Goal: Information Seeking & Learning: Learn about a topic

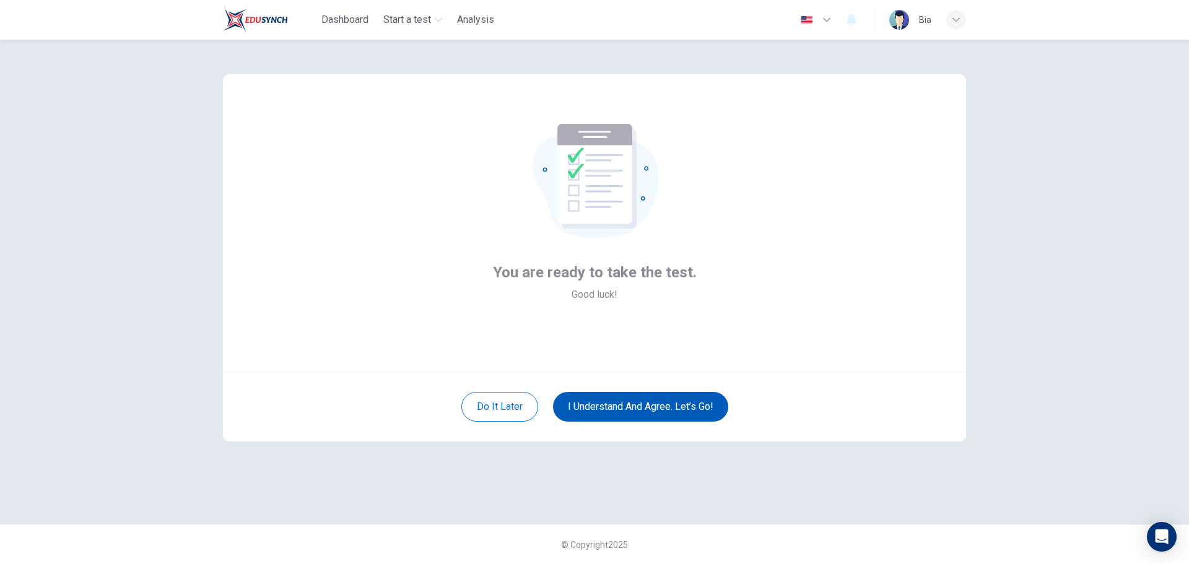
click at [654, 402] on button "I understand and agree. Let’s go!" at bounding box center [640, 407] width 175 height 30
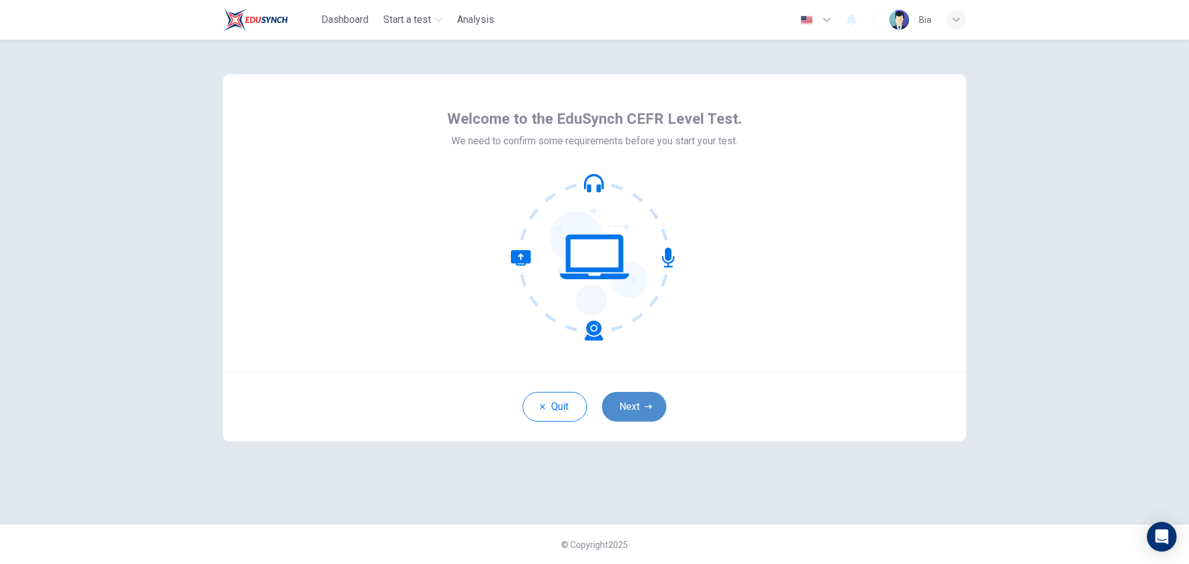
click at [635, 406] on button "Next" at bounding box center [634, 407] width 64 height 30
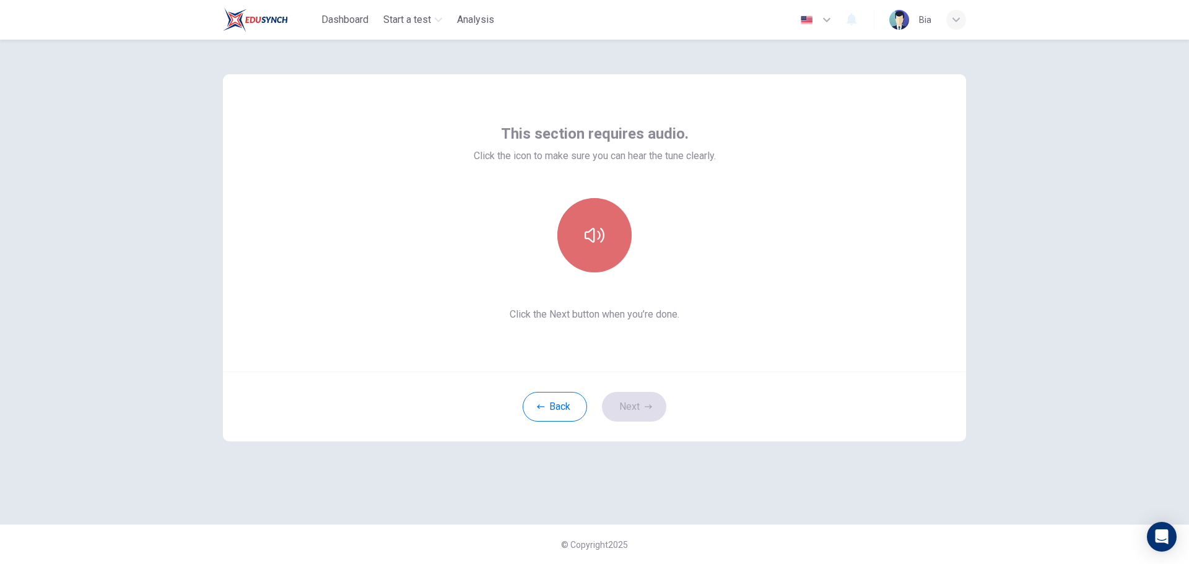
click at [622, 251] on button "button" at bounding box center [594, 235] width 74 height 74
click at [626, 418] on button "Next" at bounding box center [634, 407] width 64 height 30
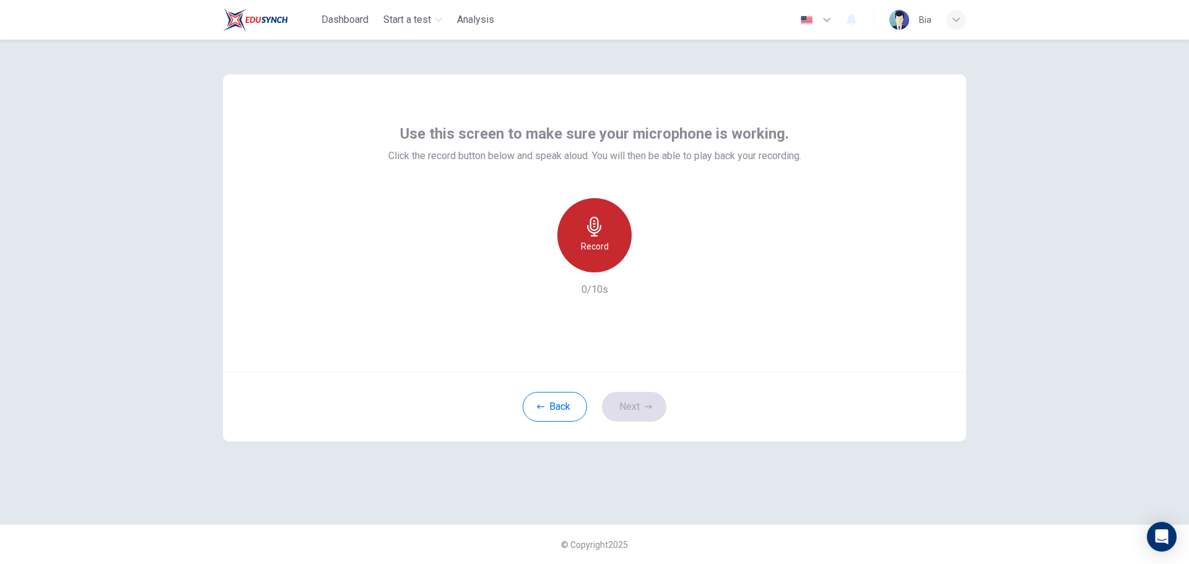
click at [580, 228] on div "Record" at bounding box center [594, 235] width 74 height 74
click at [595, 253] on h6 "Stop" at bounding box center [594, 246] width 19 height 15
click at [643, 261] on div "button" at bounding box center [651, 263] width 20 height 20
click at [637, 399] on button "Next" at bounding box center [634, 407] width 64 height 30
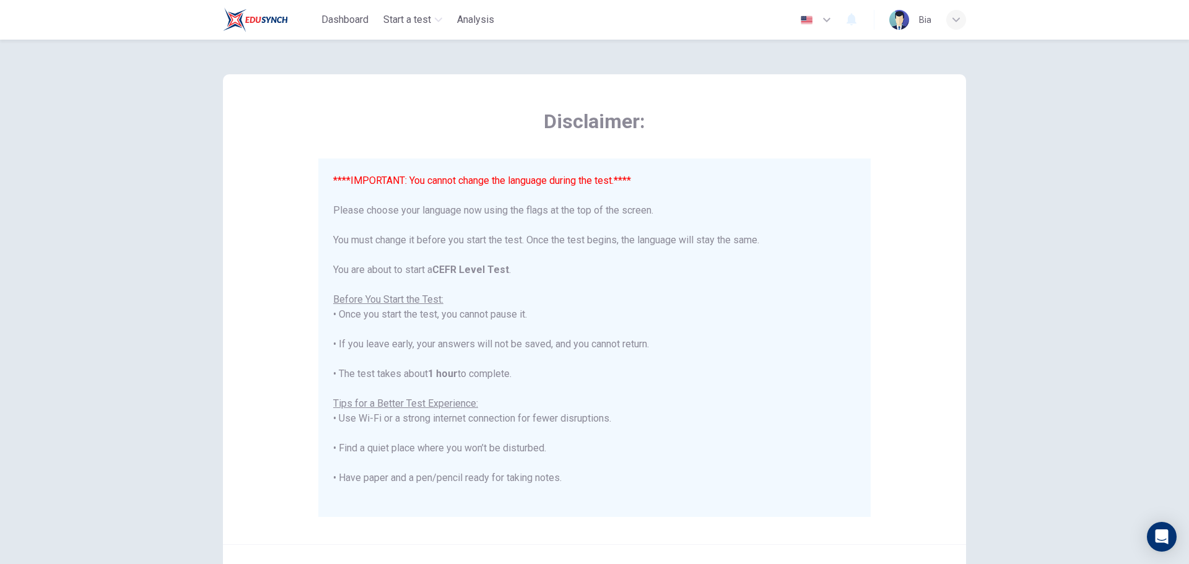
drag, startPoint x: 1178, startPoint y: 161, endPoint x: 1188, endPoint y: 168, distance: 12.0
click at [1188, 168] on div "Disclaimer: ****IMPORTANT: You cannot change the language during the test.**** …" at bounding box center [594, 302] width 1189 height 524
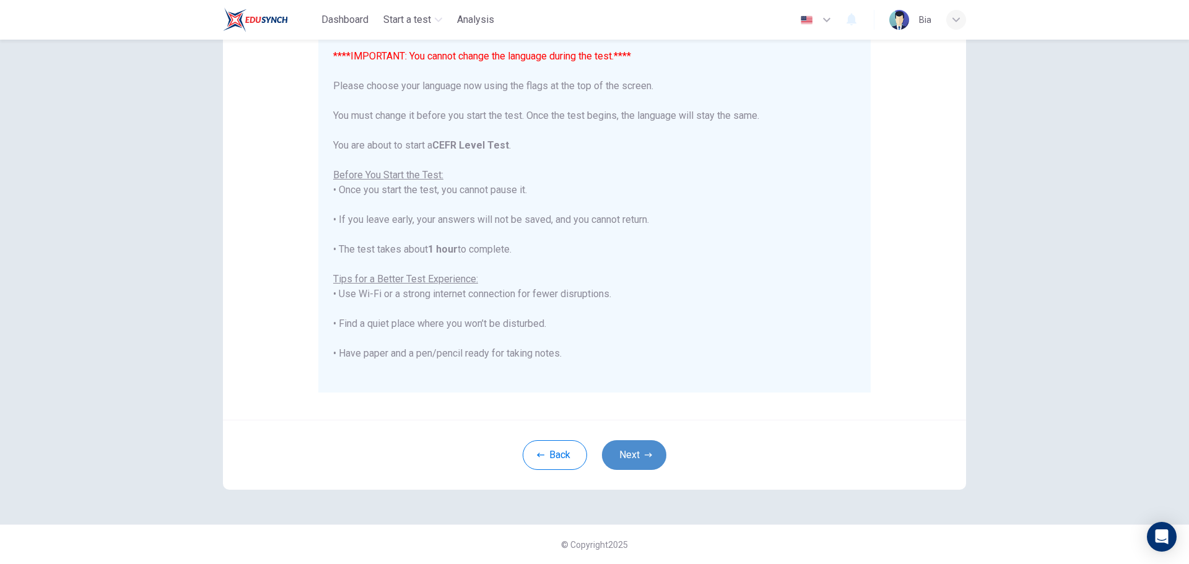
click at [646, 450] on button "Next" at bounding box center [634, 455] width 64 height 30
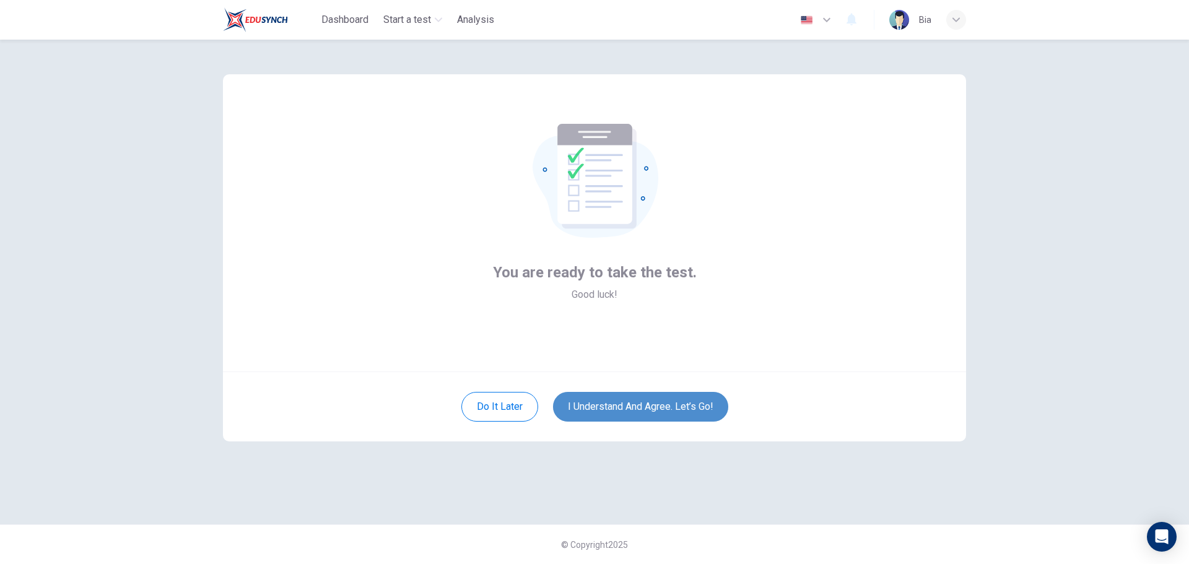
click at [669, 405] on button "I understand and agree. Let’s go!" at bounding box center [640, 407] width 175 height 30
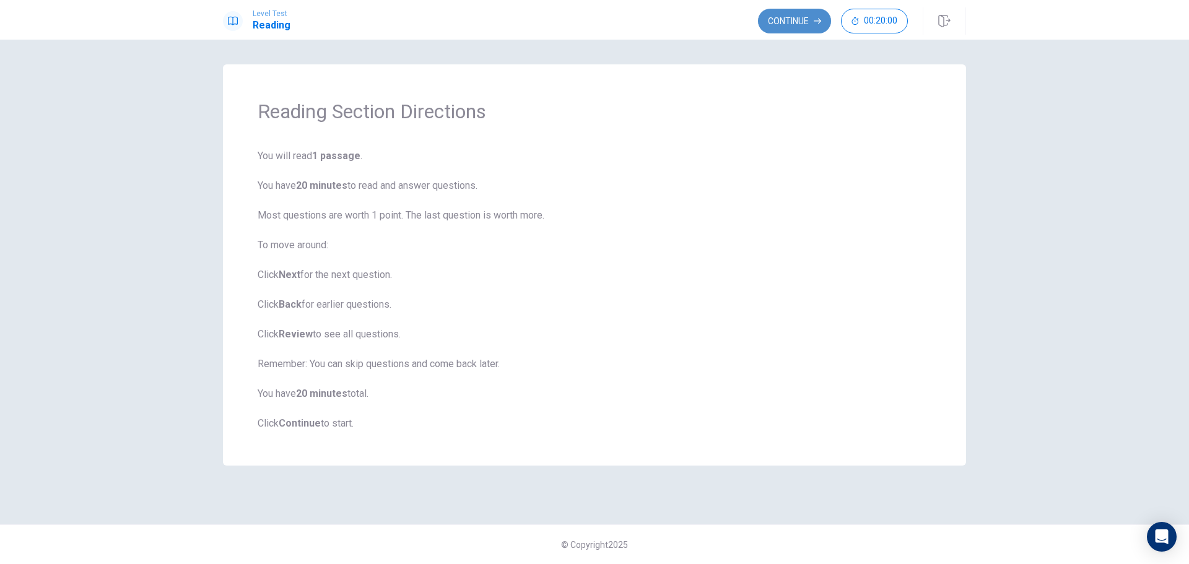
click at [789, 19] on button "Continue" at bounding box center [794, 21] width 73 height 25
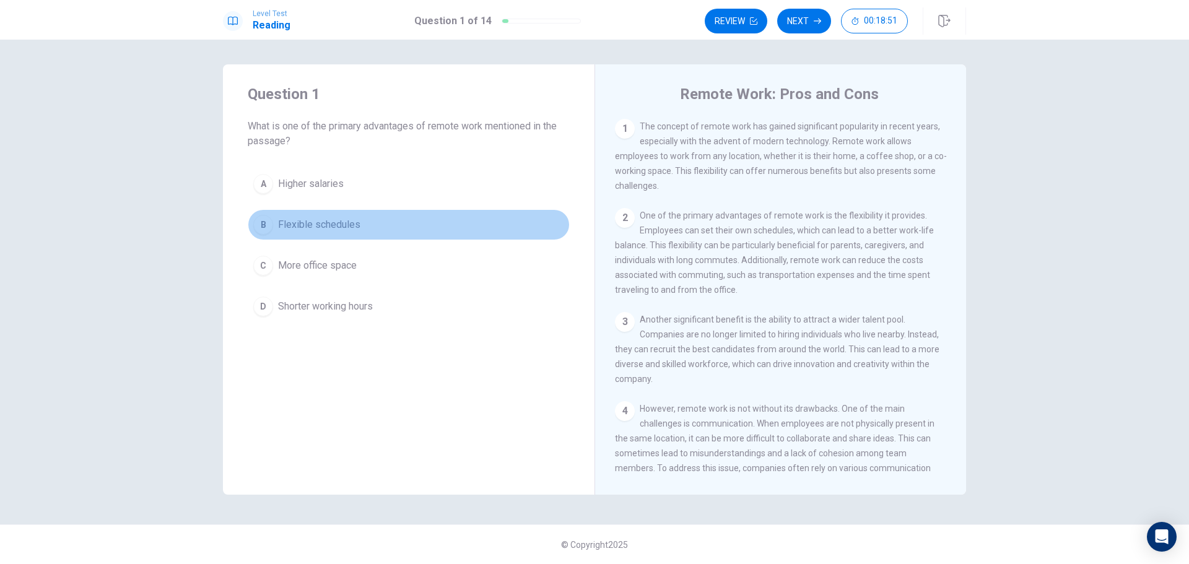
click at [270, 230] on div "B" at bounding box center [263, 225] width 20 height 20
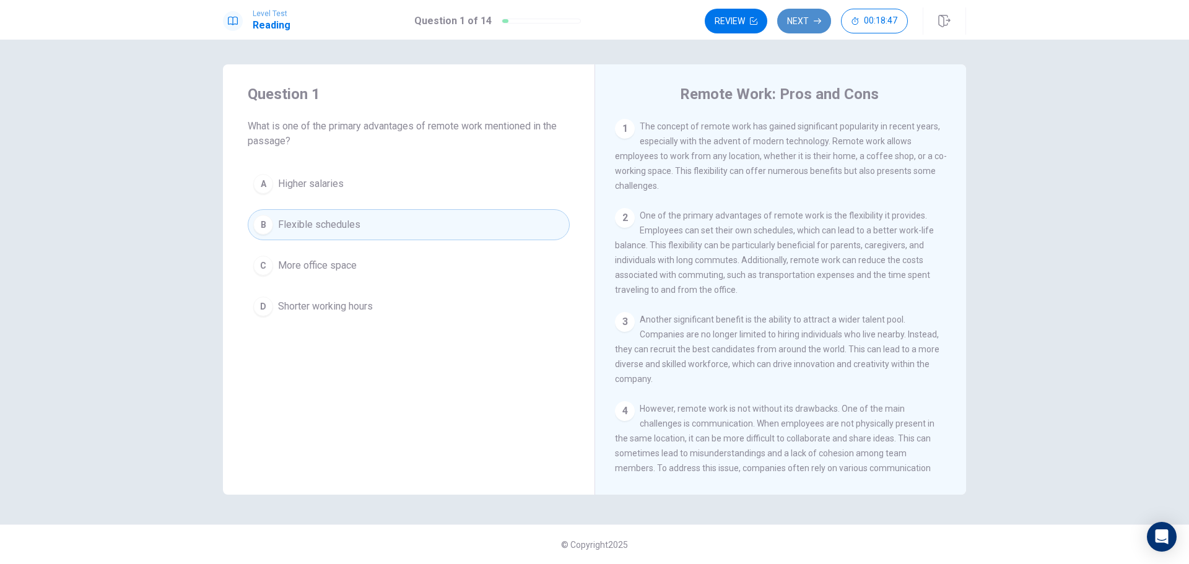
click at [809, 27] on button "Next" at bounding box center [804, 21] width 54 height 25
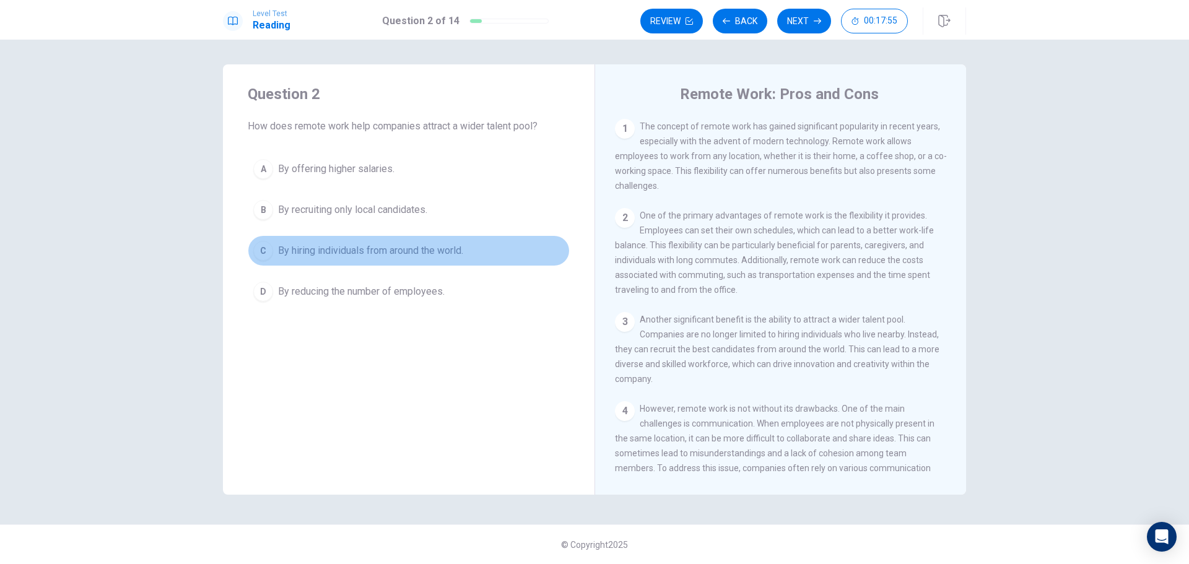
click at [256, 245] on div "C" at bounding box center [263, 251] width 20 height 20
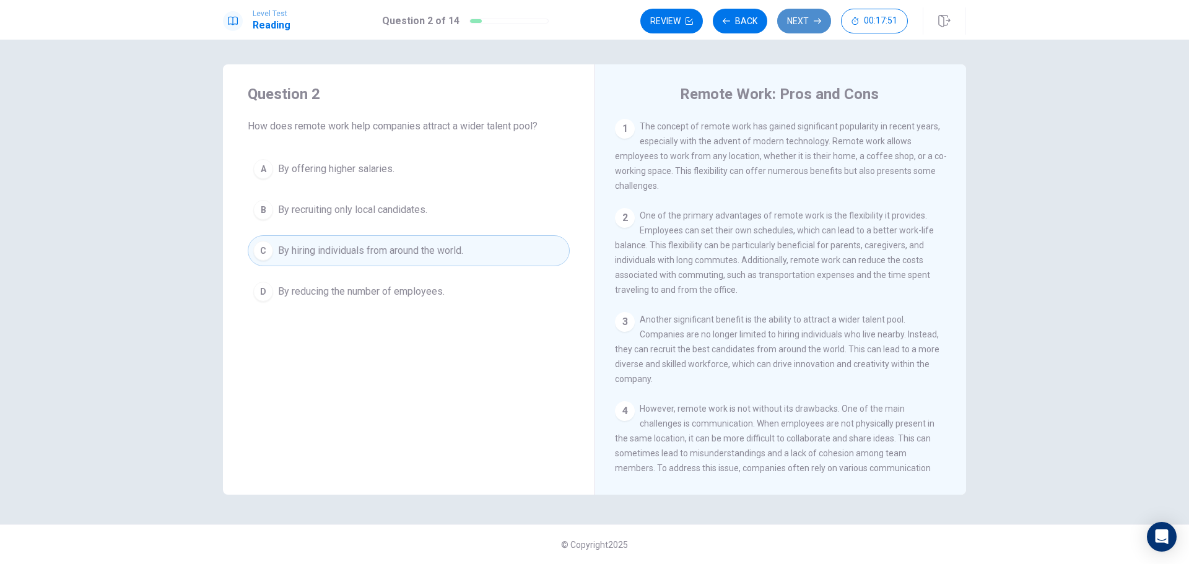
click at [802, 23] on button "Next" at bounding box center [804, 21] width 54 height 25
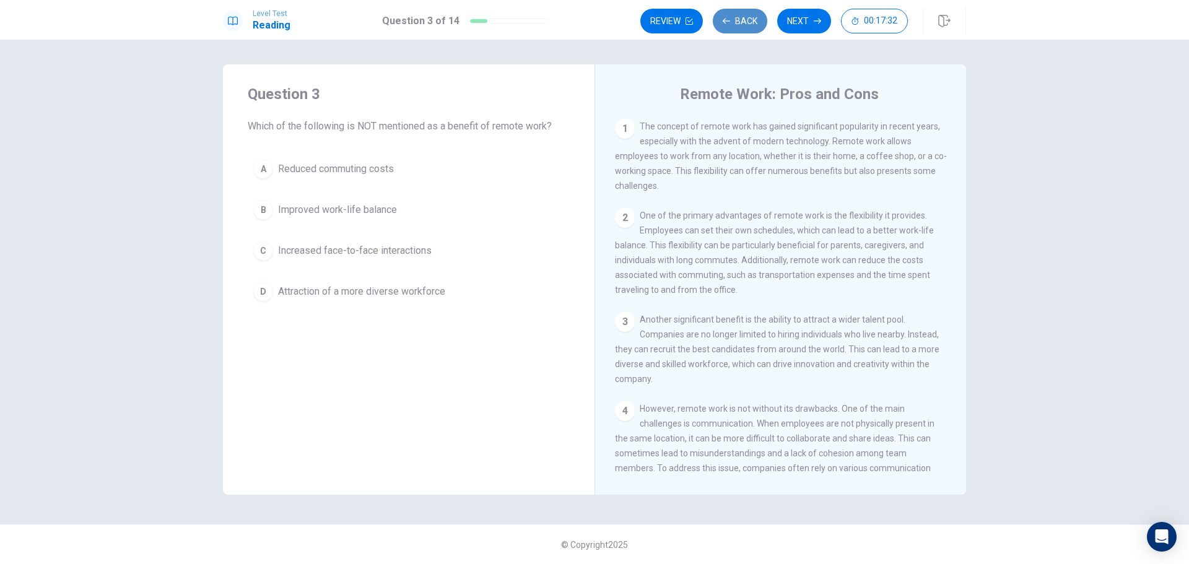
click at [742, 20] on button "Back" at bounding box center [740, 21] width 54 height 25
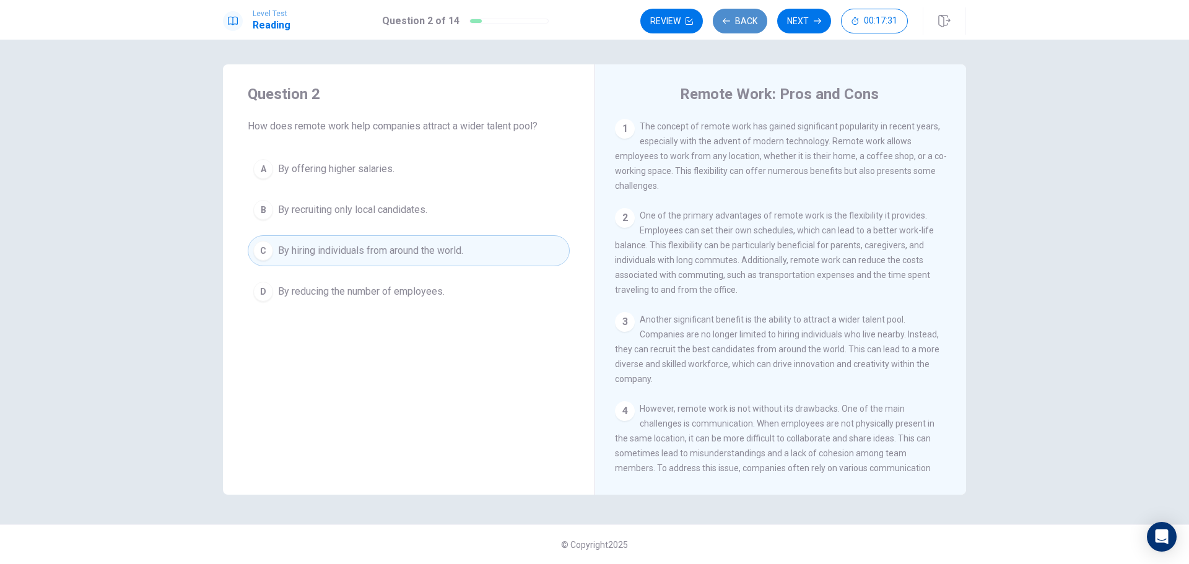
click at [742, 20] on button "Back" at bounding box center [740, 21] width 54 height 25
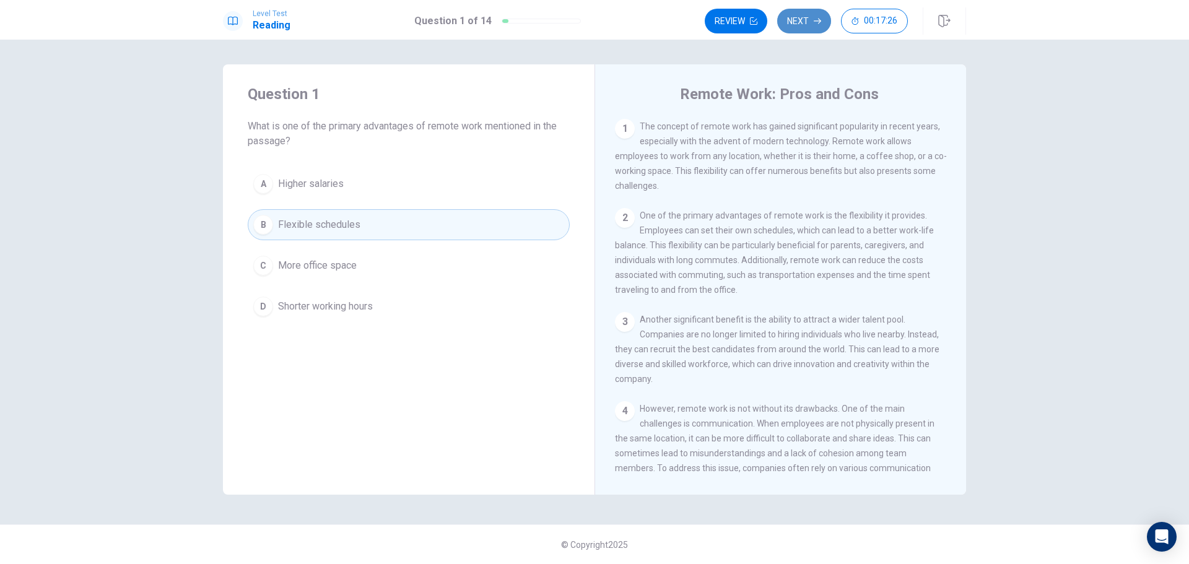
click at [792, 22] on button "Next" at bounding box center [804, 21] width 54 height 25
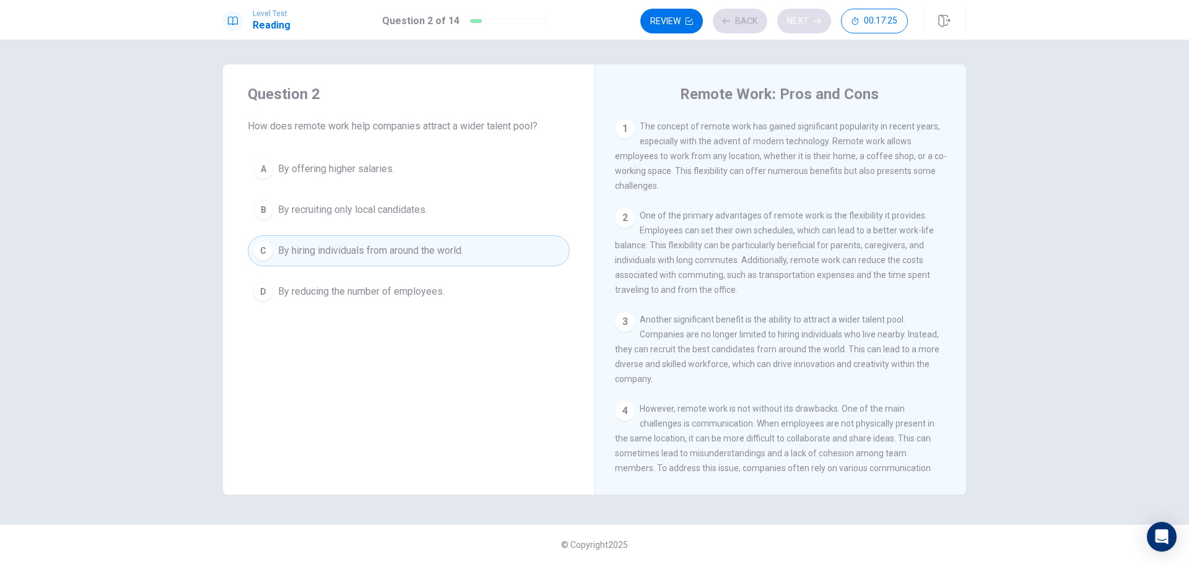
click at [792, 22] on div "Review Back Next 00:17:25" at bounding box center [773, 21] width 267 height 25
click at [796, 20] on button "Next" at bounding box center [804, 21] width 54 height 25
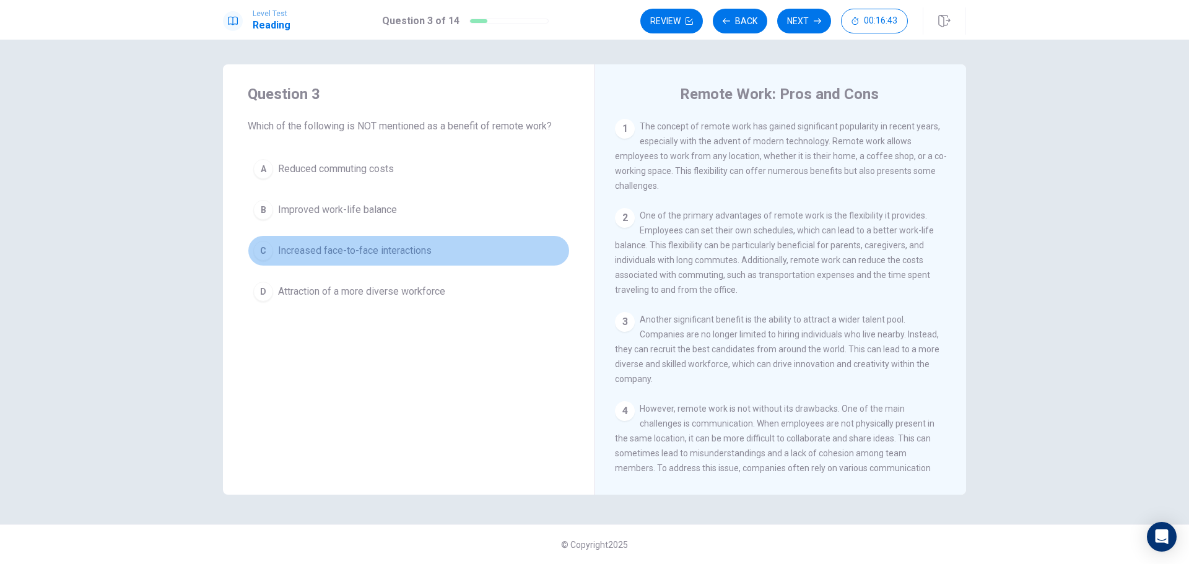
click at [407, 254] on span "Increased face-to-face interactions" at bounding box center [355, 250] width 154 height 15
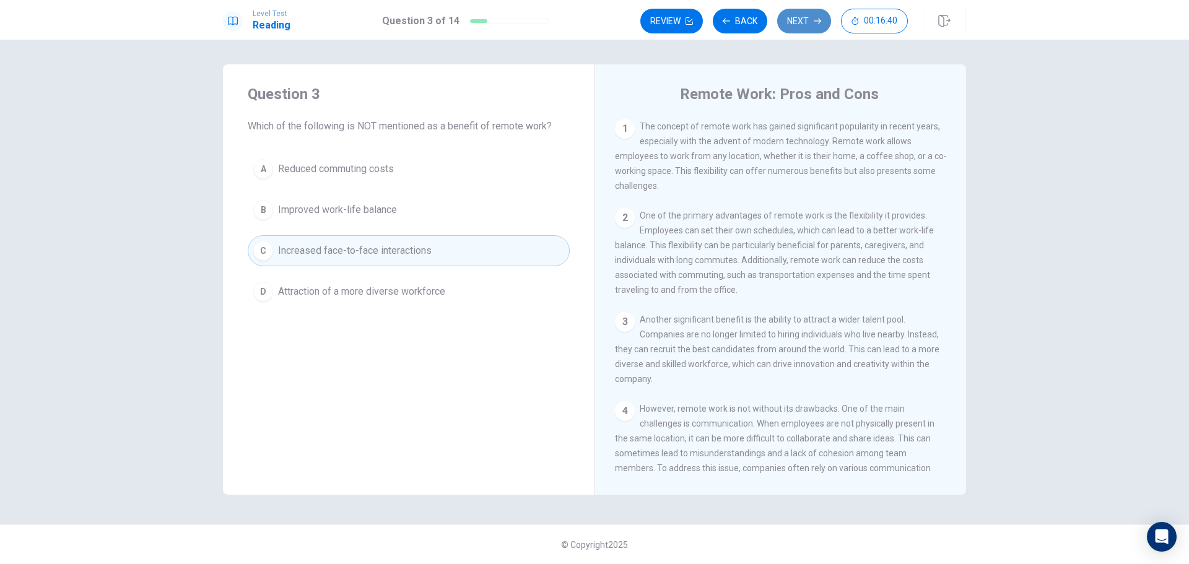
click at [801, 24] on button "Next" at bounding box center [804, 21] width 54 height 25
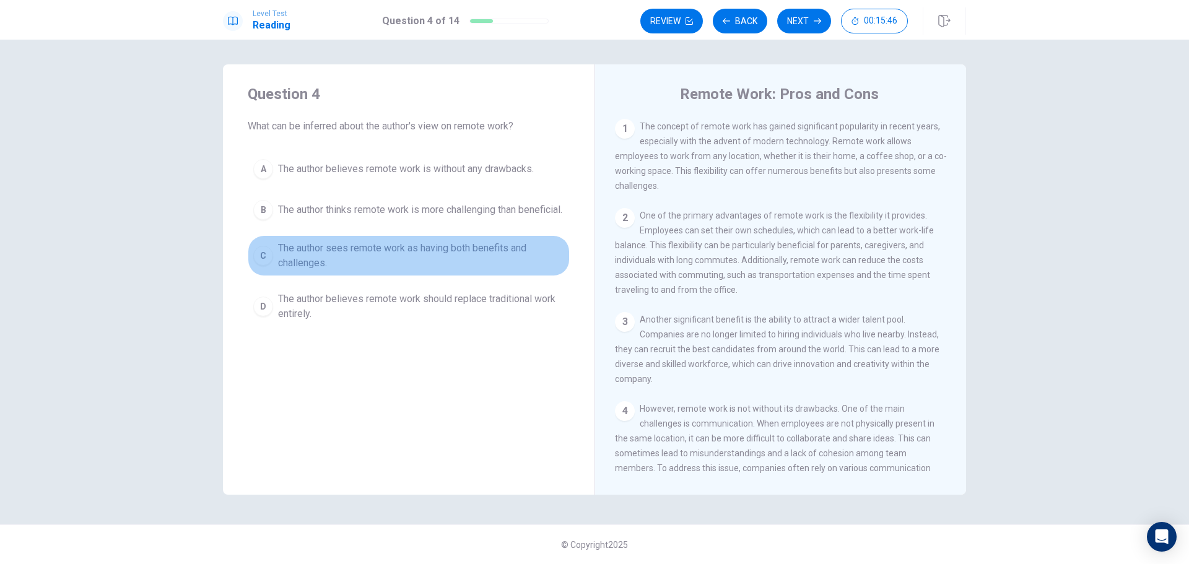
click at [444, 266] on span "The author sees remote work as having both benefits and challenges." at bounding box center [421, 256] width 286 height 30
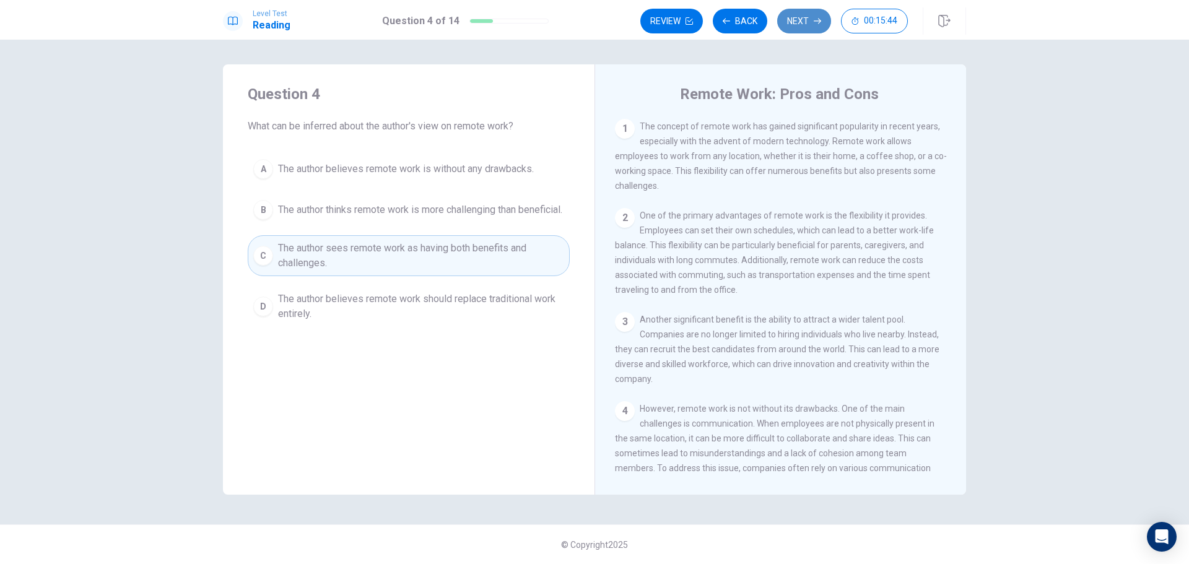
click at [812, 14] on button "Next" at bounding box center [804, 21] width 54 height 25
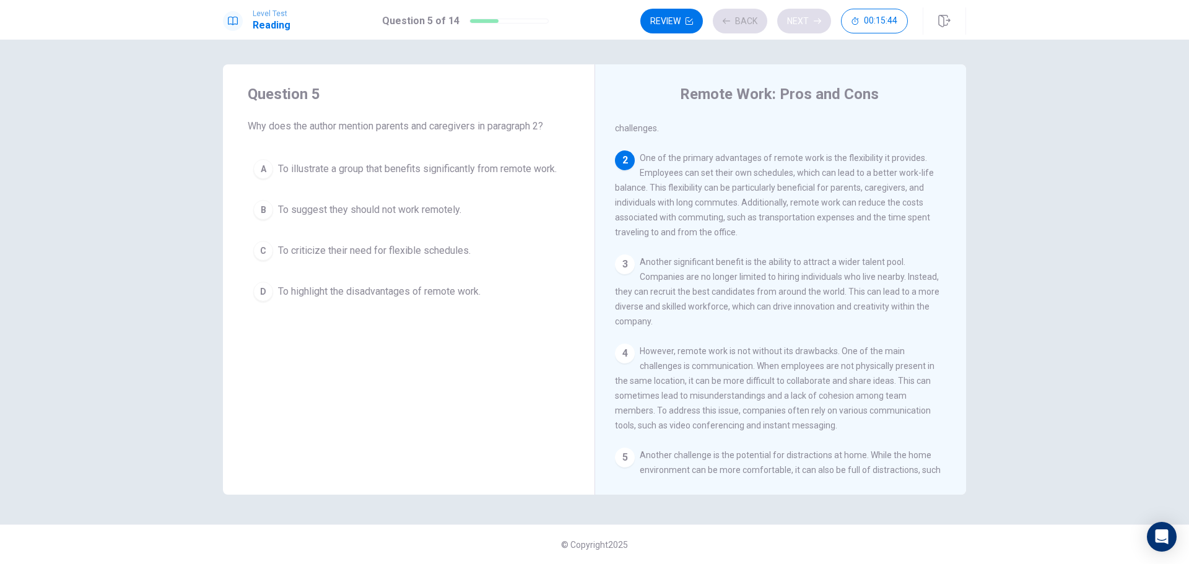
scroll to position [92, 0]
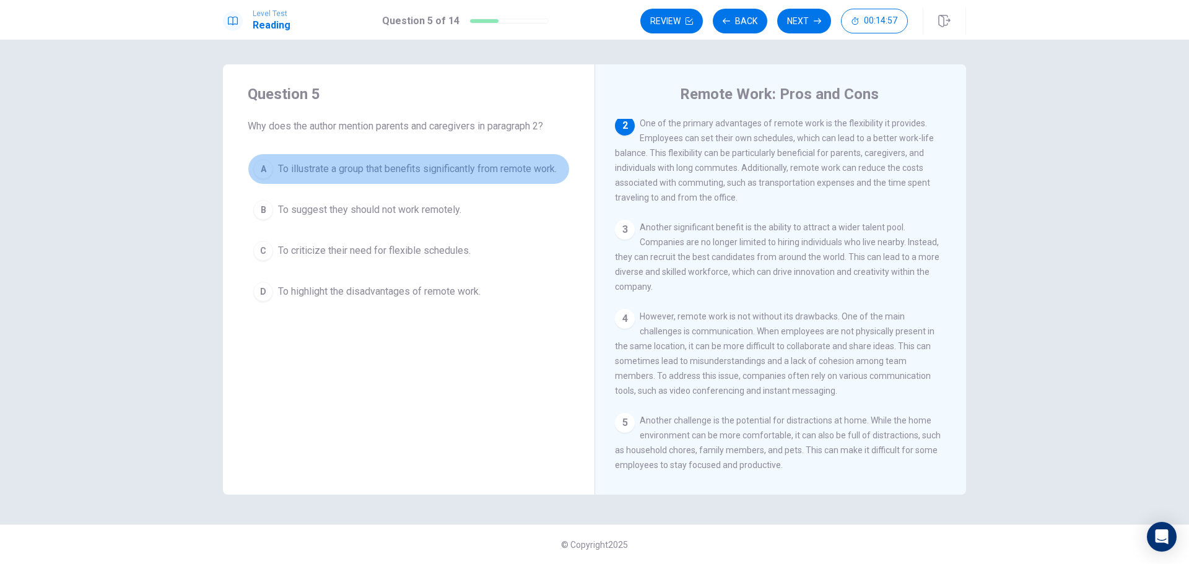
click at [532, 174] on span "To illustrate a group that benefits significantly from remote work." at bounding box center [417, 169] width 279 height 15
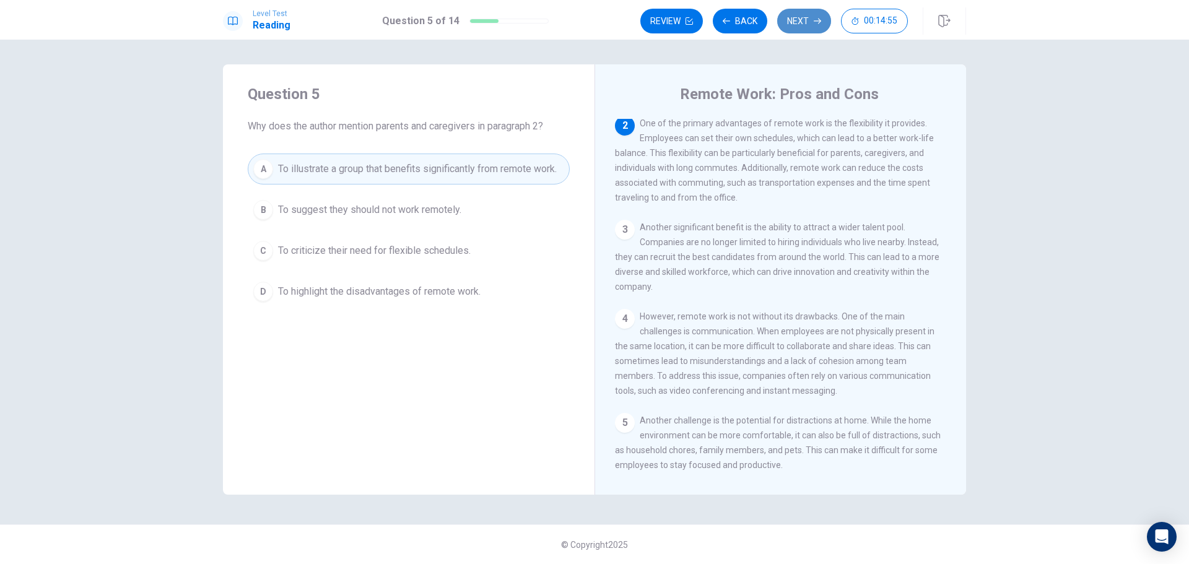
click at [804, 14] on button "Next" at bounding box center [804, 21] width 54 height 25
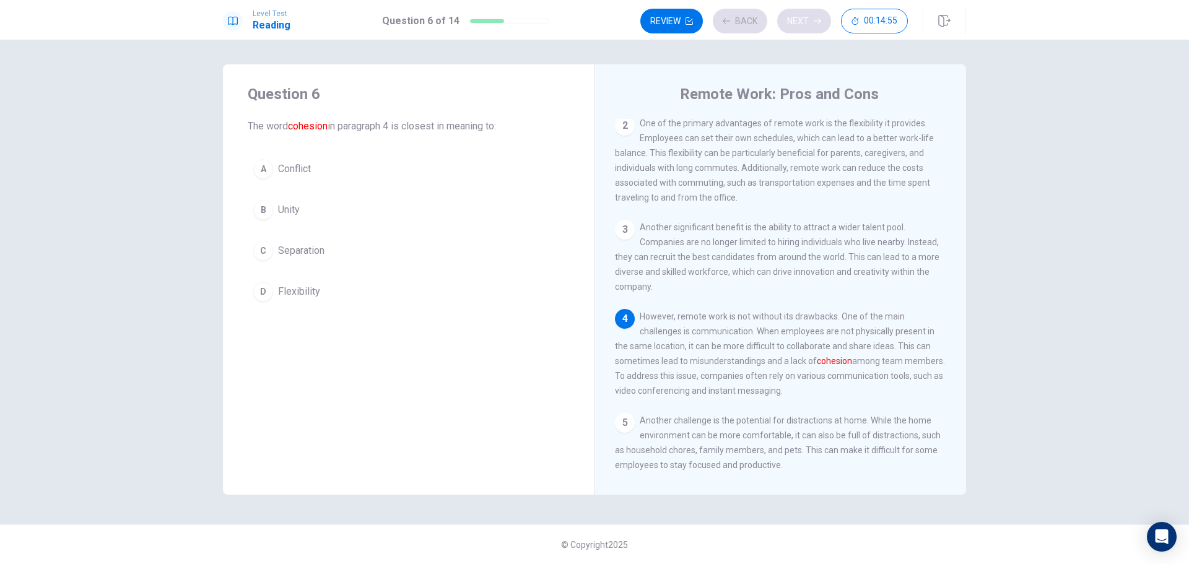
scroll to position [153, 0]
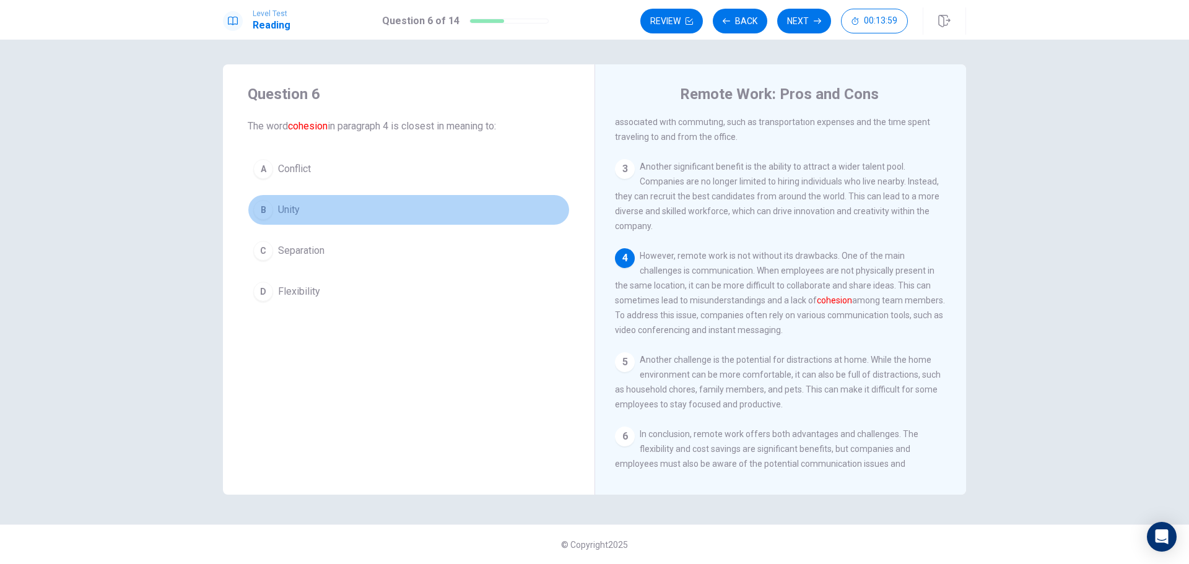
click at [281, 215] on span "Unity" at bounding box center [289, 209] width 22 height 15
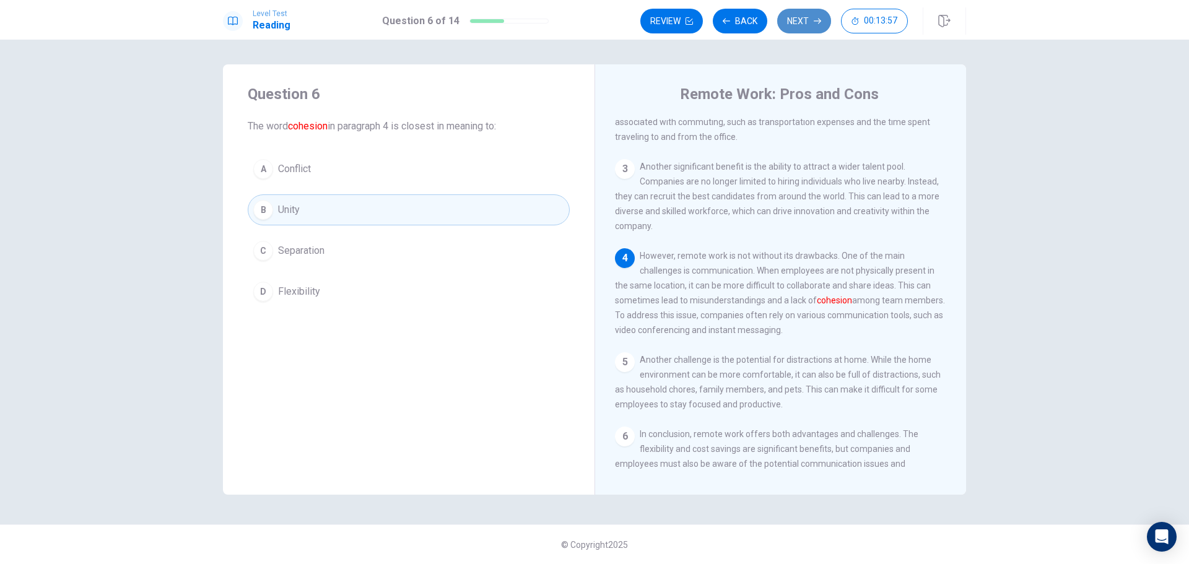
click at [809, 18] on button "Next" at bounding box center [804, 21] width 54 height 25
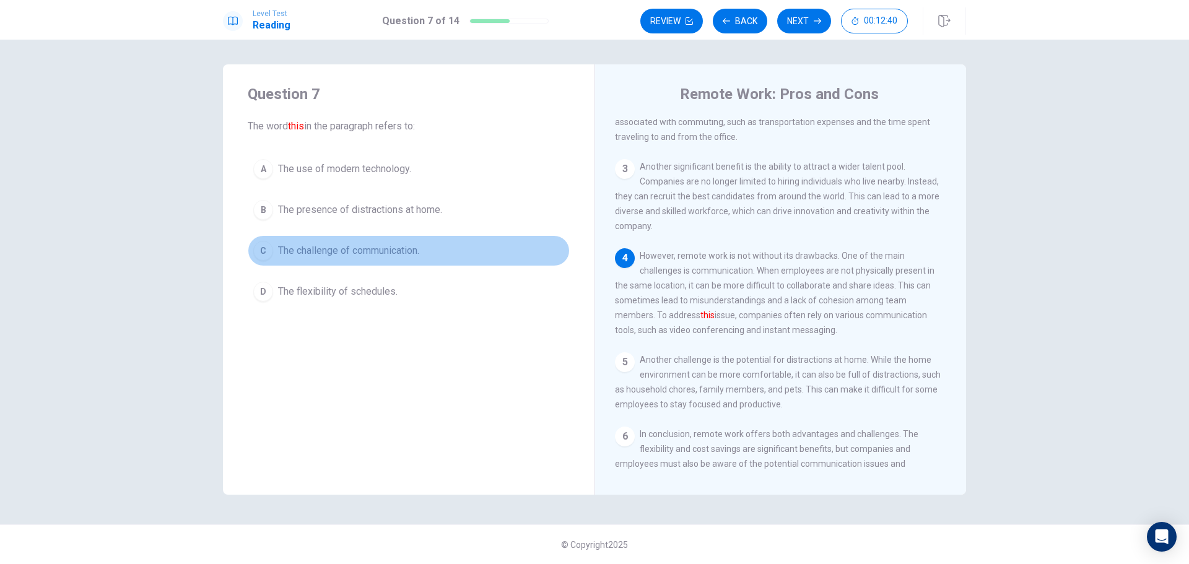
click at [414, 246] on span "The challenge of communication." at bounding box center [348, 250] width 141 height 15
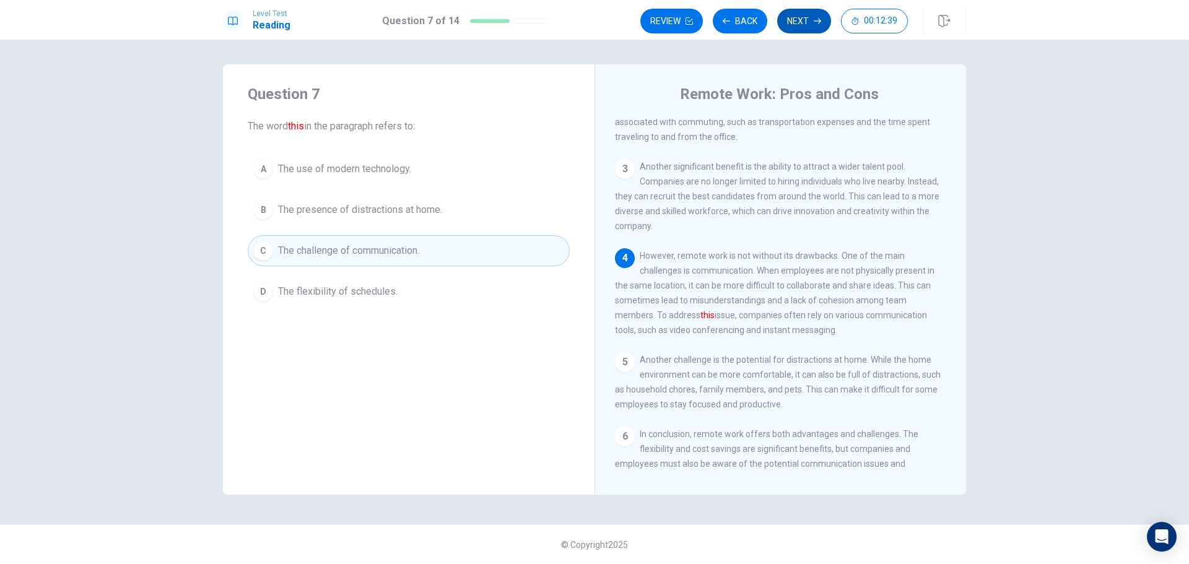
click at [823, 12] on button "Next" at bounding box center [804, 21] width 54 height 25
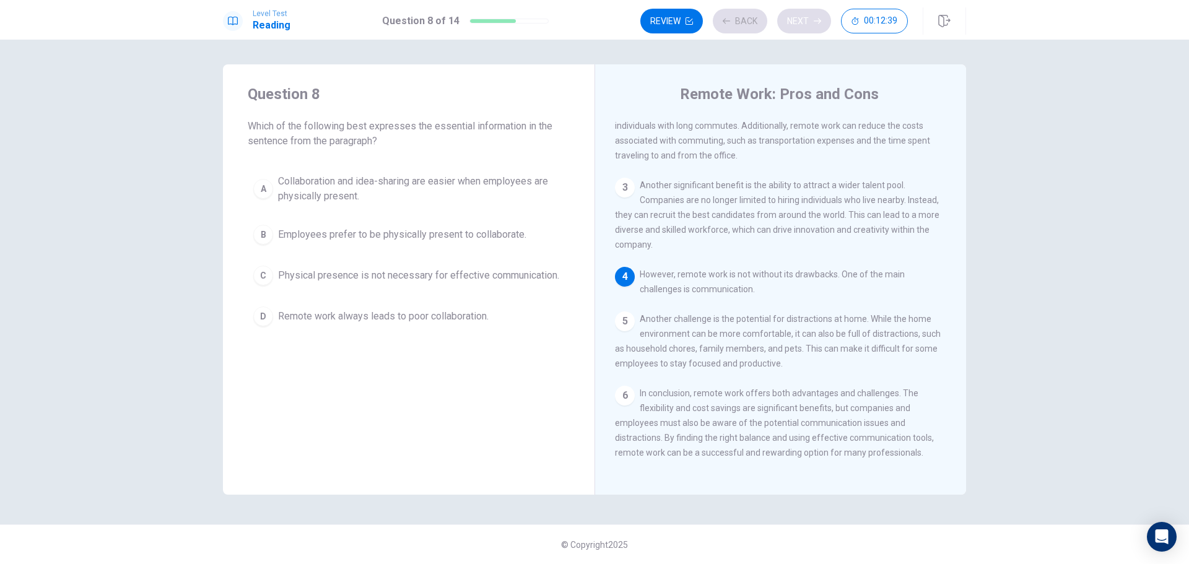
scroll to position [151, 0]
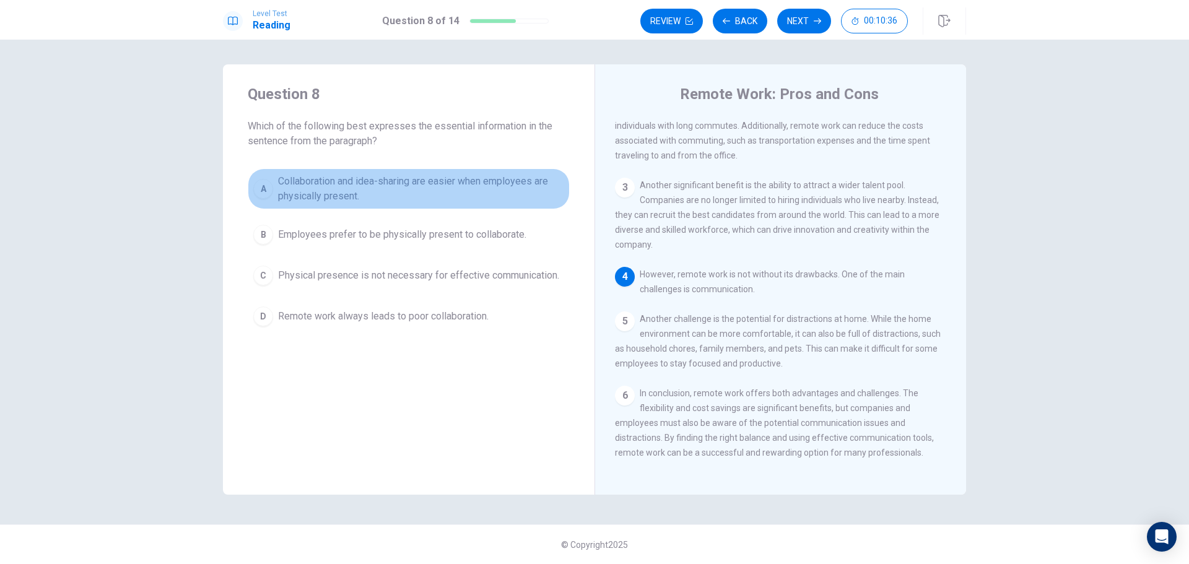
click at [490, 187] on span "Collaboration and idea-sharing are easier when employees are physically present." at bounding box center [421, 189] width 286 height 30
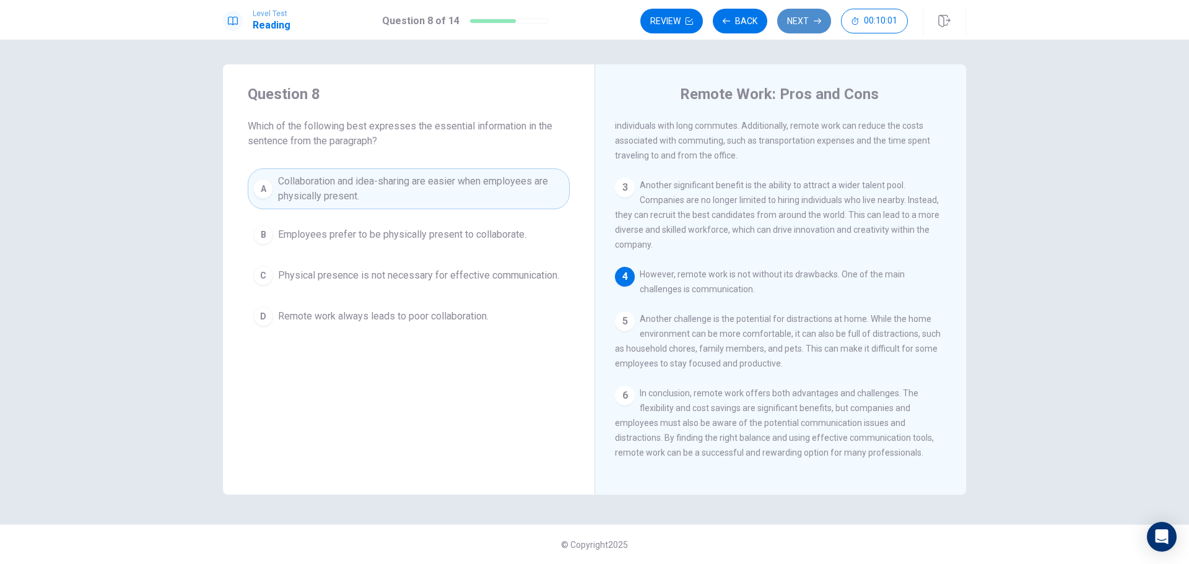
click at [804, 22] on button "Next" at bounding box center [804, 21] width 54 height 25
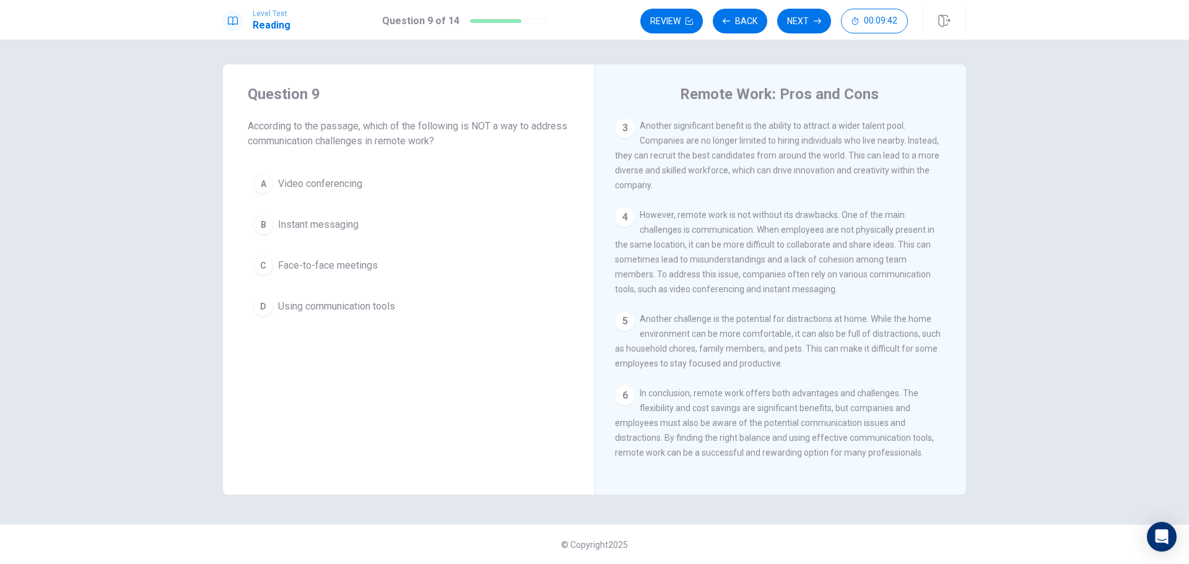
scroll to position [198, 0]
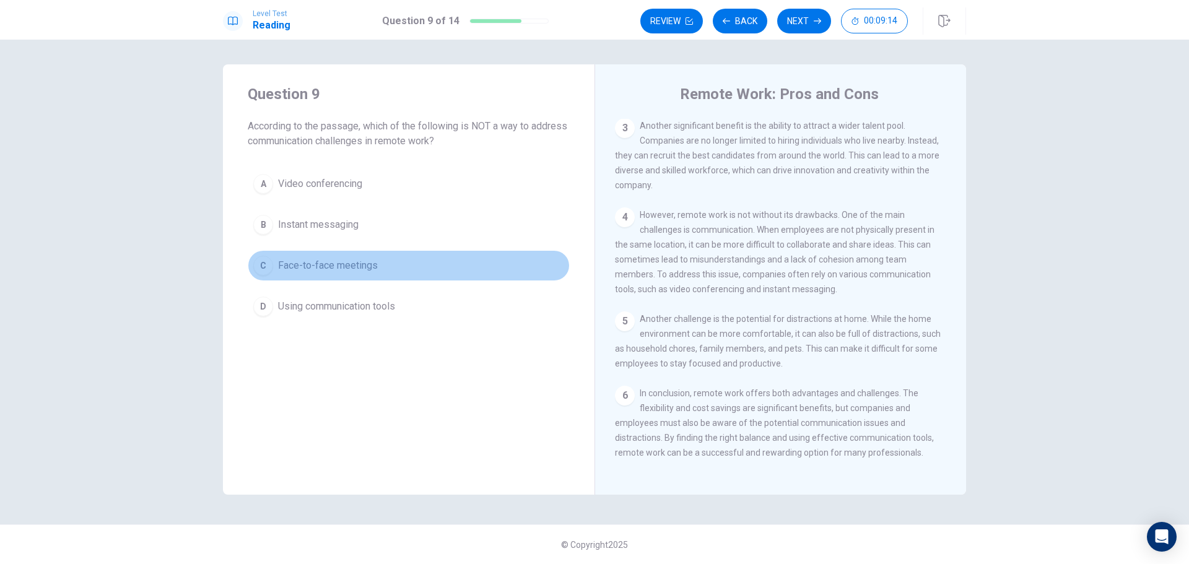
click at [353, 264] on span "Face-to-face meetings" at bounding box center [328, 265] width 100 height 15
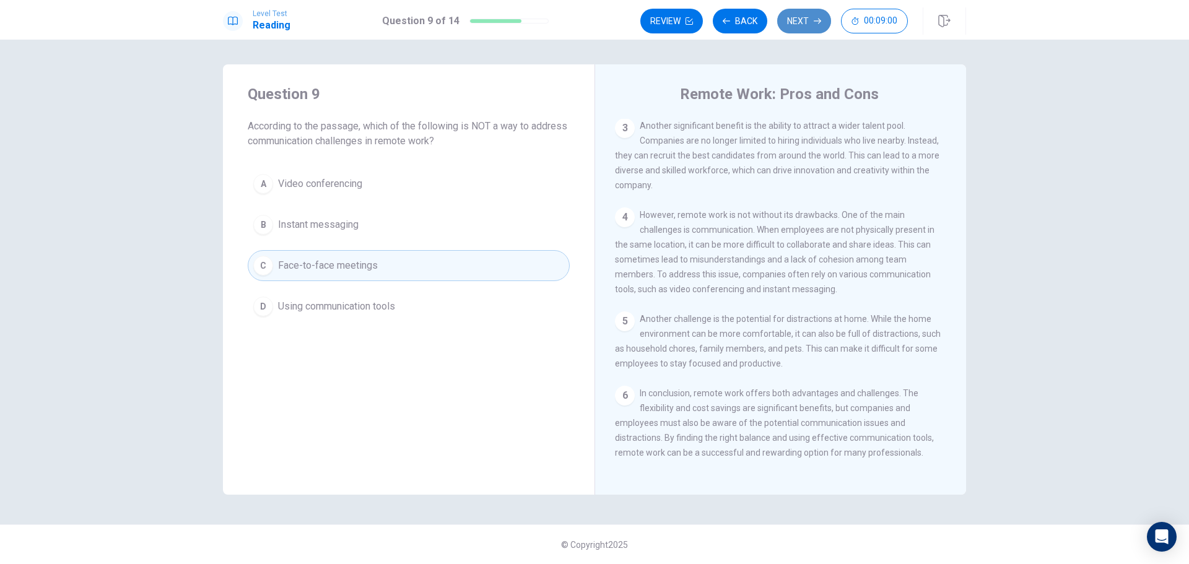
click at [791, 19] on button "Next" at bounding box center [804, 21] width 54 height 25
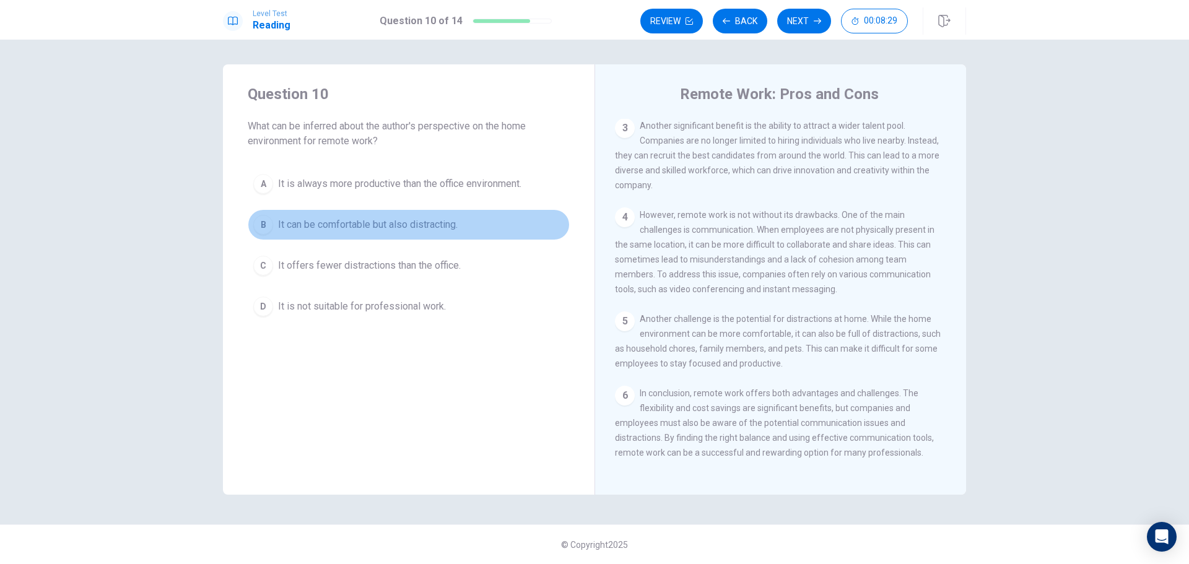
click at [394, 218] on span "It can be comfortable but also distracting." at bounding box center [368, 224] width 180 height 15
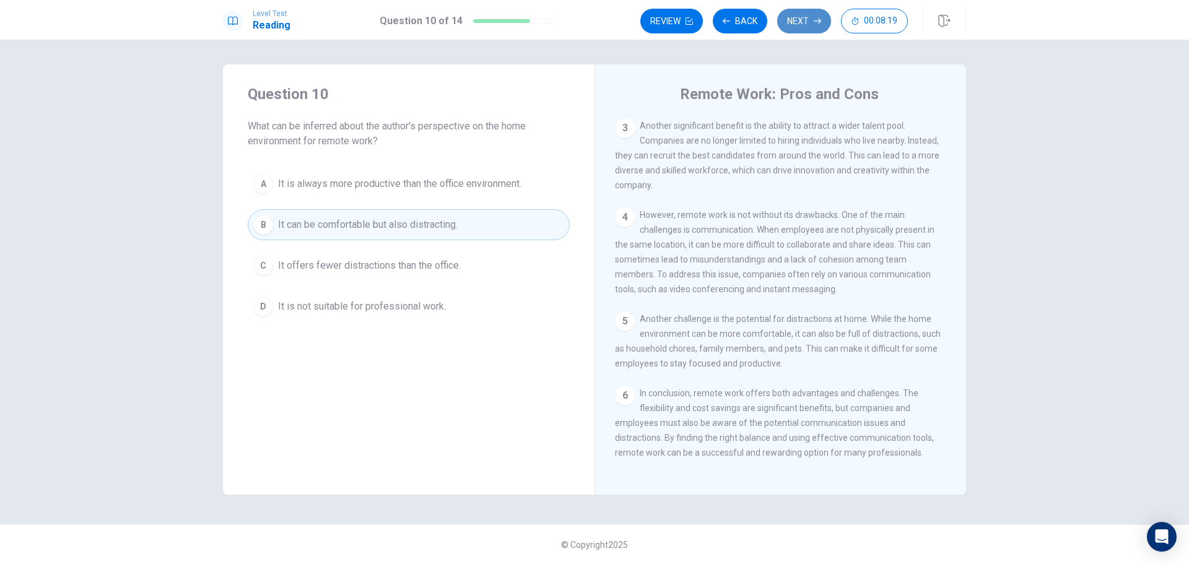
click at [807, 15] on button "Next" at bounding box center [804, 21] width 54 height 25
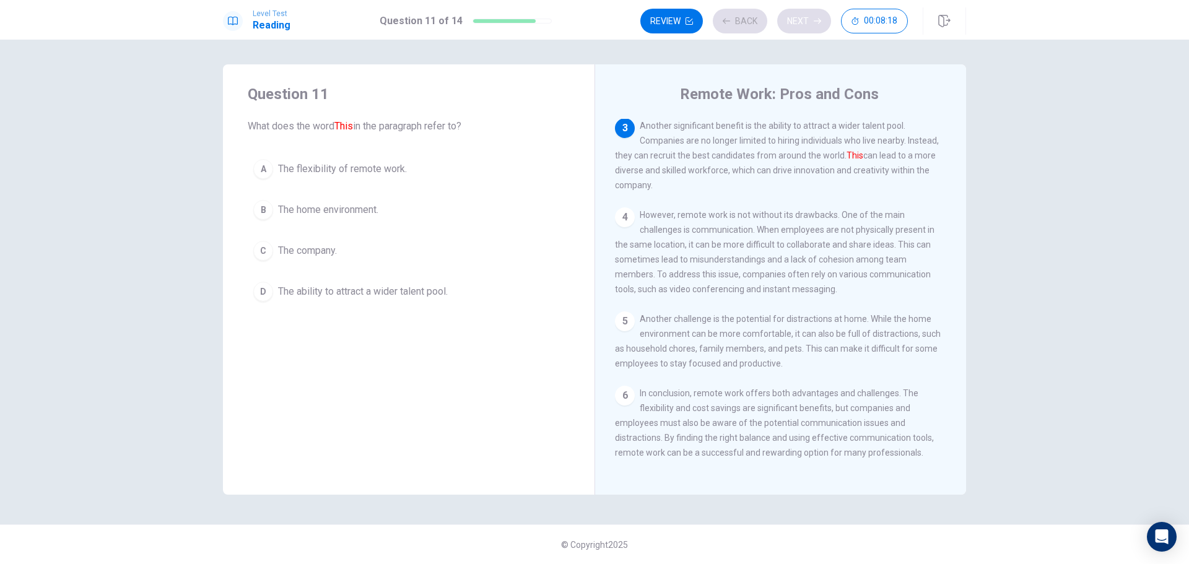
scroll to position [200, 0]
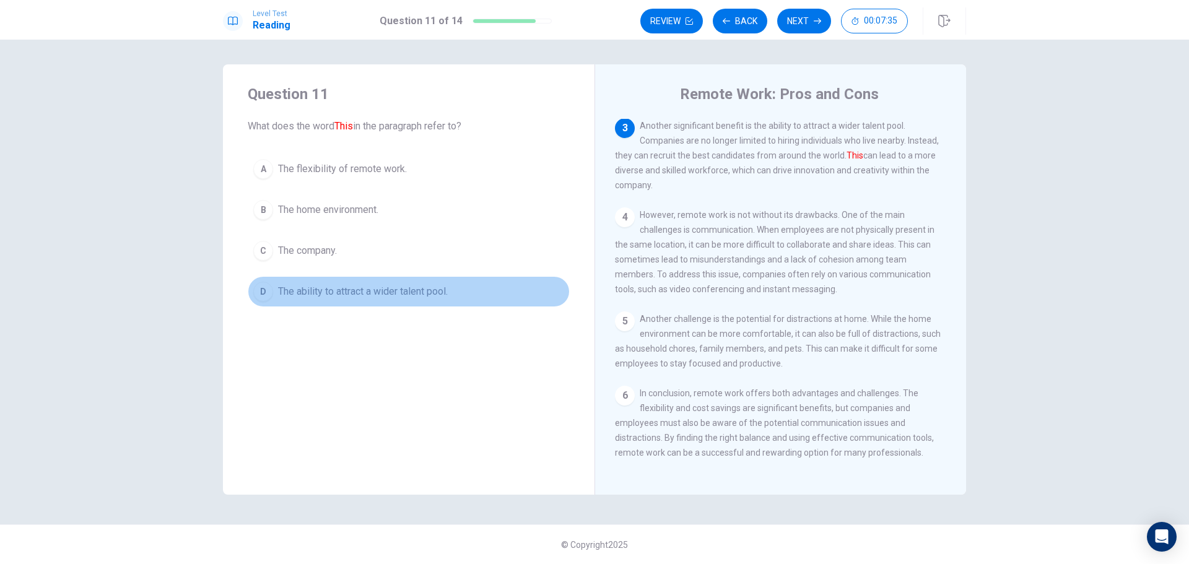
click at [383, 292] on span "The ability to attract a wider talent pool." at bounding box center [363, 291] width 170 height 15
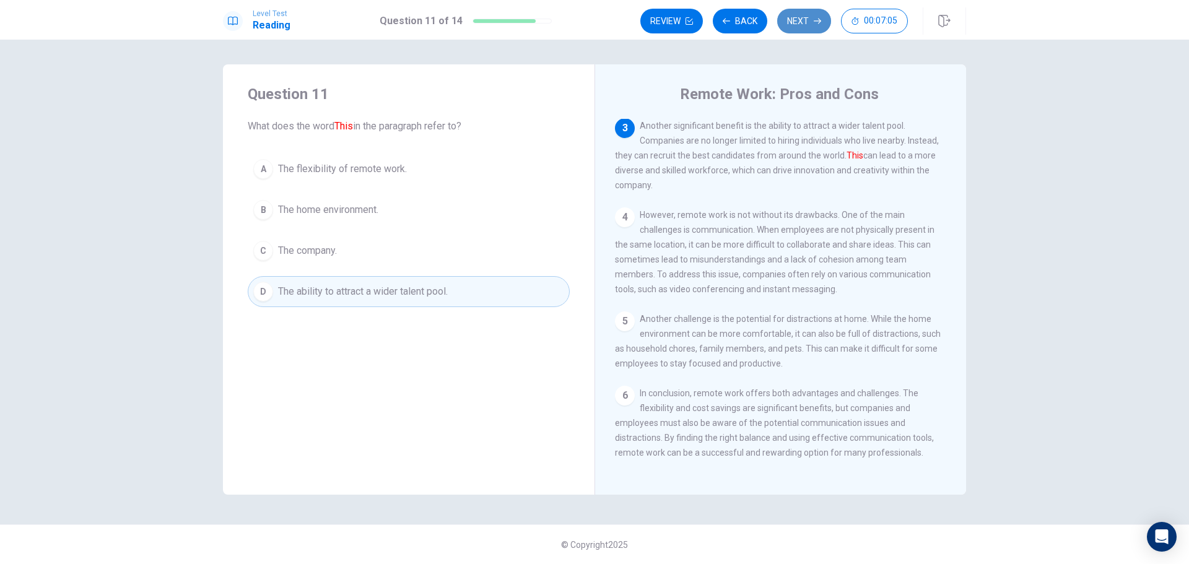
click at [807, 10] on button "Next" at bounding box center [804, 21] width 54 height 25
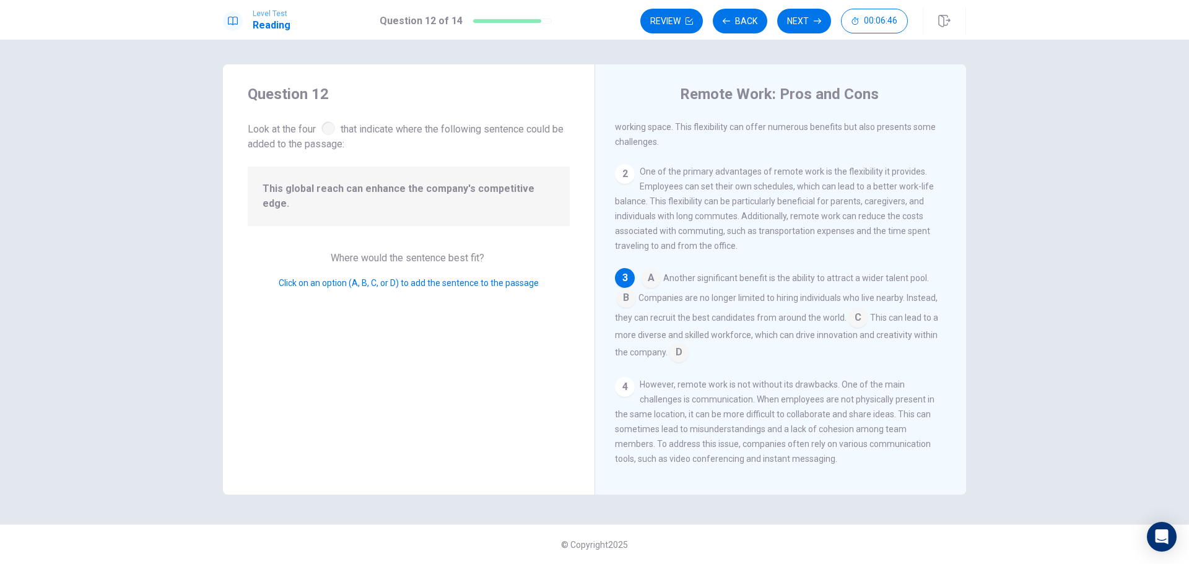
scroll to position [45, 0]
click at [654, 280] on input at bounding box center [651, 278] width 20 height 20
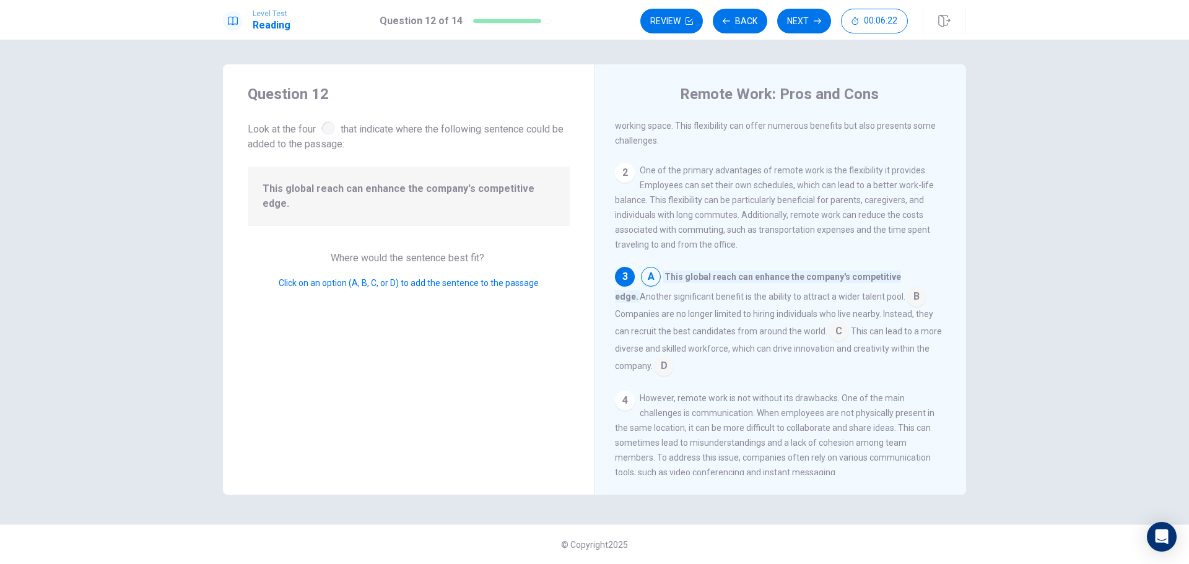
click at [654, 280] on input at bounding box center [651, 278] width 20 height 20
click at [906, 308] on input at bounding box center [916, 298] width 20 height 20
click at [848, 339] on input at bounding box center [858, 333] width 20 height 20
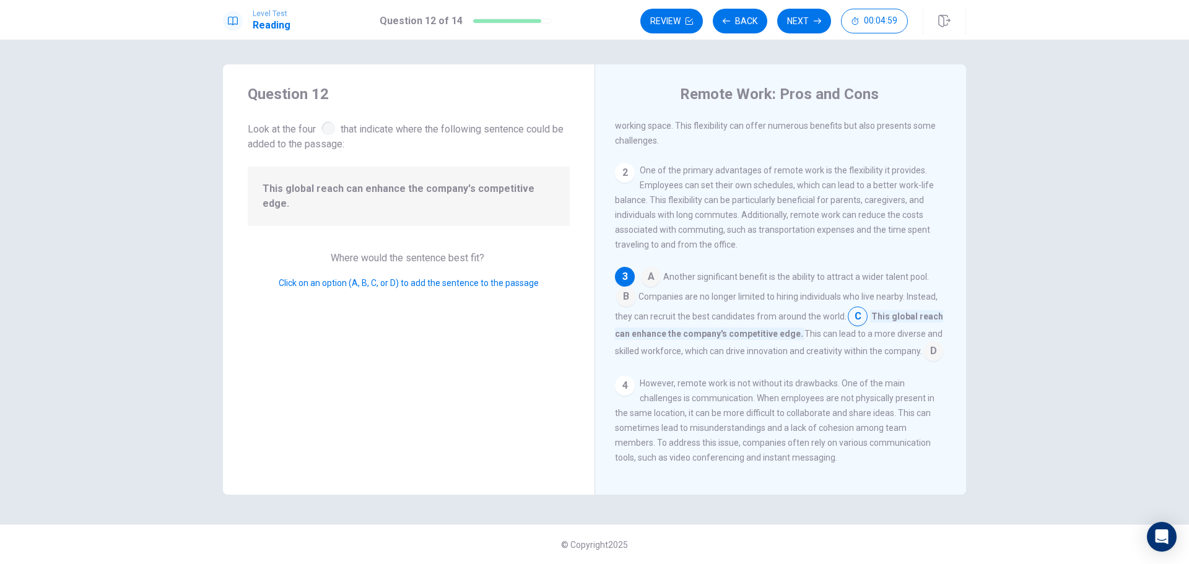
click at [626, 302] on input at bounding box center [626, 298] width 20 height 20
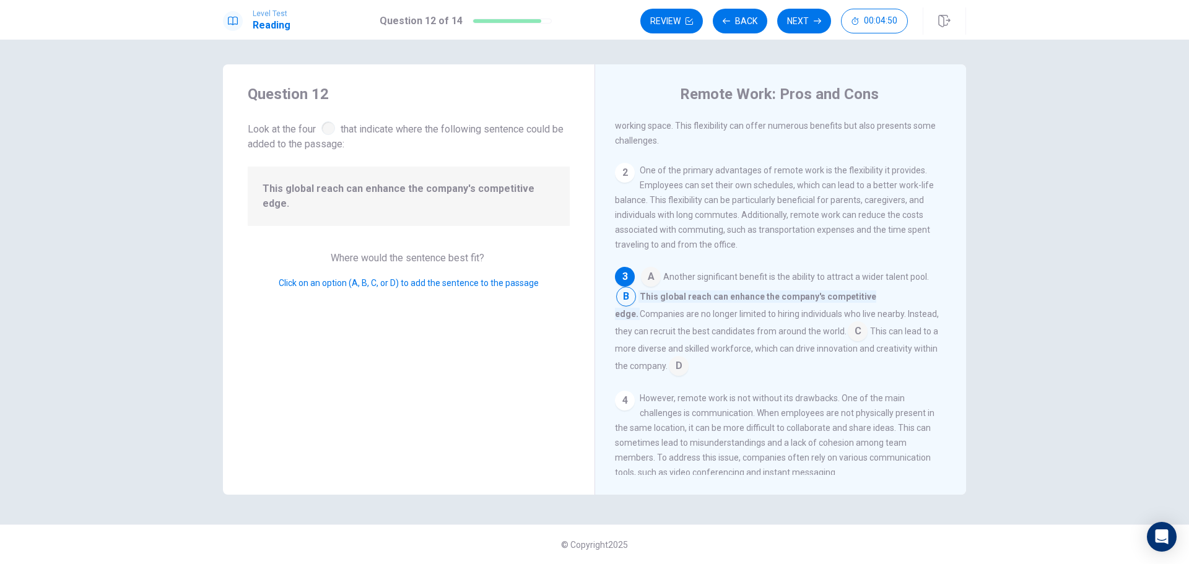
click at [848, 334] on input at bounding box center [858, 333] width 20 height 20
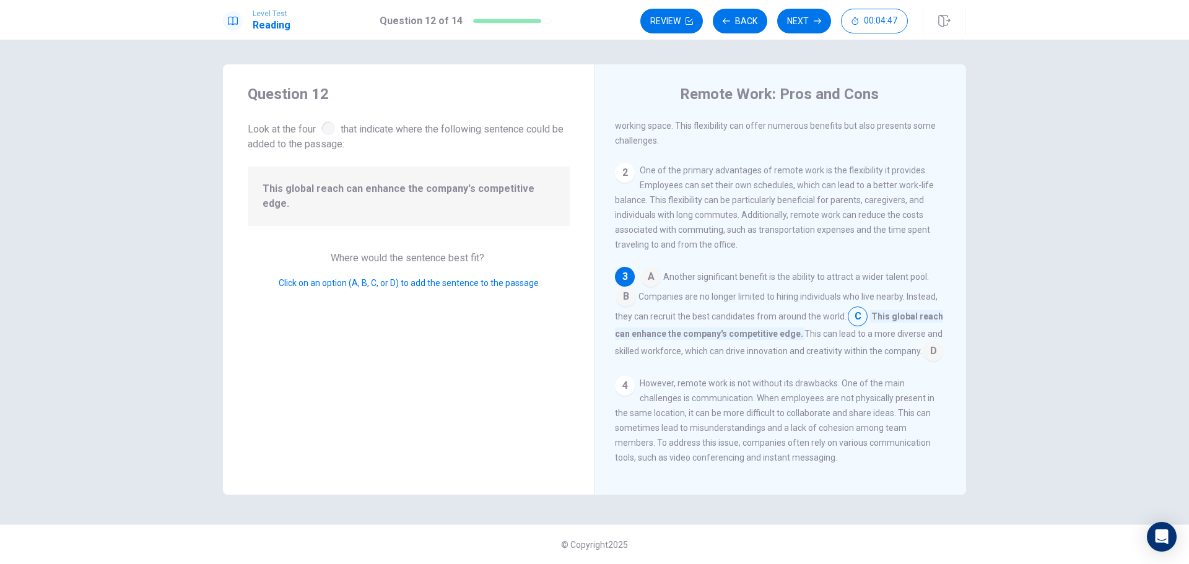
click at [625, 302] on input at bounding box center [626, 298] width 20 height 20
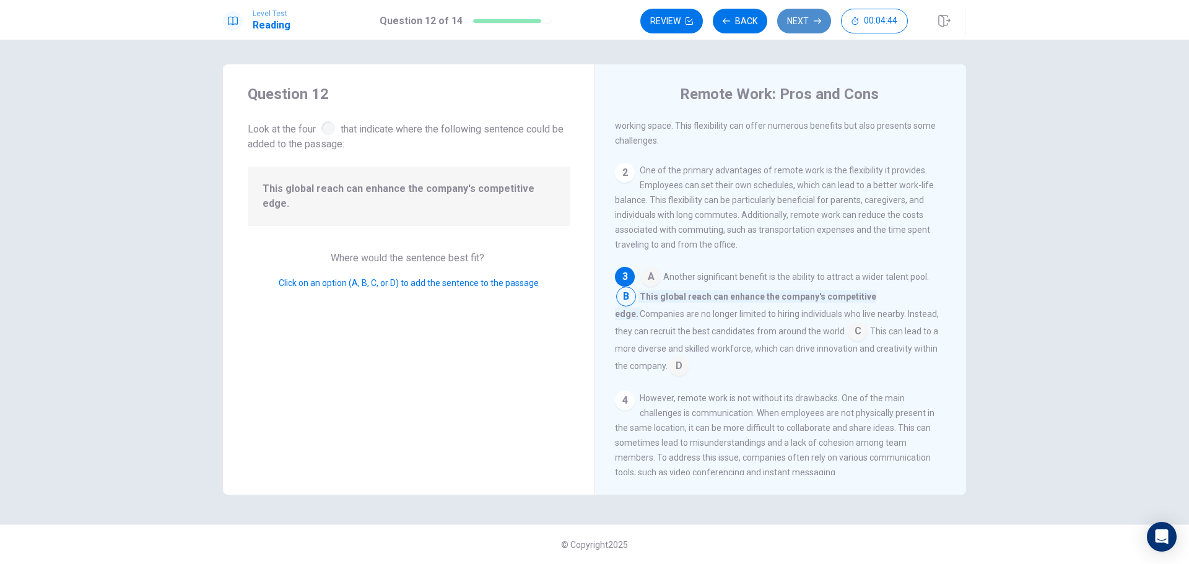
click at [808, 19] on button "Next" at bounding box center [804, 21] width 54 height 25
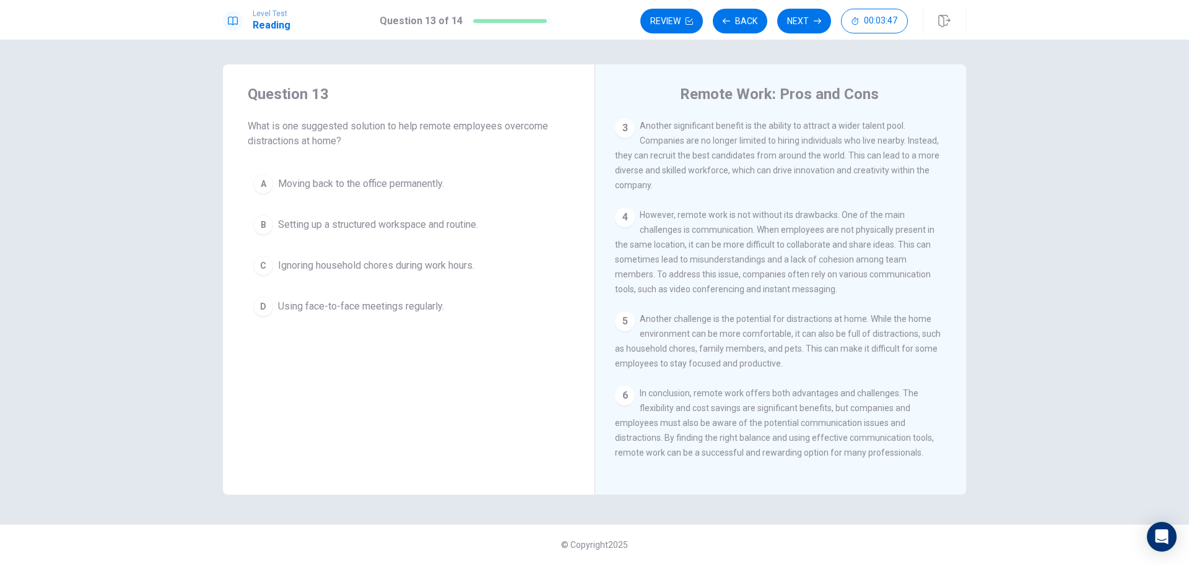
scroll to position [213, 0]
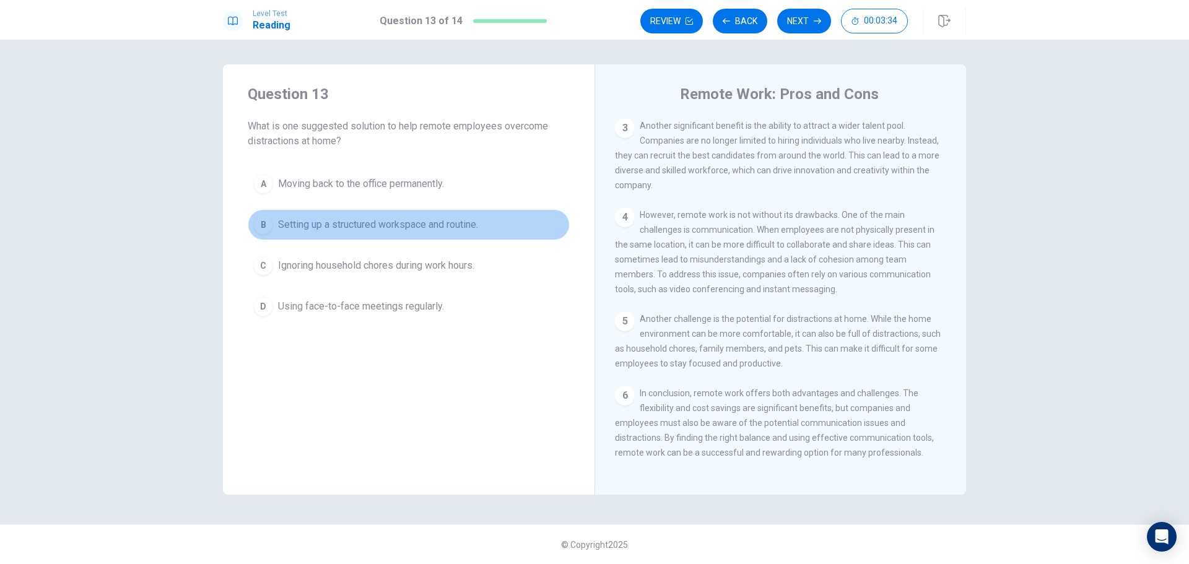
click at [463, 234] on button "B Setting up a structured workspace and routine." at bounding box center [409, 224] width 322 height 31
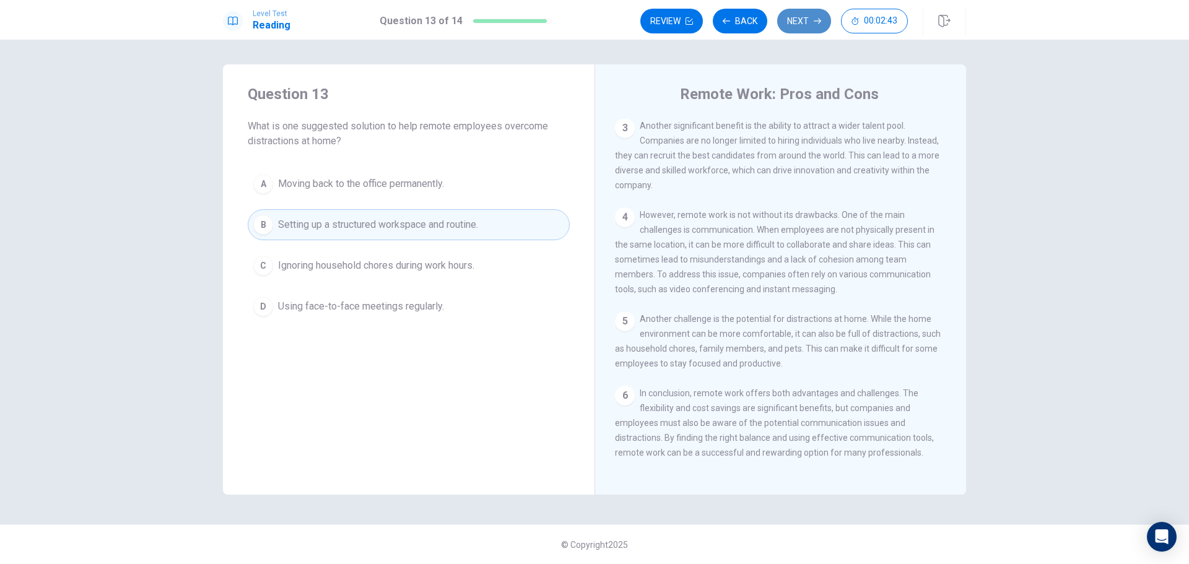
click at [804, 22] on button "Next" at bounding box center [804, 21] width 54 height 25
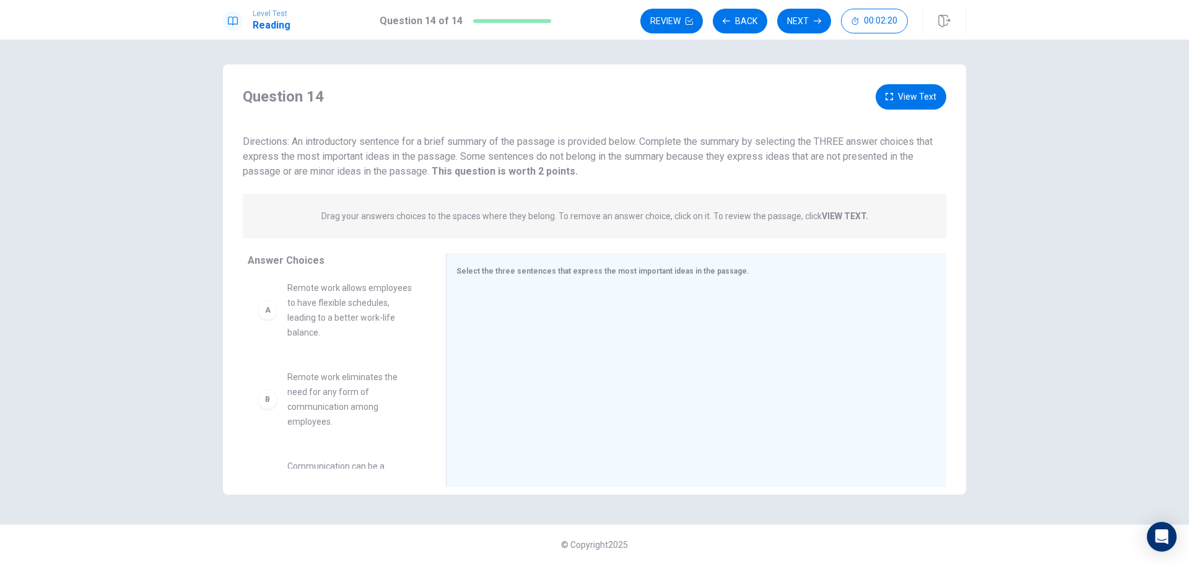
scroll to position [0, 0]
drag, startPoint x: 358, startPoint y: 317, endPoint x: 606, endPoint y: 342, distance: 249.5
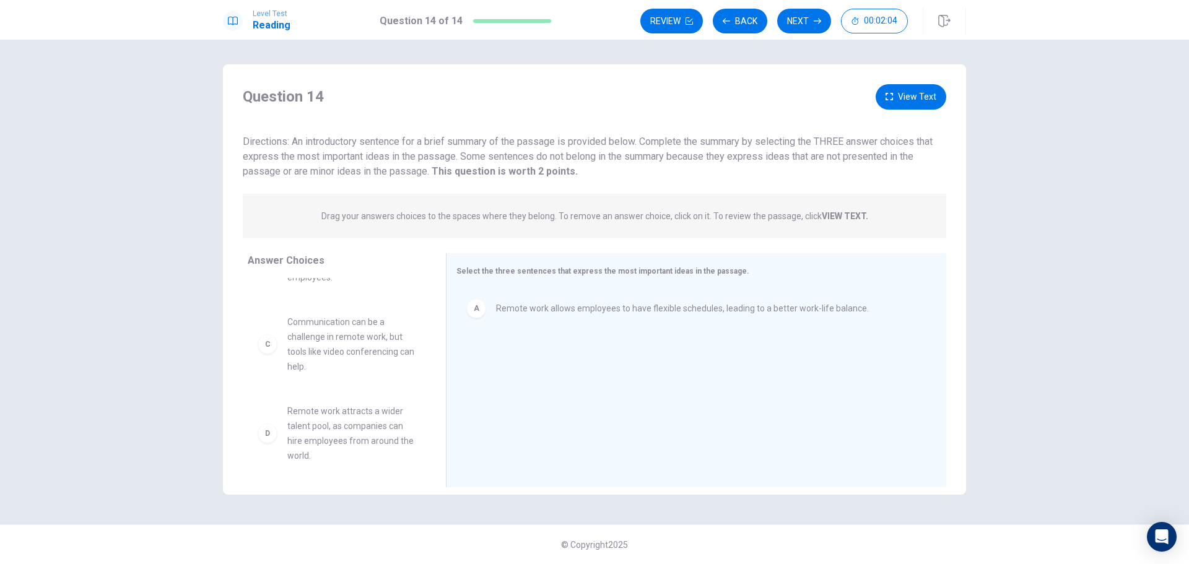
scroll to position [64, 0]
drag, startPoint x: 335, startPoint y: 334, endPoint x: 661, endPoint y: 398, distance: 332.6
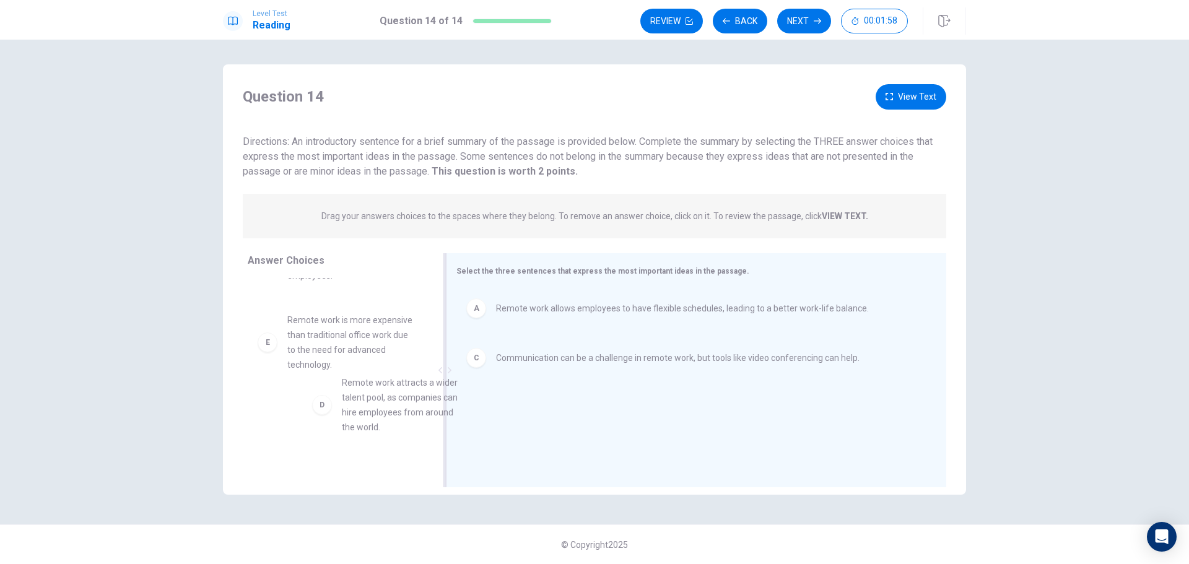
scroll to position [65, 0]
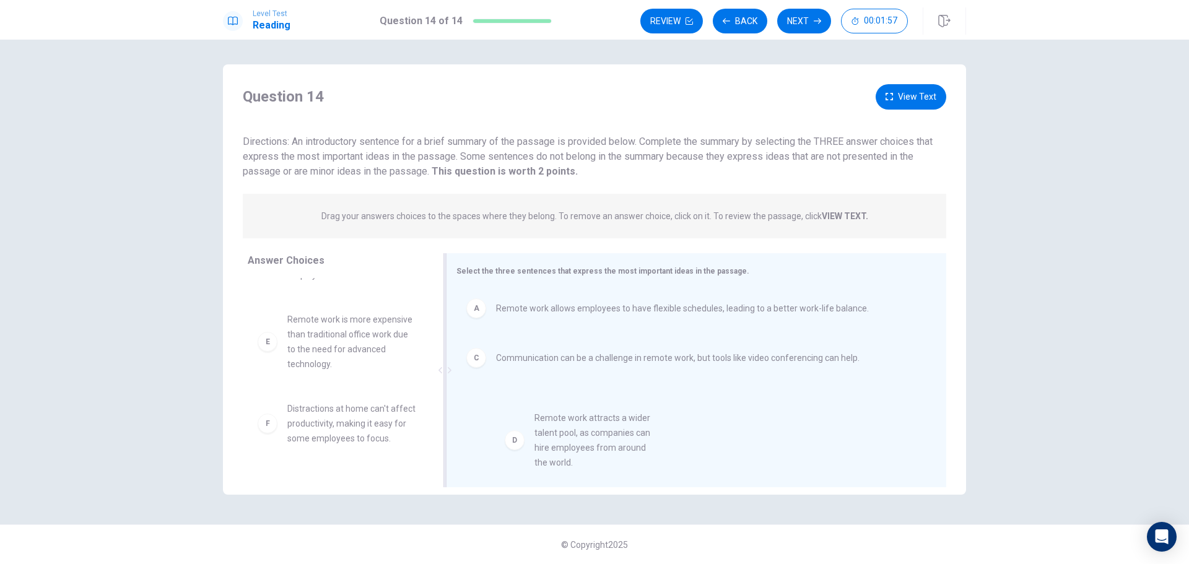
drag, startPoint x: 372, startPoint y: 340, endPoint x: 627, endPoint y: 440, distance: 274.1
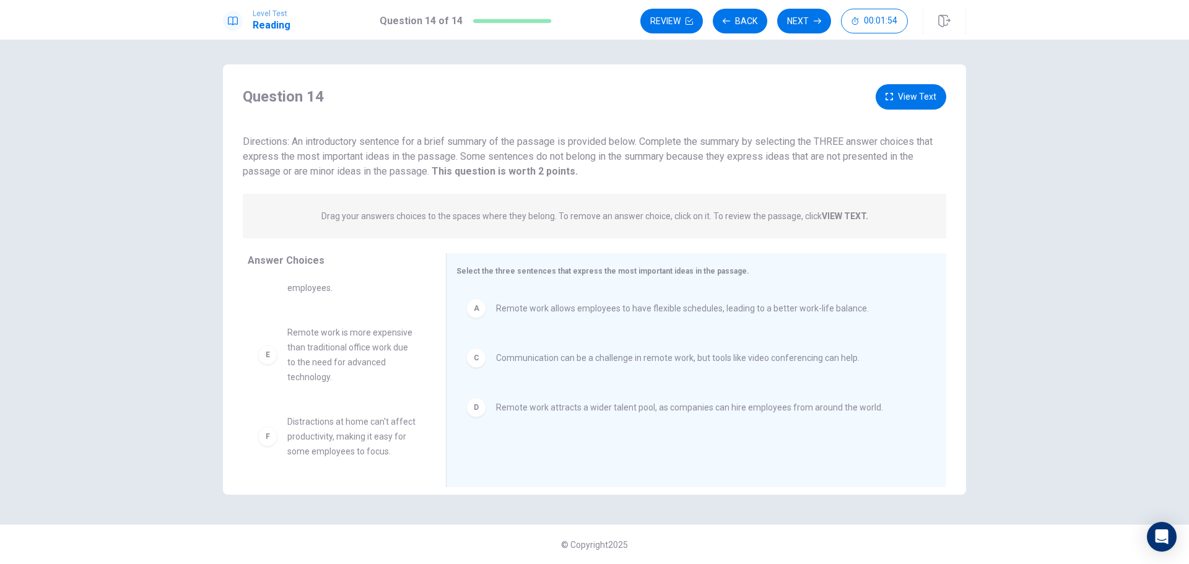
scroll to position [67, 0]
click at [807, 22] on button "Next" at bounding box center [804, 21] width 54 height 25
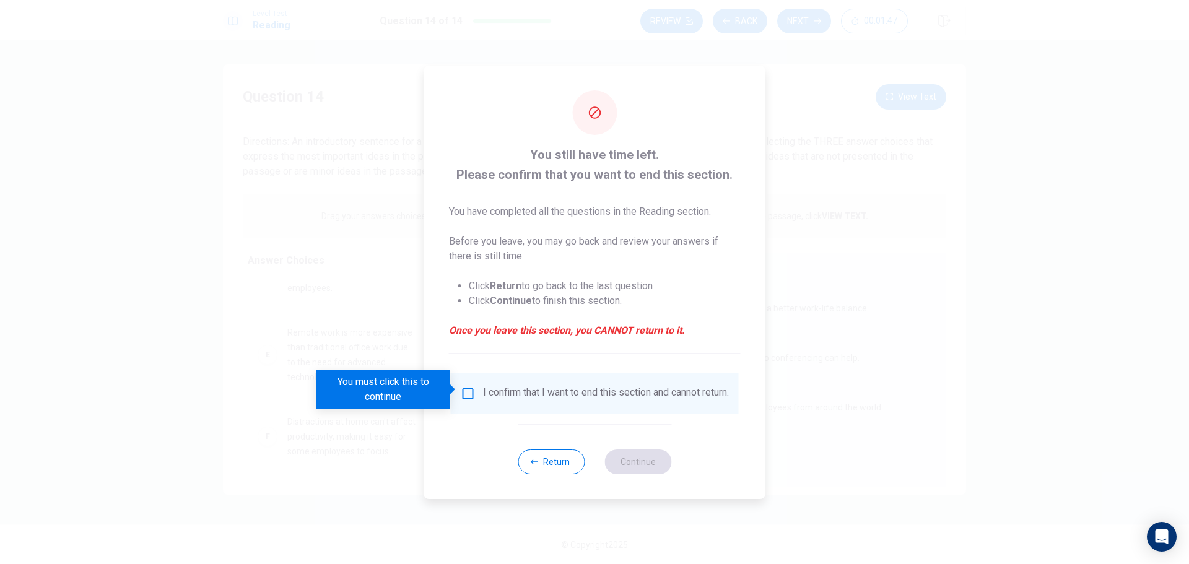
click at [479, 399] on div "I confirm that I want to end this section and cannot return." at bounding box center [595, 393] width 268 height 15
click at [473, 392] on input "You must click this to continue" at bounding box center [468, 393] width 15 height 15
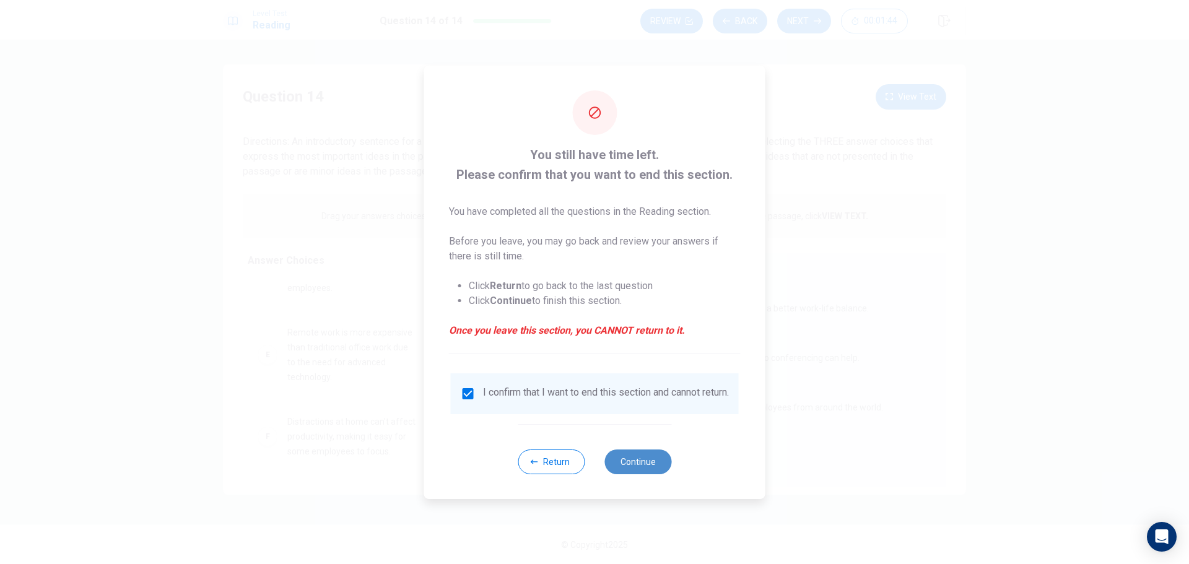
click at [645, 464] on button "Continue" at bounding box center [637, 461] width 67 height 25
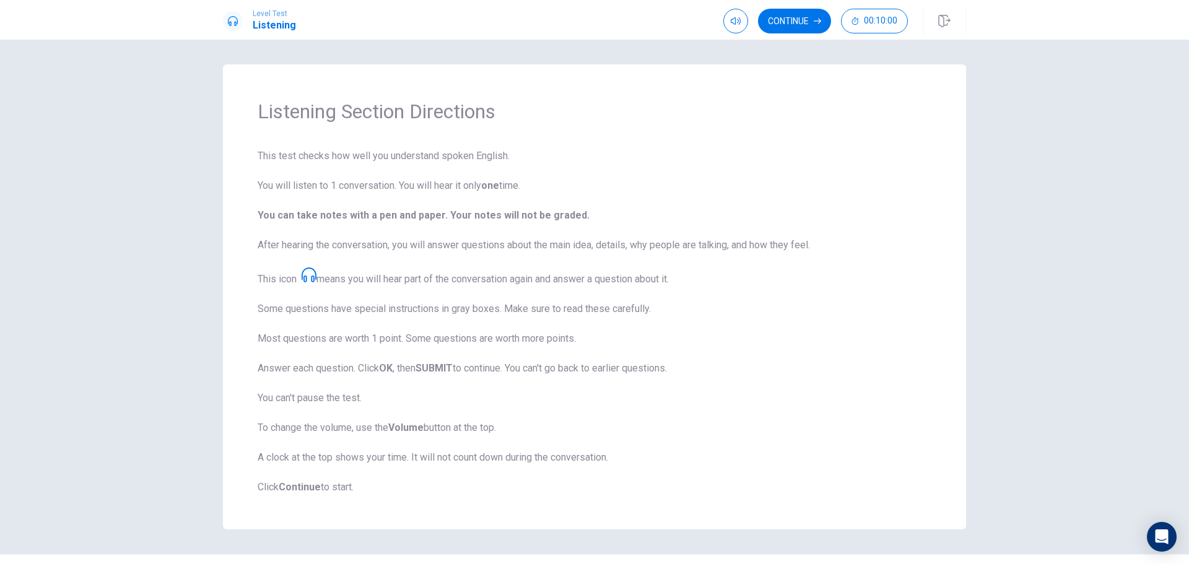
click at [310, 483] on strong "Continue" at bounding box center [300, 487] width 42 height 12
click at [976, 297] on div "Listening Section Directions This test checks how well you understand spoken En…" at bounding box center [594, 296] width 783 height 465
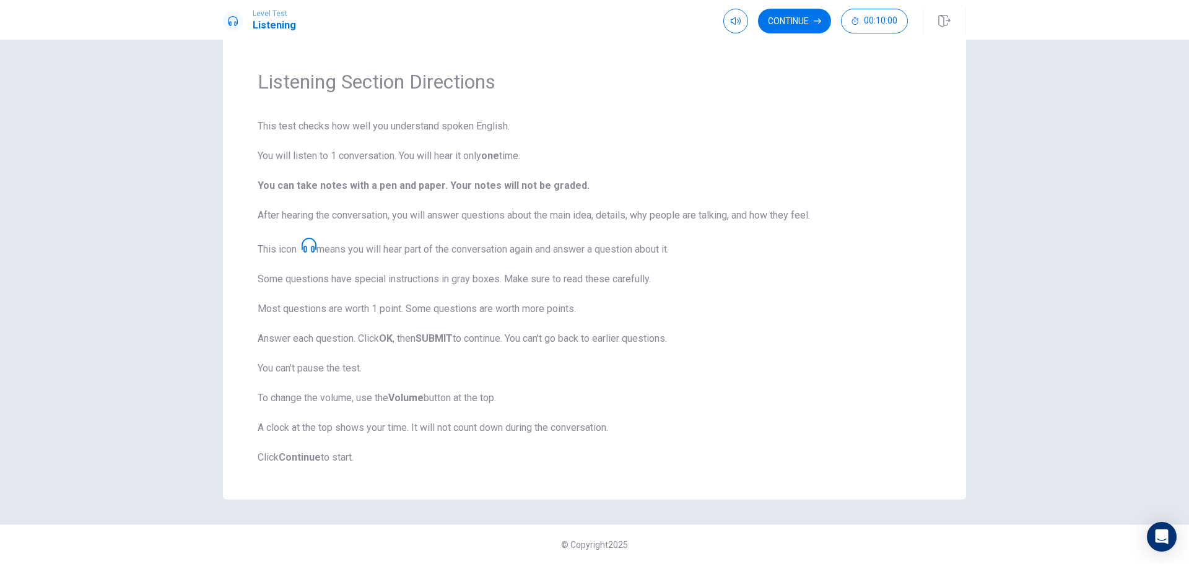
click at [726, 70] on h1 "Listening Section Directions" at bounding box center [595, 81] width 674 height 25
click at [806, 27] on button "Continue" at bounding box center [794, 21] width 73 height 25
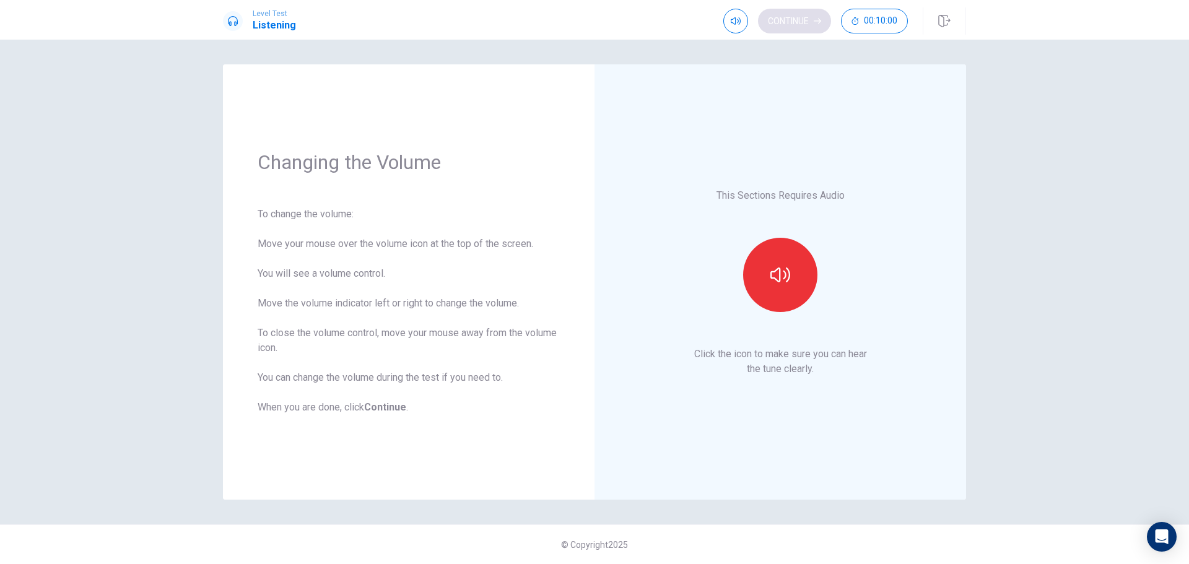
scroll to position [0, 0]
click at [773, 284] on icon "button" at bounding box center [780, 275] width 20 height 20
click at [793, 15] on button "Continue" at bounding box center [794, 21] width 73 height 25
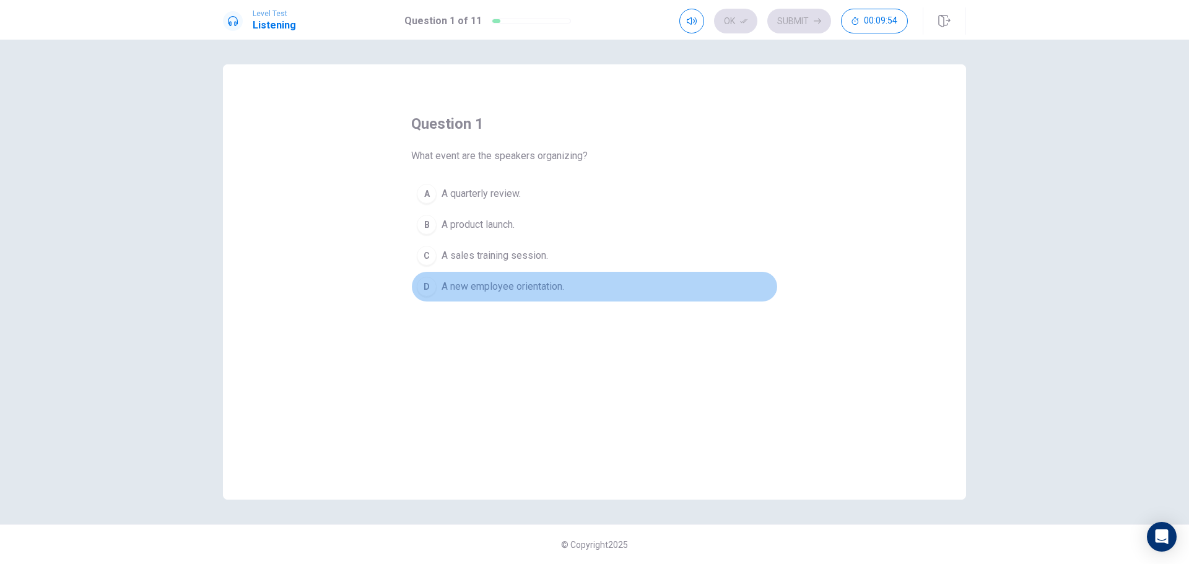
click at [436, 287] on div "D" at bounding box center [427, 287] width 20 height 20
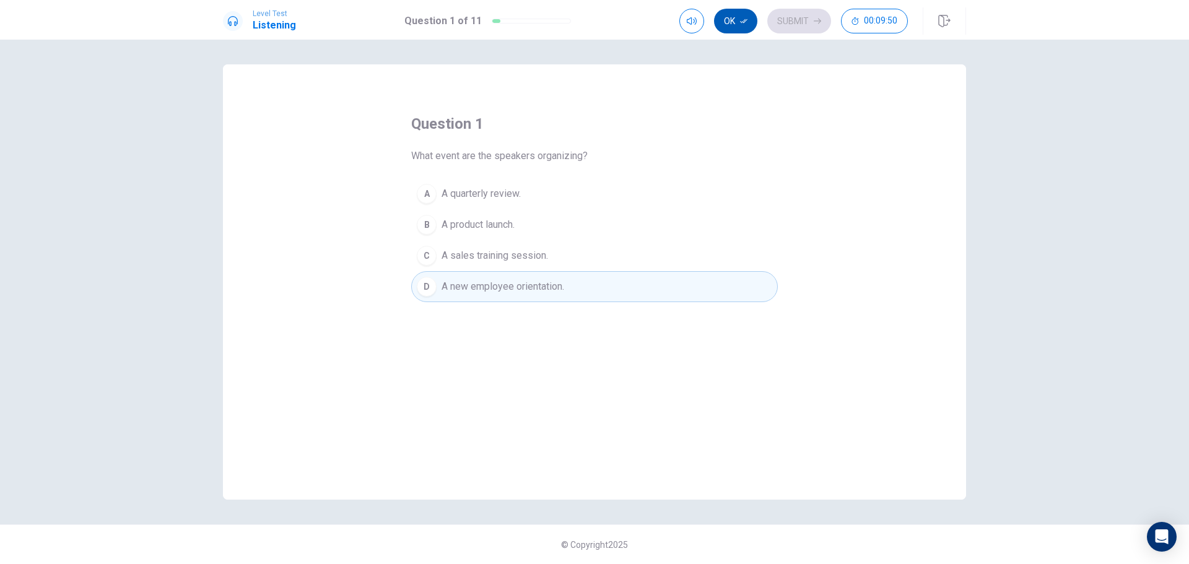
click at [738, 20] on button "Ok" at bounding box center [735, 21] width 43 height 25
click at [788, 28] on button "Submit" at bounding box center [799, 21] width 64 height 25
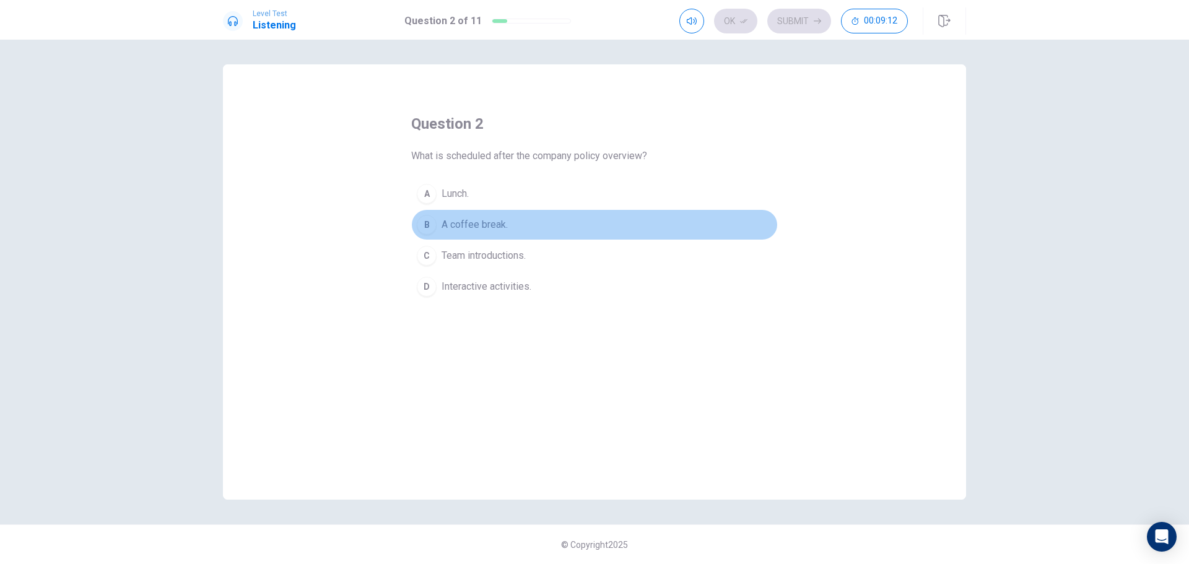
click at [498, 233] on button "B A coffee break." at bounding box center [594, 224] width 367 height 31
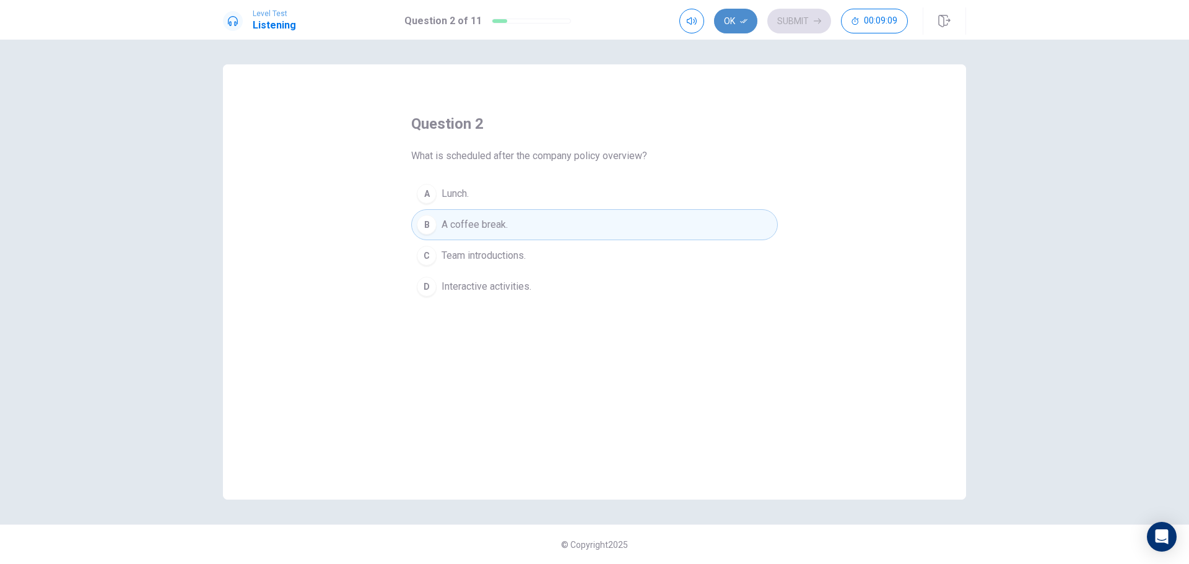
click at [742, 30] on button "Ok" at bounding box center [735, 21] width 43 height 25
click at [809, 23] on button "Submit" at bounding box center [799, 21] width 64 height 25
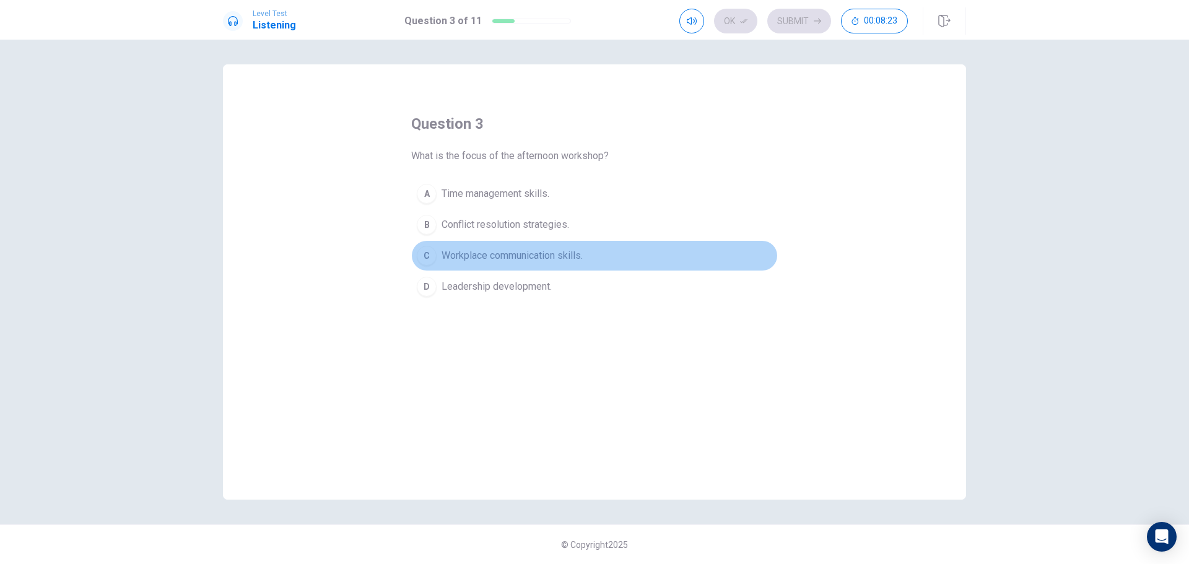
click at [555, 260] on span "Workplace communication skills." at bounding box center [511, 255] width 141 height 15
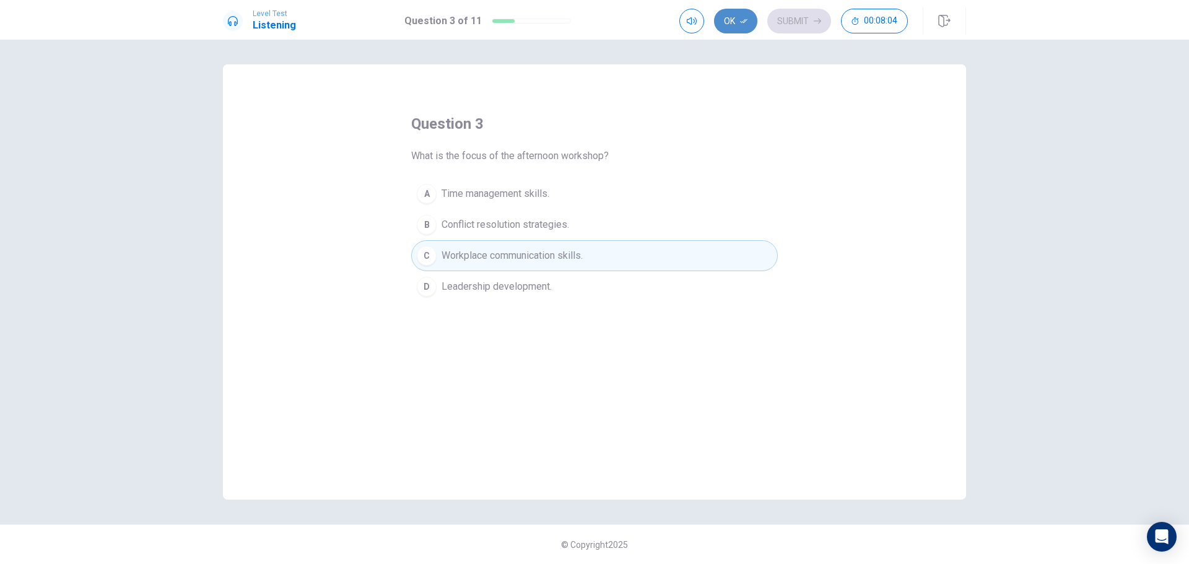
click at [738, 12] on button "Ok" at bounding box center [735, 21] width 43 height 25
click at [794, 15] on button "Submit" at bounding box center [799, 21] width 64 height 25
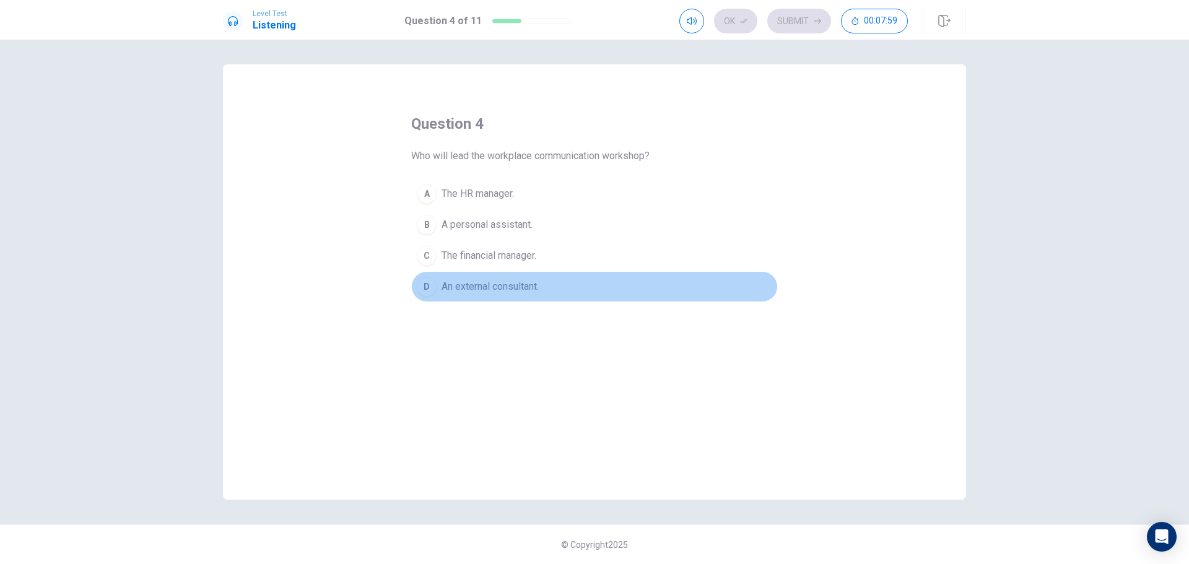
click at [474, 283] on span "An external consultant." at bounding box center [489, 286] width 97 height 15
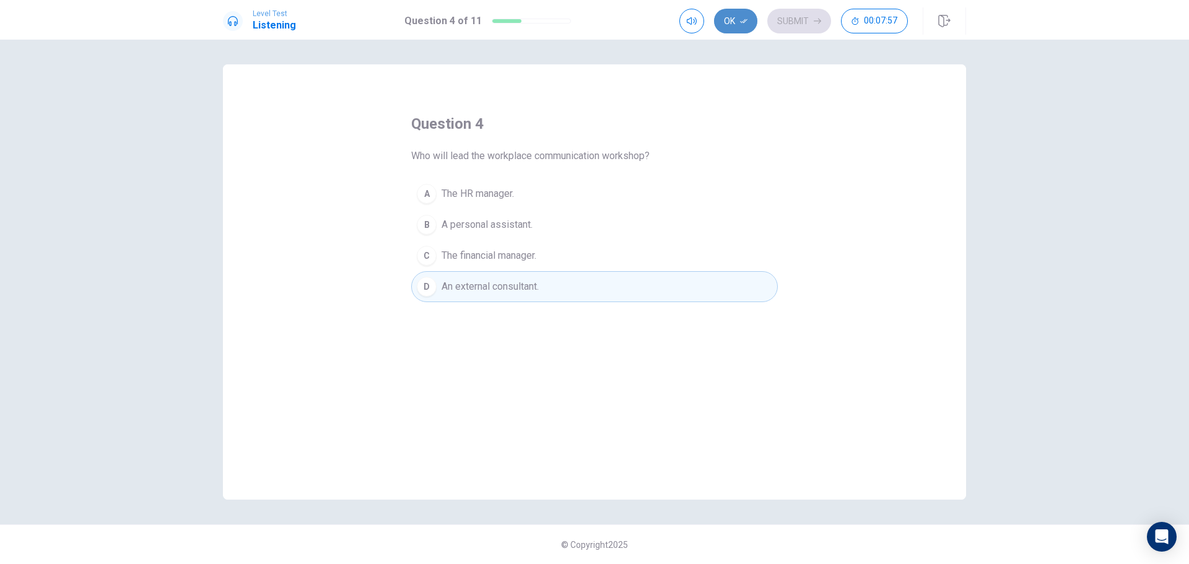
click at [749, 20] on button "Ok" at bounding box center [735, 21] width 43 height 25
click at [782, 19] on button "Submit" at bounding box center [799, 21] width 64 height 25
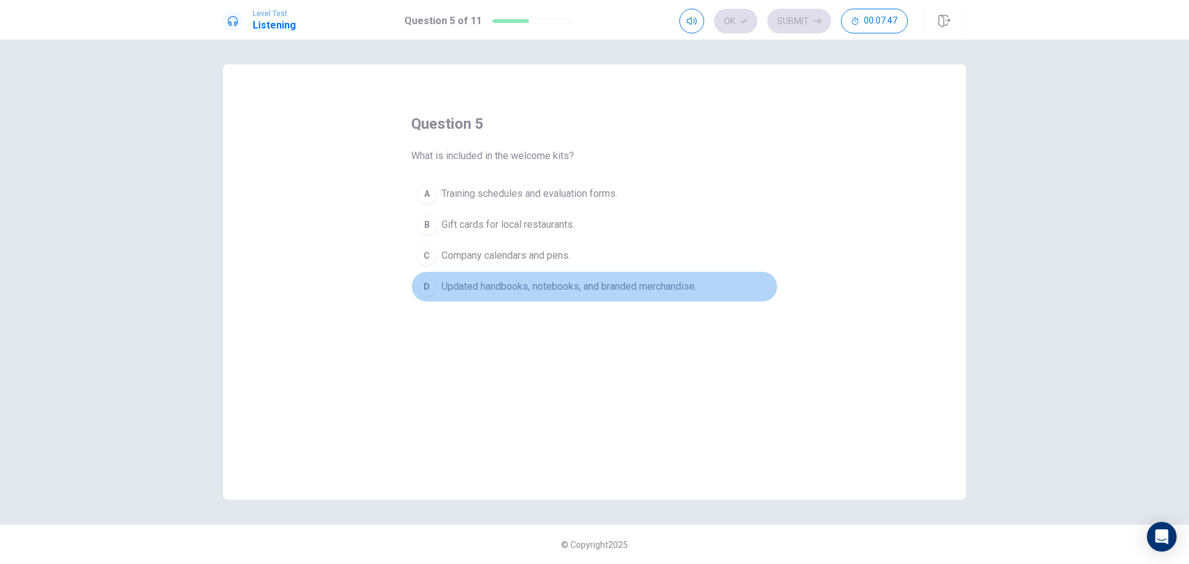
click at [679, 289] on span "Updated handbooks, notebooks, and branded merchandise." at bounding box center [568, 286] width 255 height 15
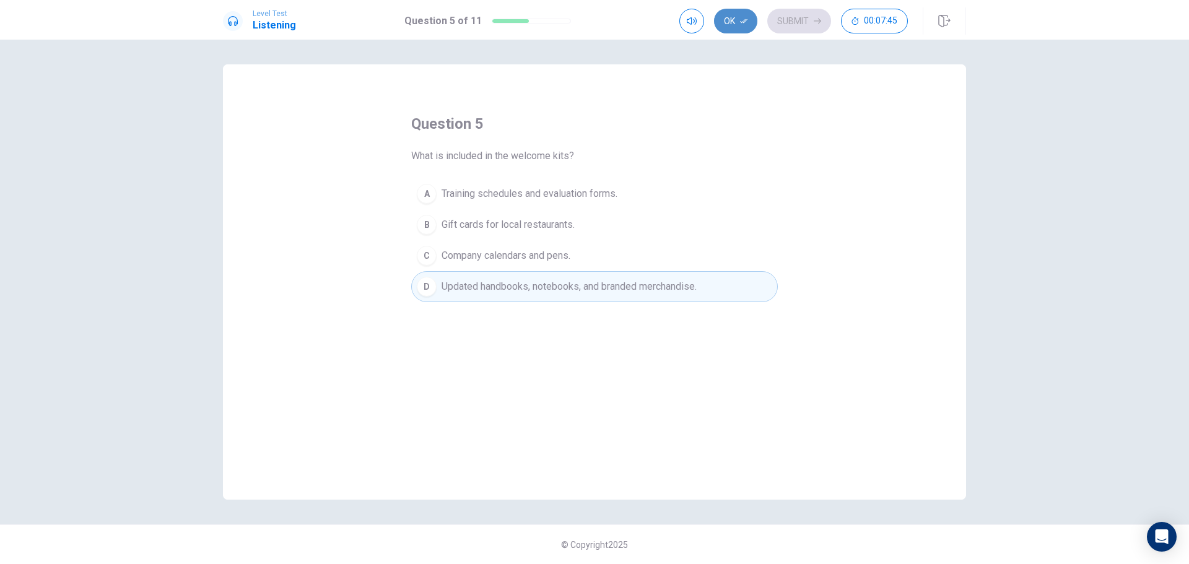
click at [743, 16] on button "Ok" at bounding box center [735, 21] width 43 height 25
click at [786, 20] on button "Submit" at bounding box center [799, 21] width 64 height 25
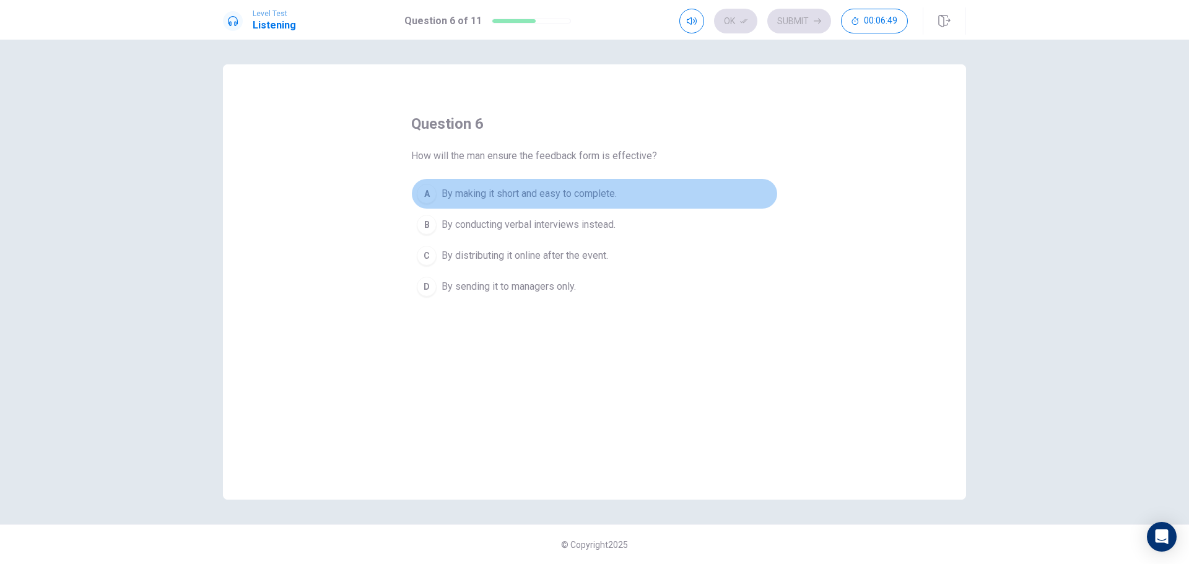
click at [579, 198] on span "By making it short and easy to complete." at bounding box center [528, 193] width 175 height 15
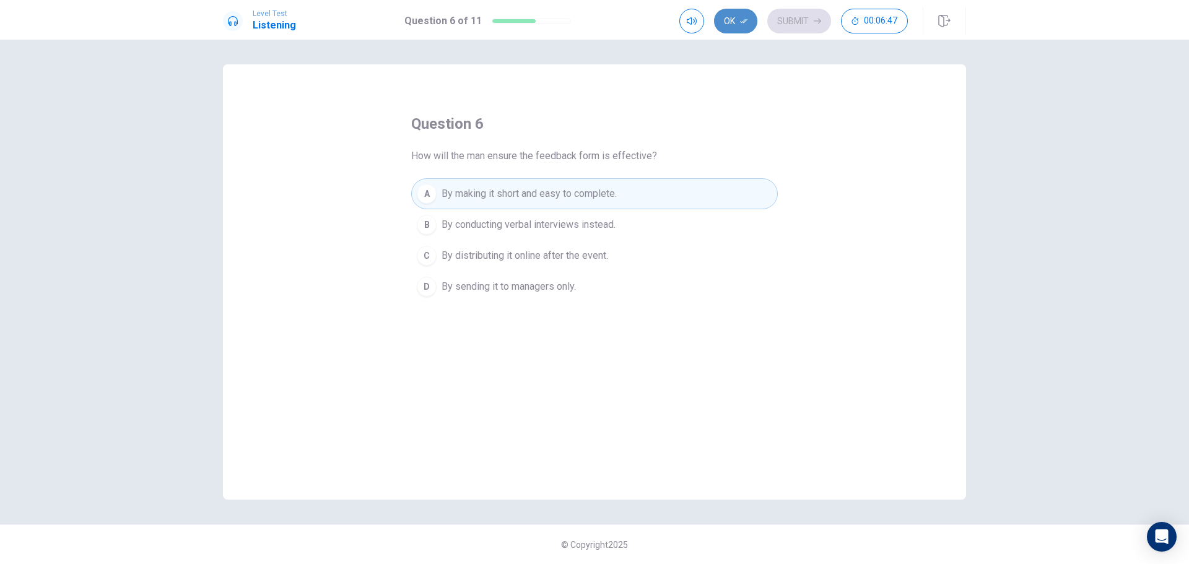
click at [742, 20] on icon "button" at bounding box center [743, 20] width 7 height 7
click at [799, 23] on button "Submit" at bounding box center [799, 21] width 64 height 25
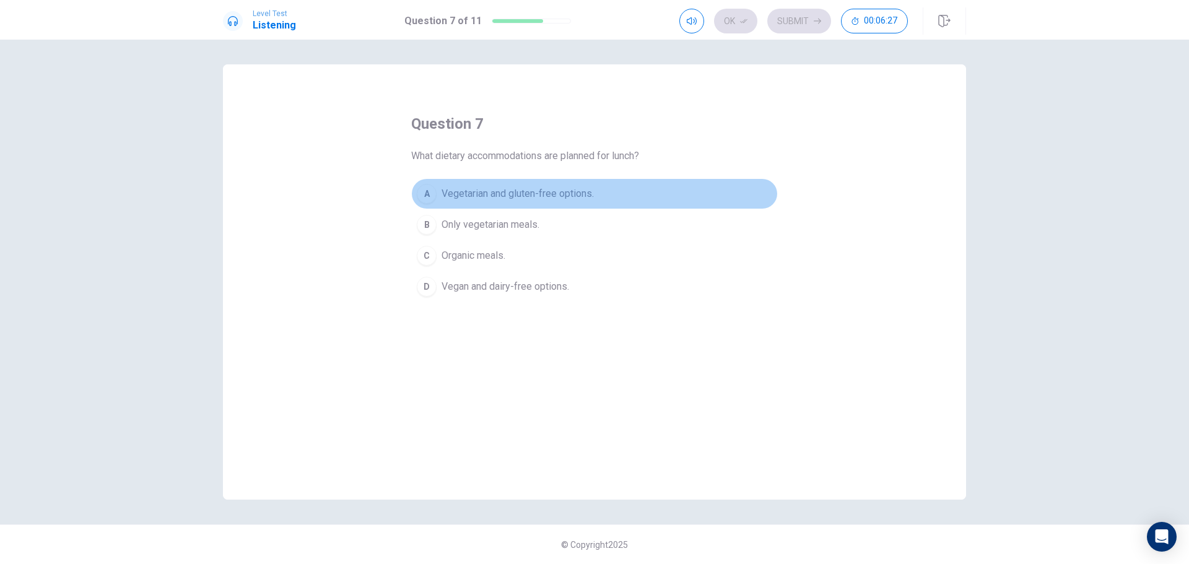
click at [567, 199] on span "Vegetarian and gluten-free options." at bounding box center [517, 193] width 152 height 15
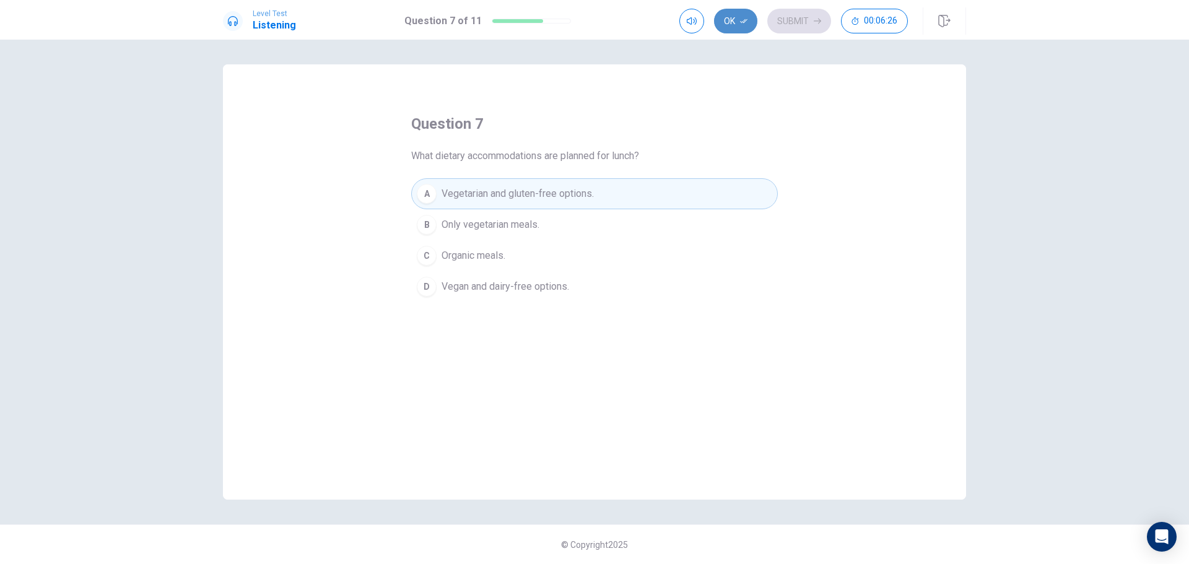
click at [739, 25] on button "Ok" at bounding box center [735, 21] width 43 height 25
click at [798, 19] on button "Submit" at bounding box center [799, 21] width 64 height 25
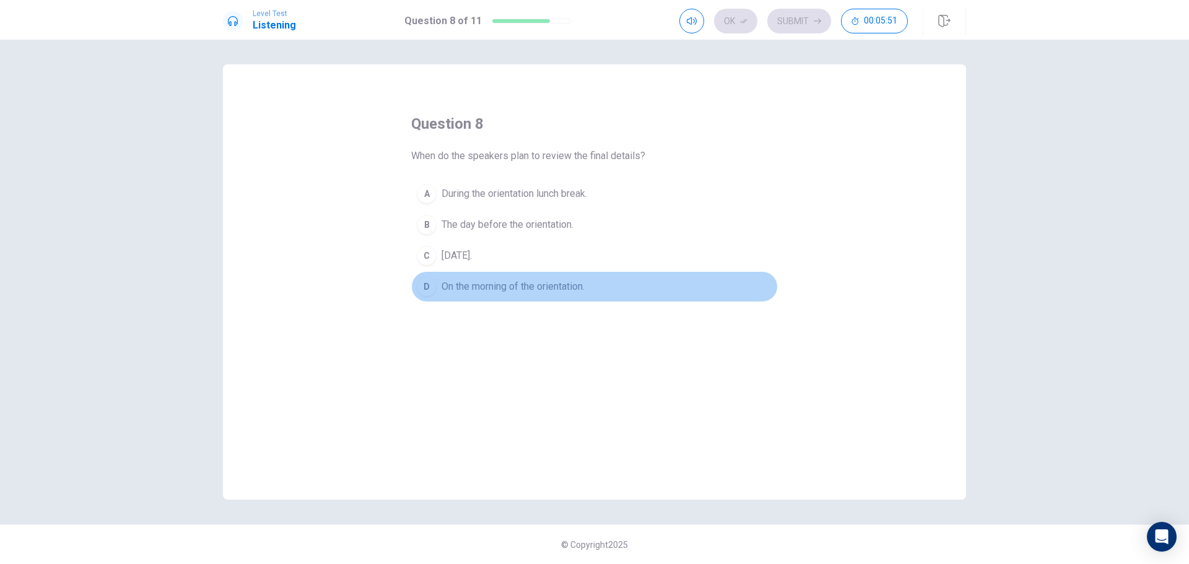
click at [546, 296] on button "D On the morning of the orientation." at bounding box center [594, 286] width 367 height 31
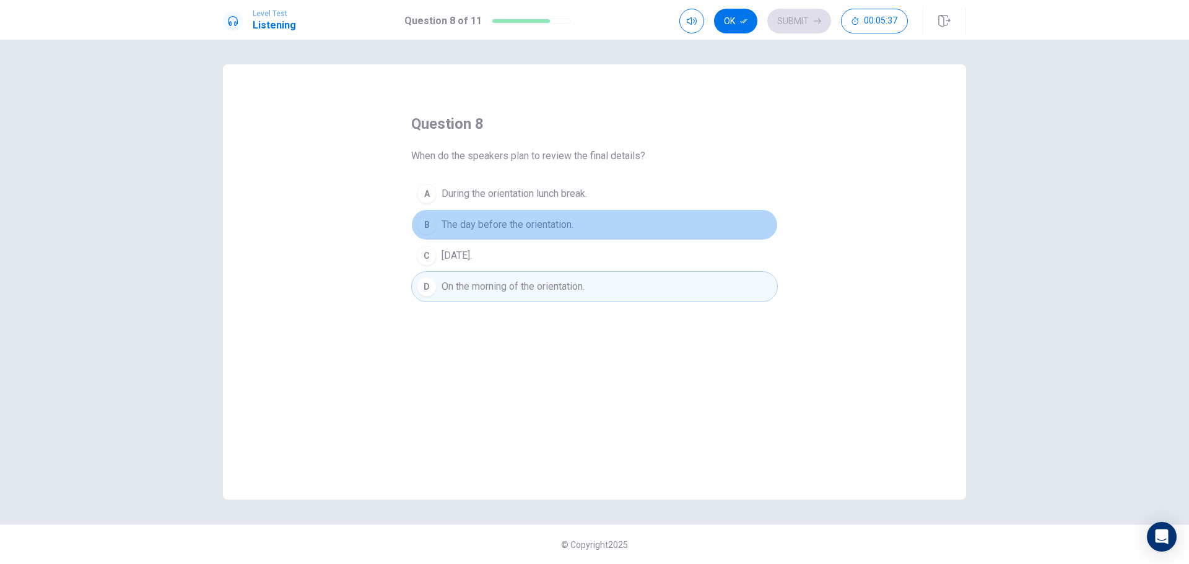
click at [580, 233] on button "B The day before the orientation." at bounding box center [594, 224] width 367 height 31
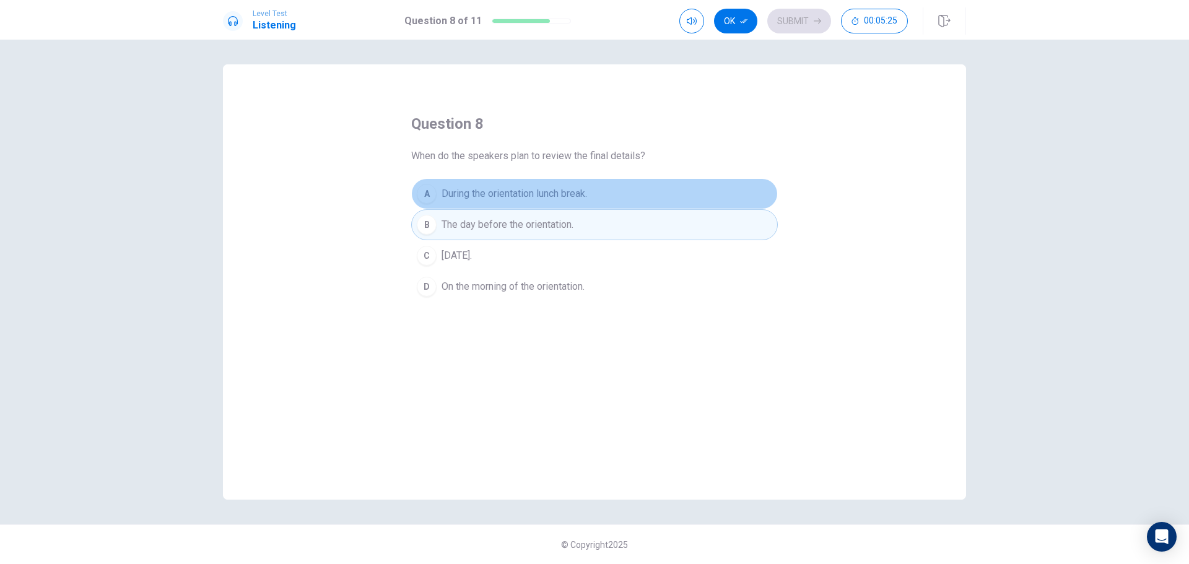
click at [561, 201] on span "During the orientation lunch break." at bounding box center [513, 193] width 145 height 15
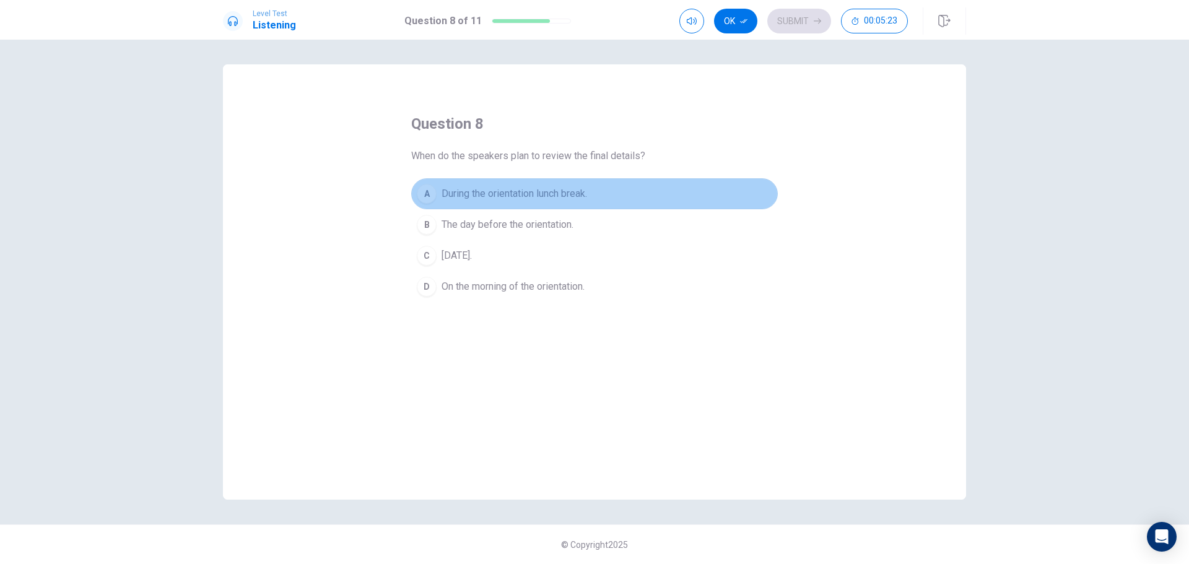
click at [561, 201] on span "During the orientation lunch break." at bounding box center [513, 193] width 145 height 15
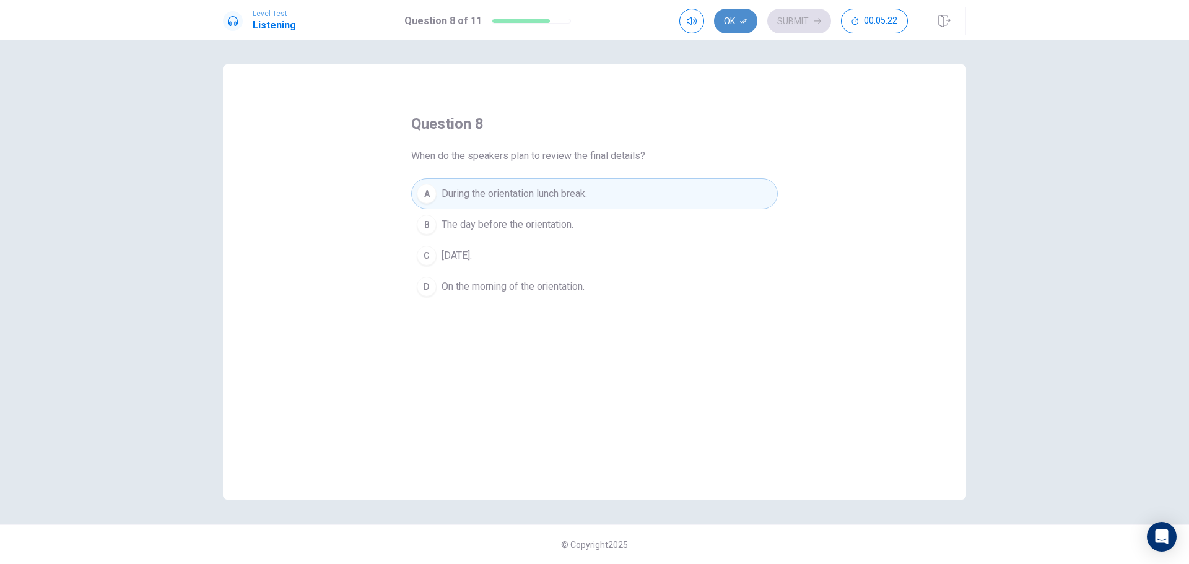
click at [740, 32] on button "Ok" at bounding box center [735, 21] width 43 height 25
click at [789, 24] on button "Submit" at bounding box center [799, 21] width 64 height 25
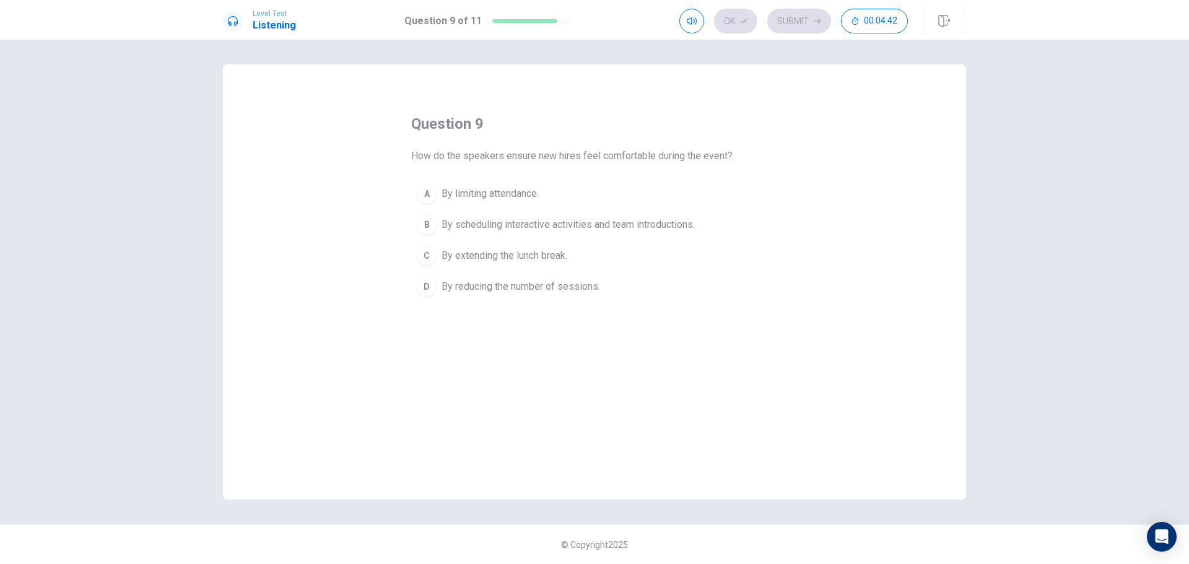
click at [665, 235] on button "B By scheduling interactive activities and team introductions." at bounding box center [594, 224] width 367 height 31
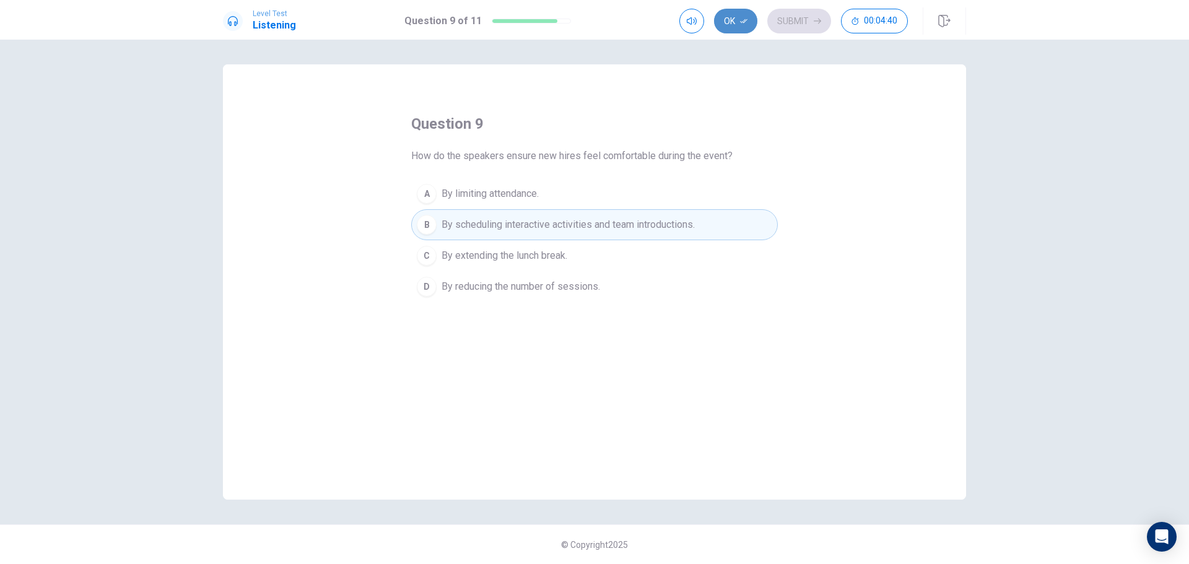
click at [738, 25] on button "Ok" at bounding box center [735, 21] width 43 height 25
click at [796, 28] on button "Submit" at bounding box center [799, 21] width 64 height 25
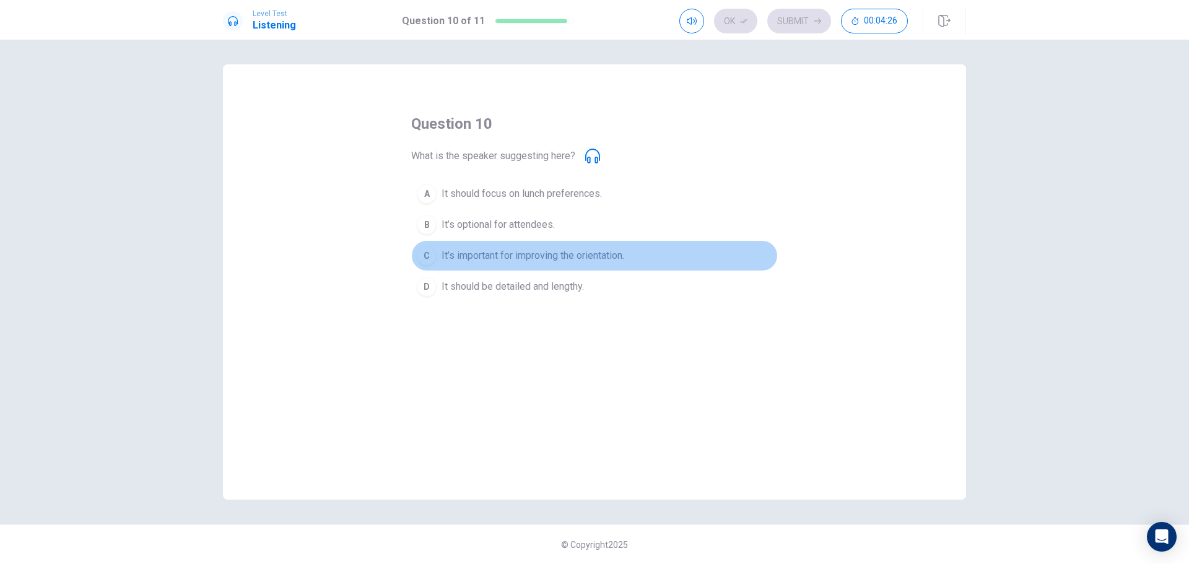
click at [607, 258] on span "It’s important for improving the orientation." at bounding box center [532, 255] width 183 height 15
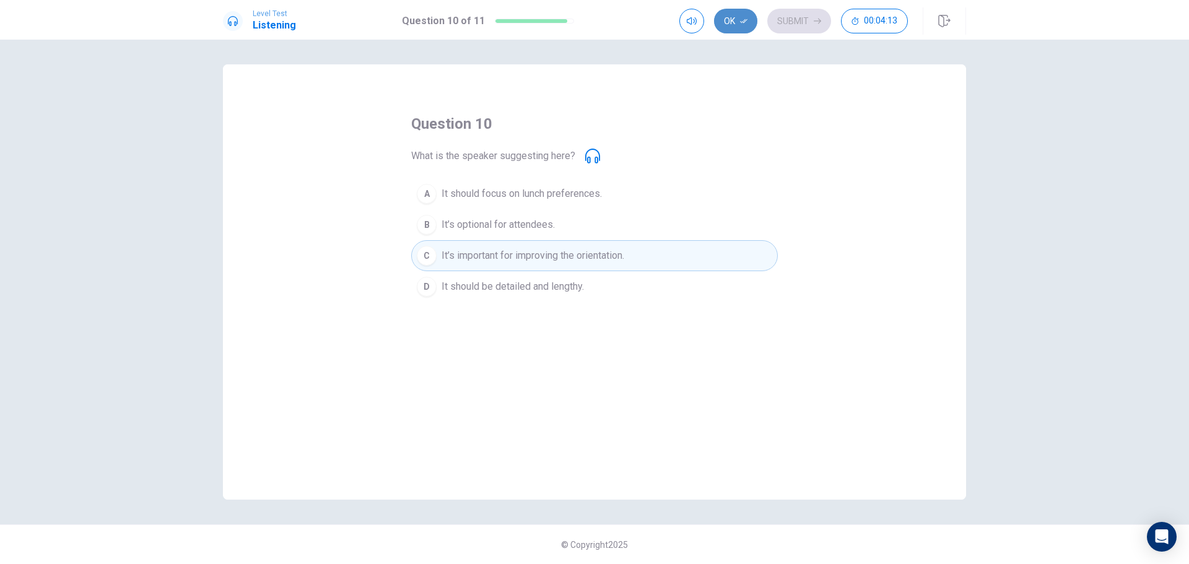
click at [732, 14] on button "Ok" at bounding box center [735, 21] width 43 height 25
click at [790, 17] on button "Submit" at bounding box center [799, 21] width 64 height 25
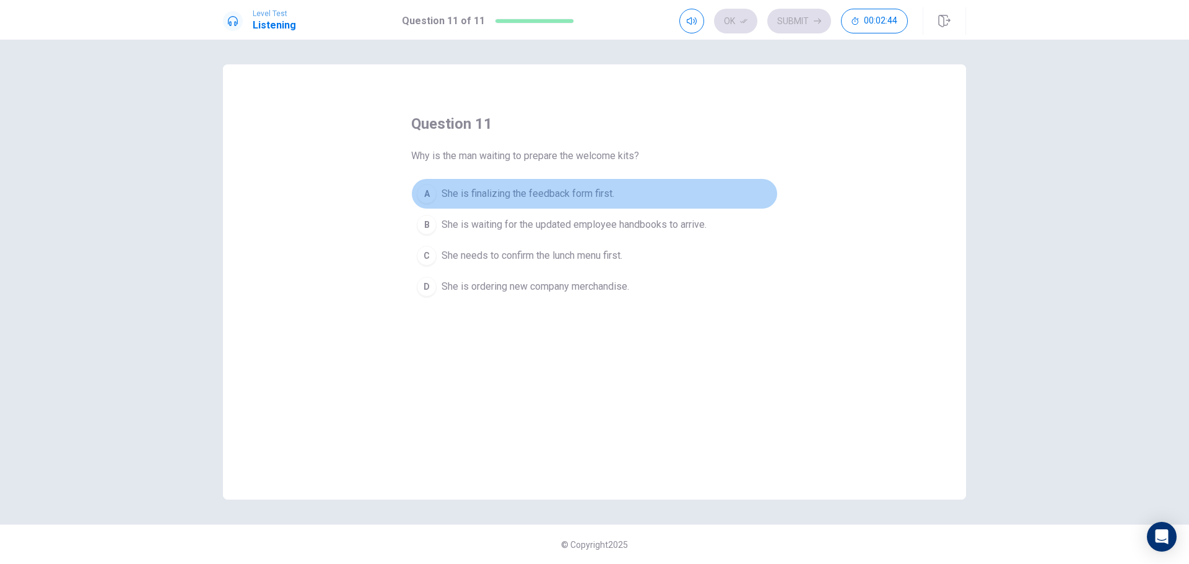
click at [576, 193] on span "She is finalizing the feedback form first." at bounding box center [527, 193] width 173 height 15
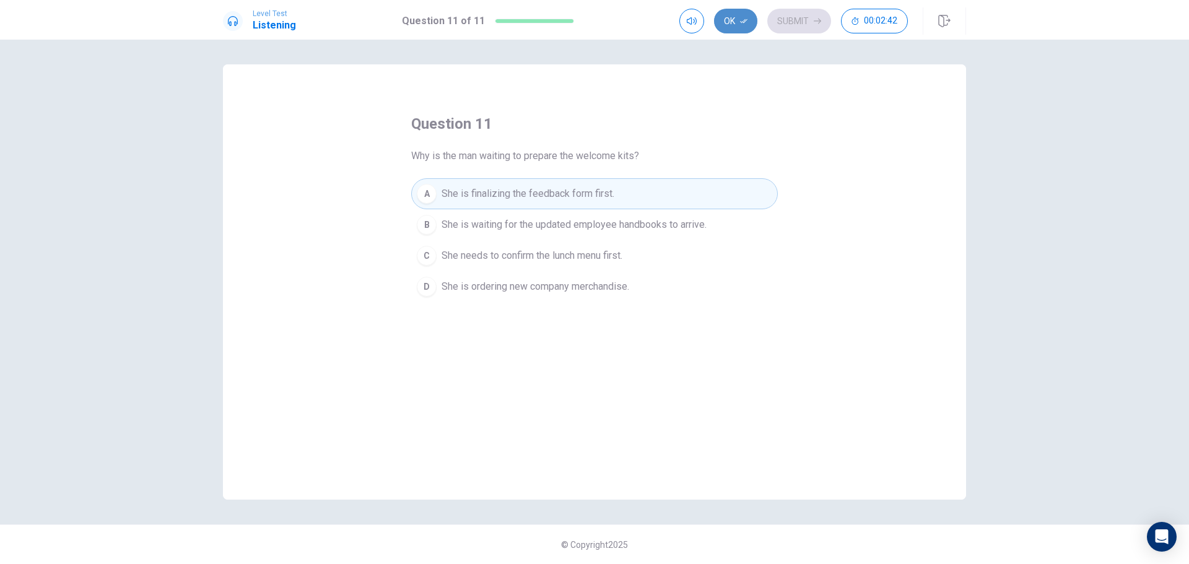
click at [749, 19] on button "Ok" at bounding box center [735, 21] width 43 height 25
click at [801, 17] on button "Submit" at bounding box center [799, 21] width 64 height 25
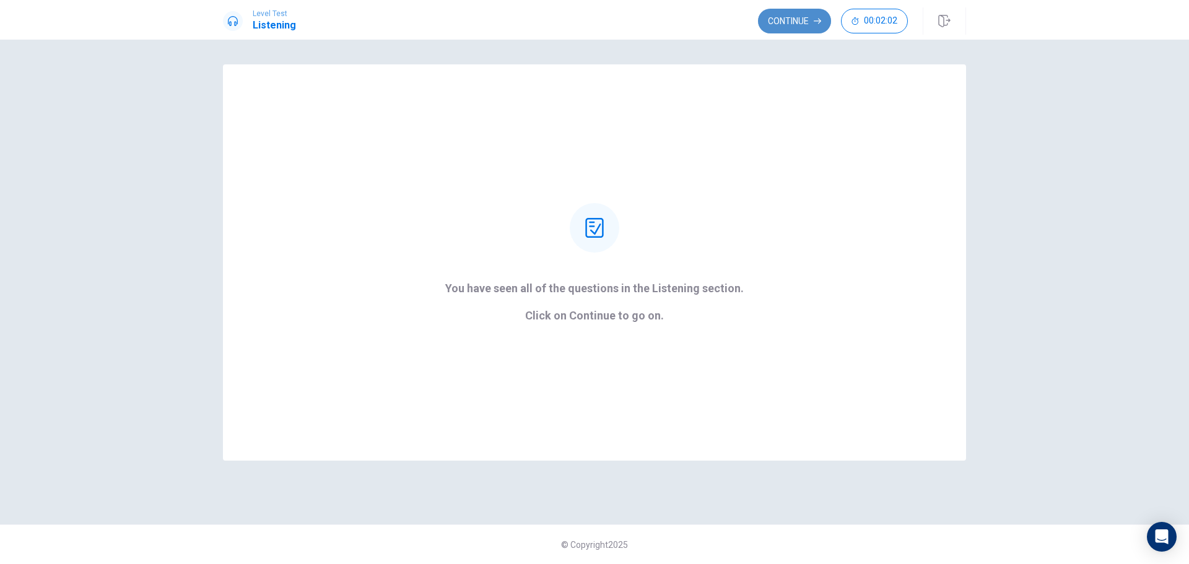
click at [791, 21] on button "Continue" at bounding box center [794, 21] width 73 height 25
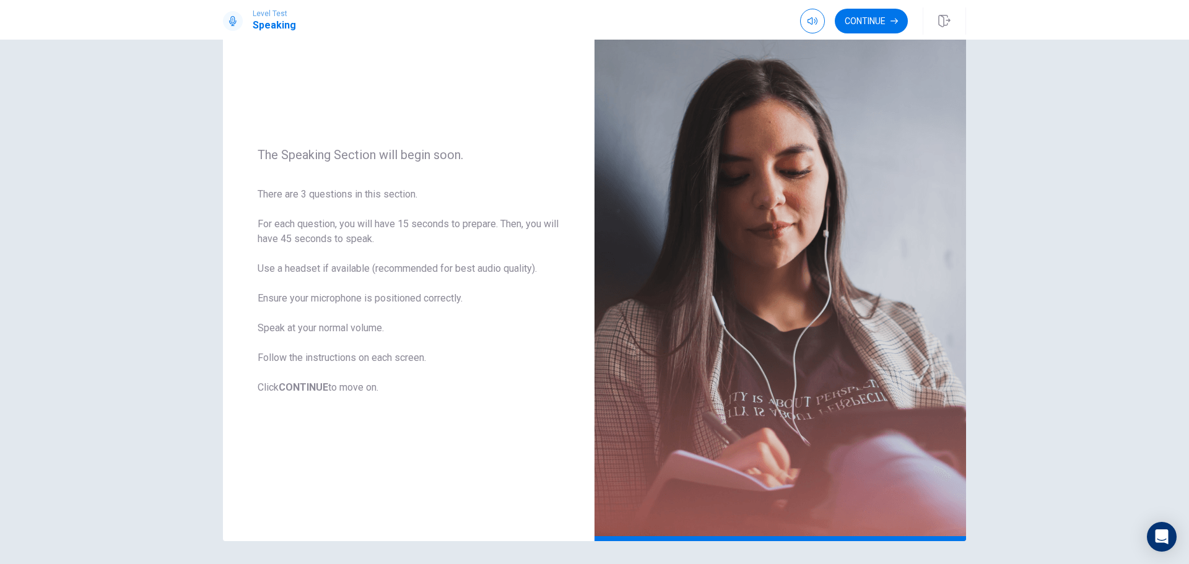
scroll to position [64, 0]
click at [870, 26] on button "Continue" at bounding box center [871, 21] width 73 height 25
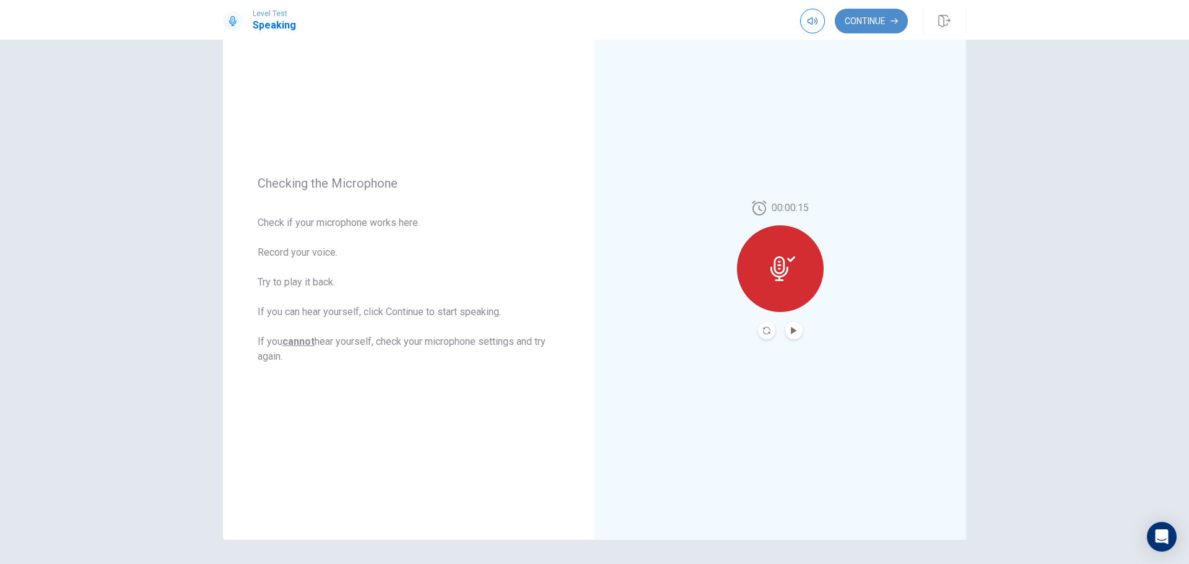
click at [860, 14] on button "Continue" at bounding box center [871, 21] width 73 height 25
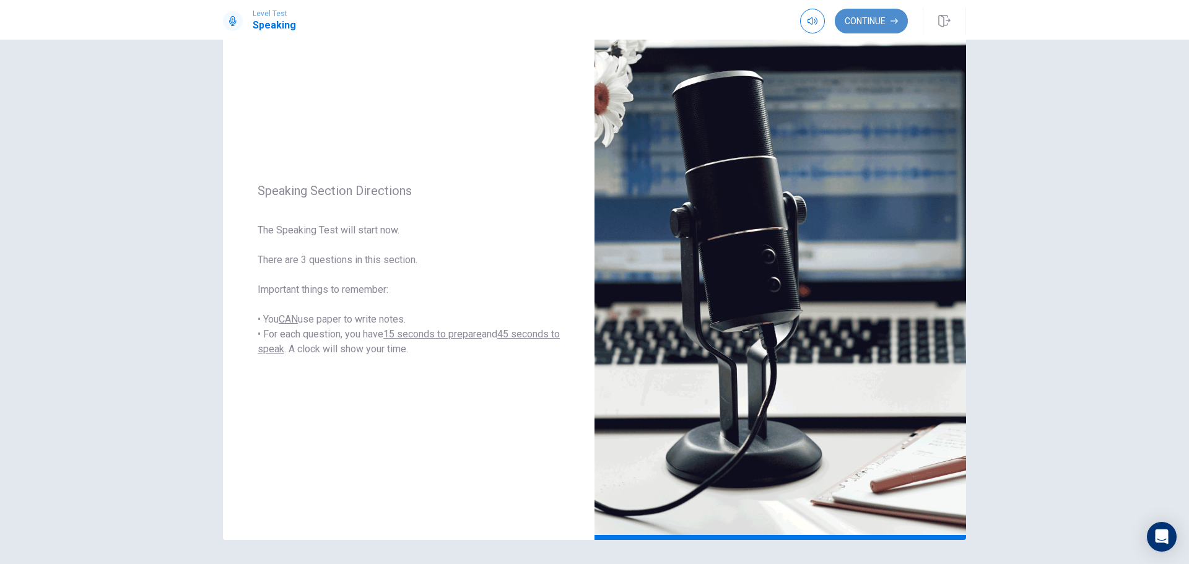
click at [860, 14] on button "Continue" at bounding box center [871, 21] width 73 height 25
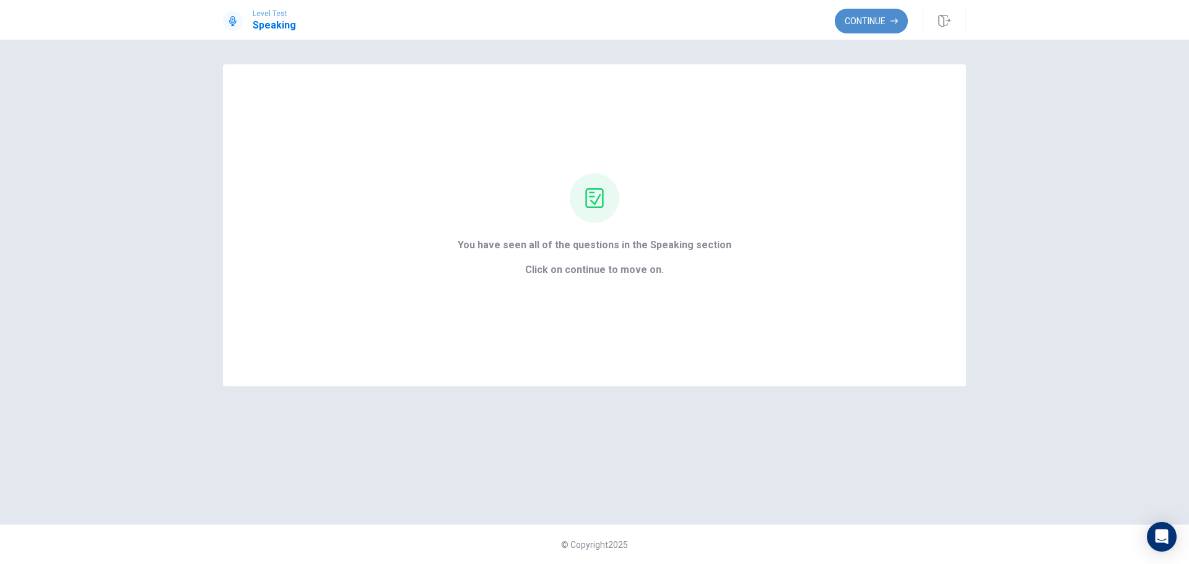
click at [874, 20] on button "Continue" at bounding box center [871, 21] width 73 height 25
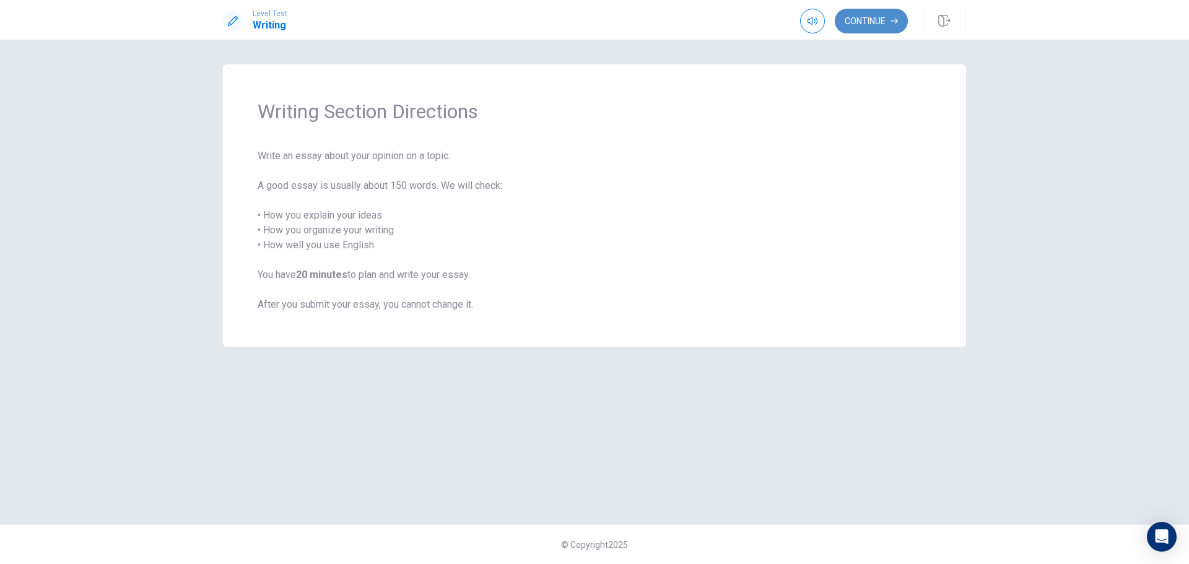
click at [874, 20] on button "Continue" at bounding box center [871, 21] width 73 height 25
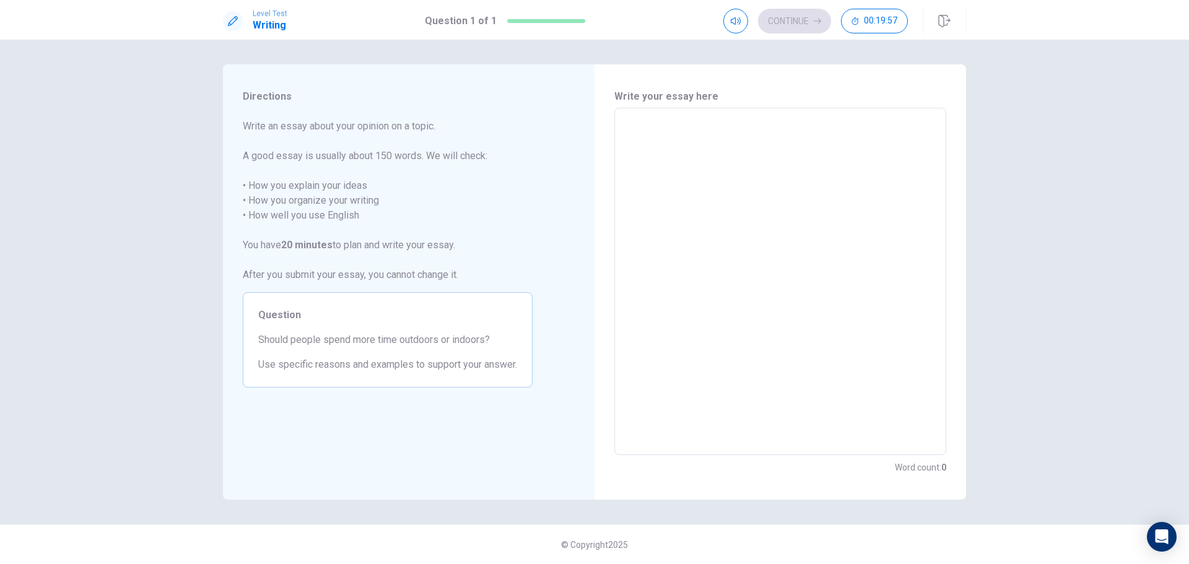
click at [732, 167] on textarea at bounding box center [780, 281] width 315 height 327
type textarea "I"
type textarea "x"
type textarea "I"
type textarea "x"
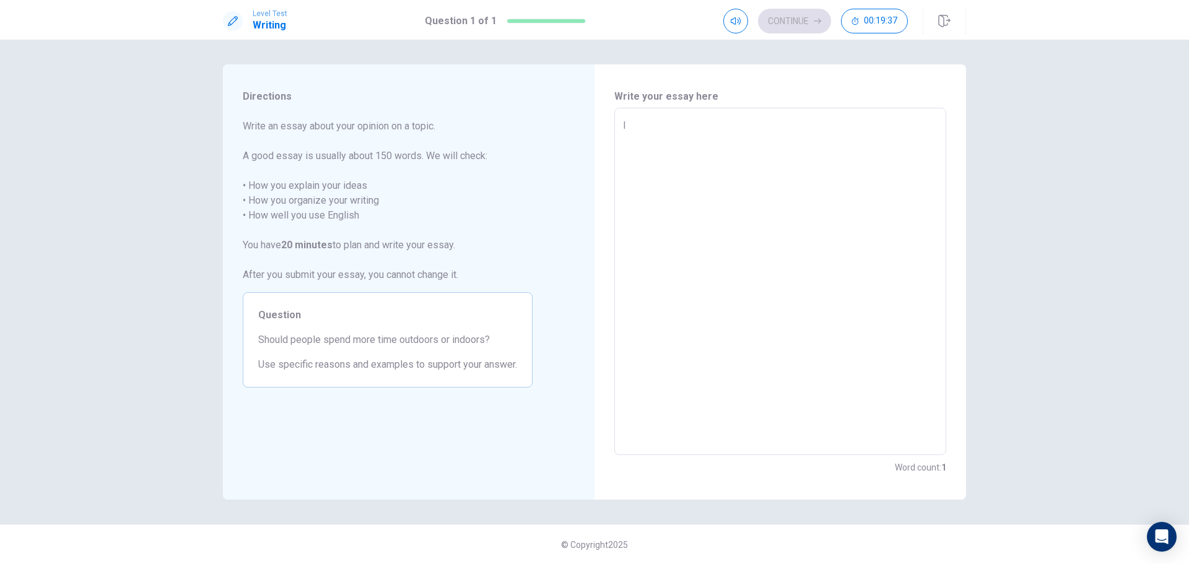
type textarea "I r"
type textarea "x"
type textarea "I re"
type textarea "x"
type textarea "I rea"
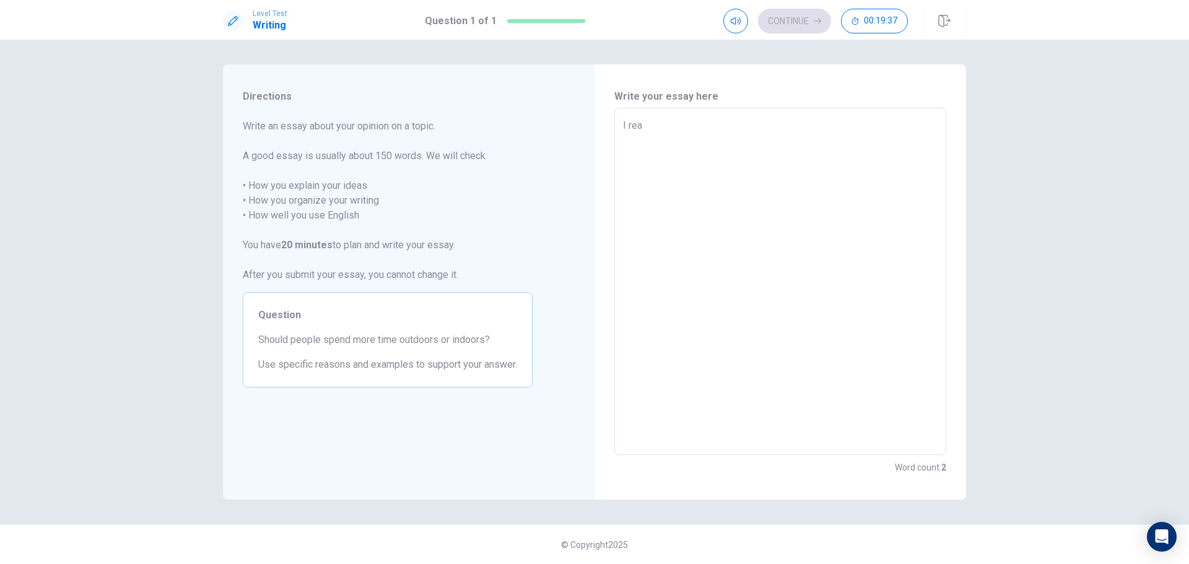
type textarea "x"
type textarea "I real"
type textarea "x"
type textarea "I reall"
type textarea "x"
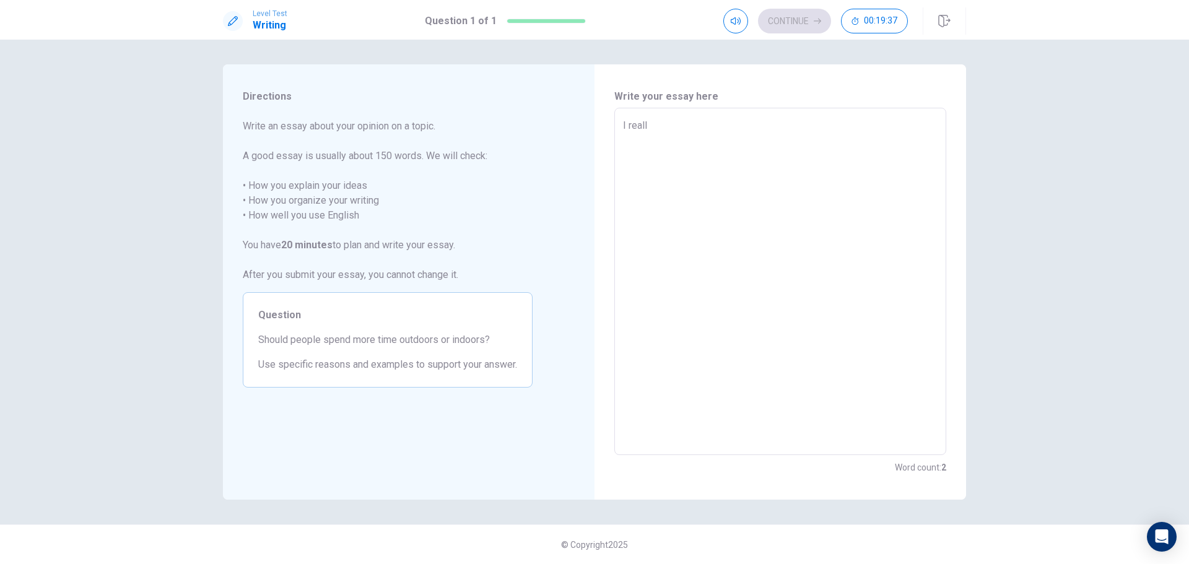
type textarea "I really"
type textarea "x"
type textarea "I really"
type textarea "x"
type textarea "I really b"
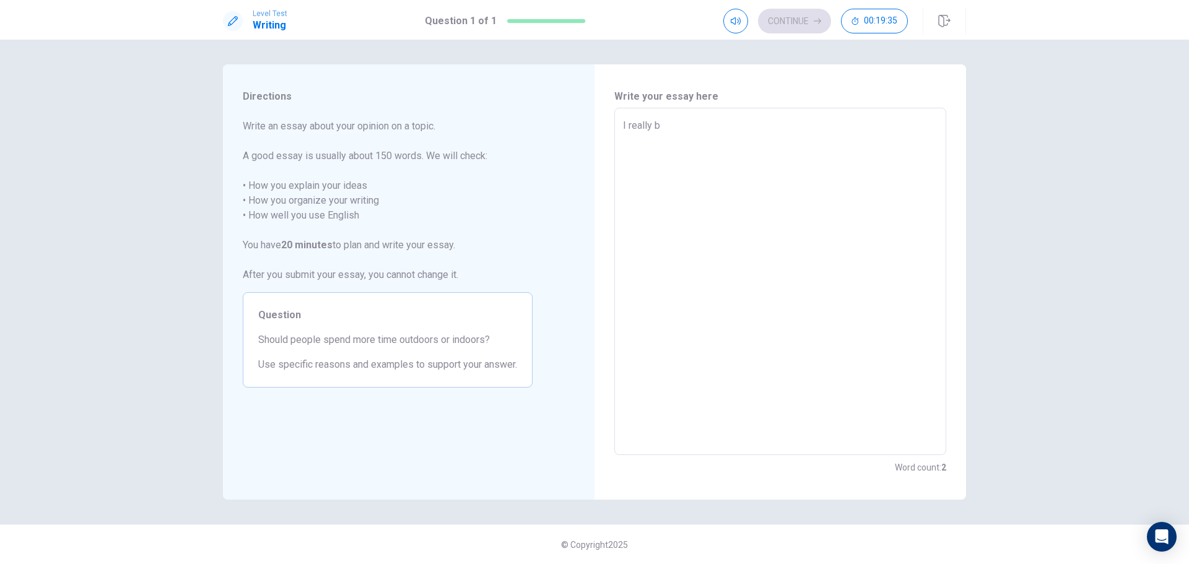
type textarea "x"
type textarea "I really be"
type textarea "x"
type textarea "I really b"
type textarea "x"
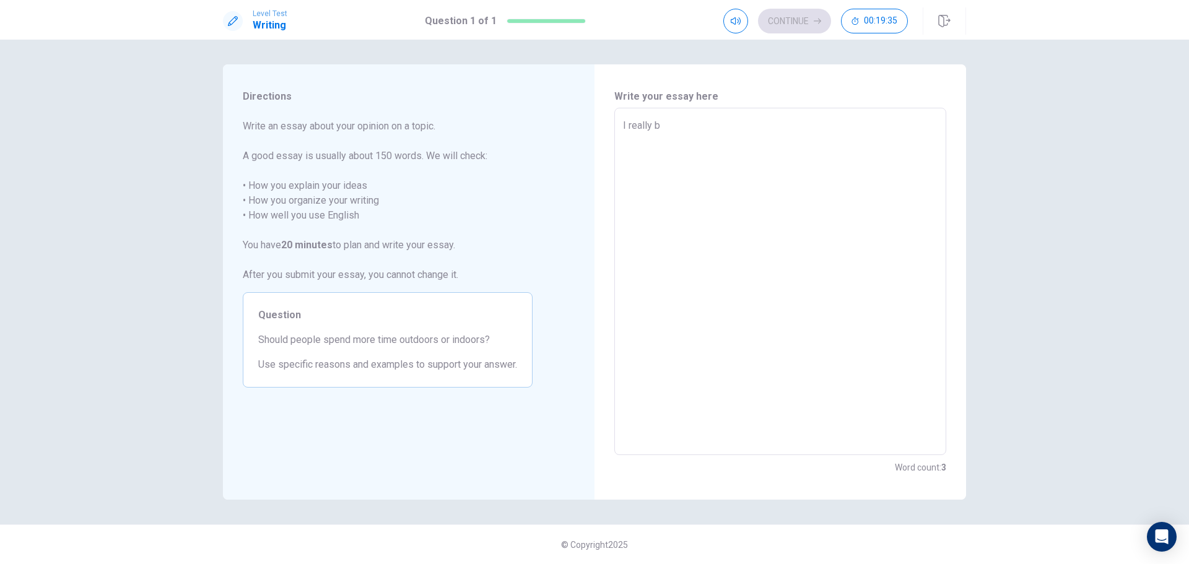
type textarea "I really"
type textarea "x"
type textarea "I really"
type textarea "x"
type textarea "I reall"
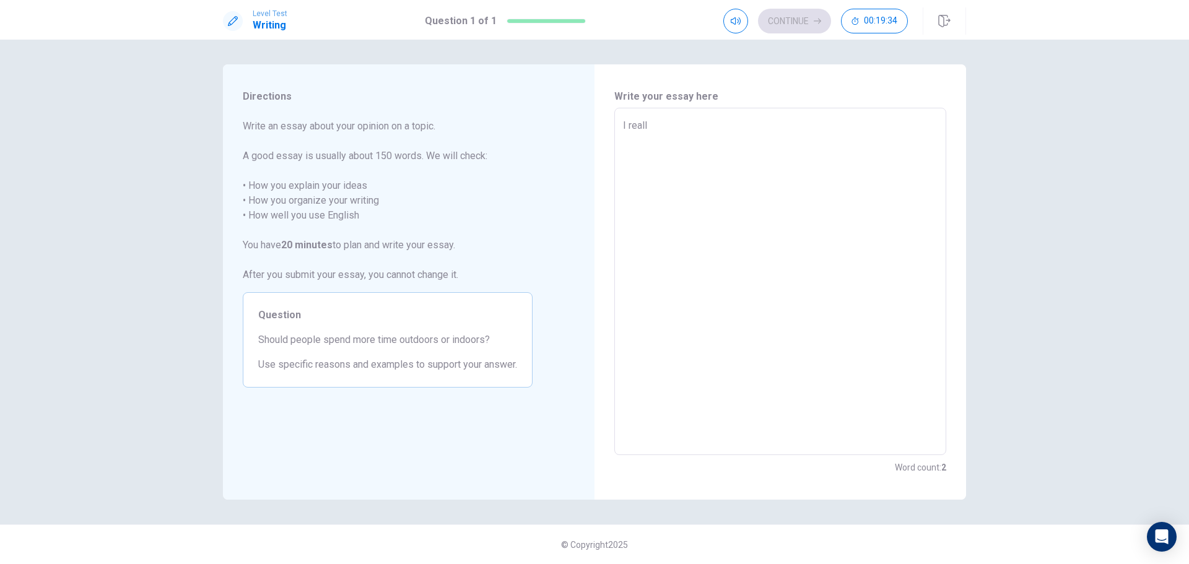
type textarea "x"
type textarea "I real"
type textarea "x"
type textarea "I rea"
type textarea "x"
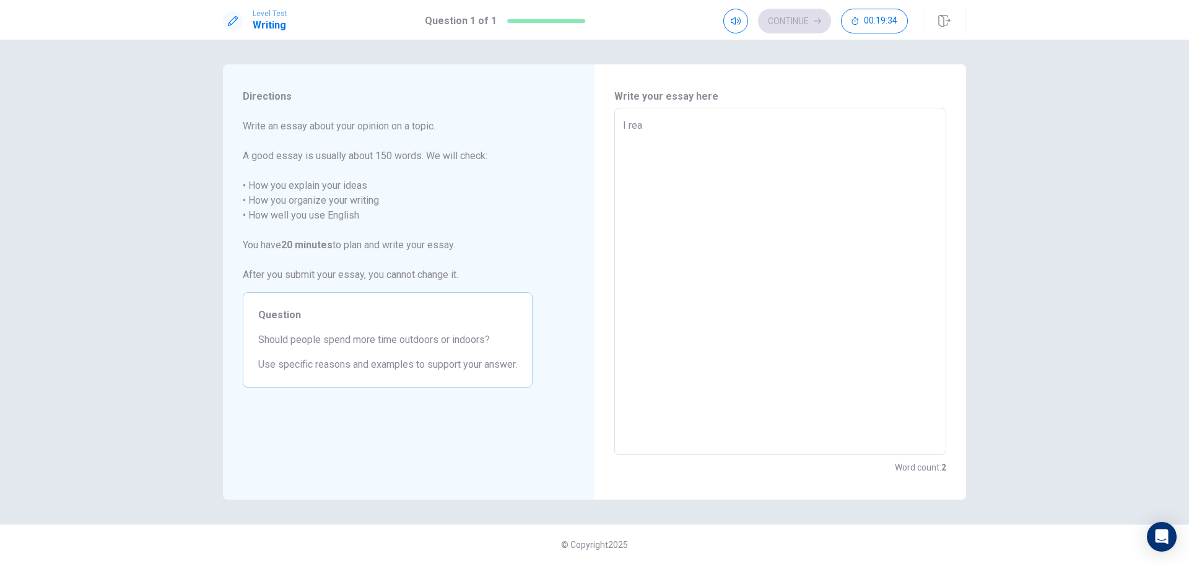
type textarea "I re"
type textarea "x"
type textarea "I r"
type textarea "x"
type textarea "I"
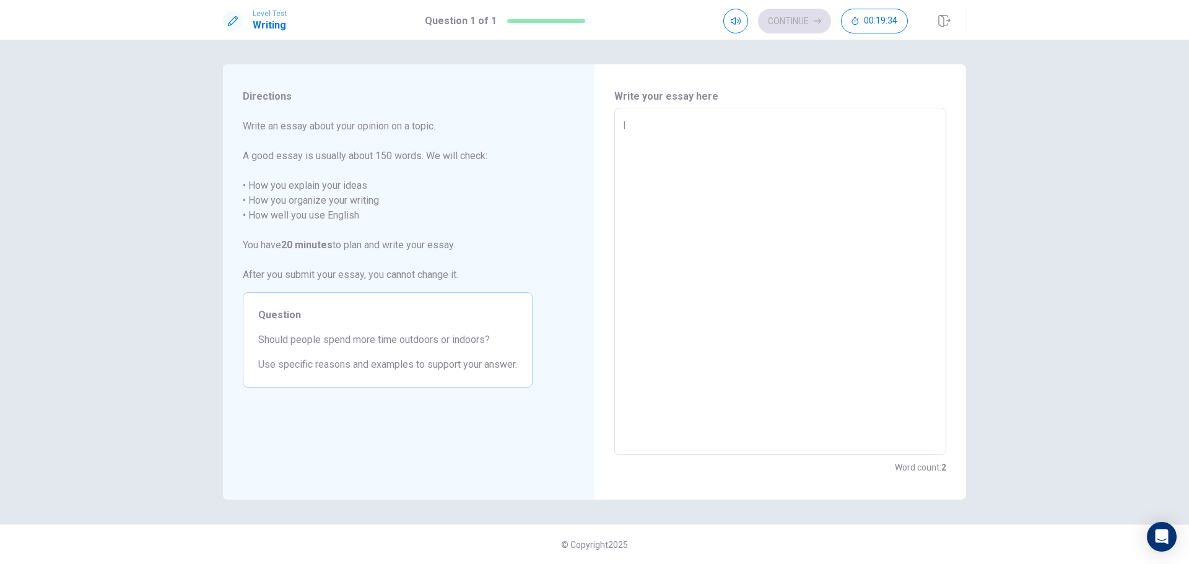
type textarea "x"
type textarea "I b"
type textarea "x"
type textarea "I be"
type textarea "x"
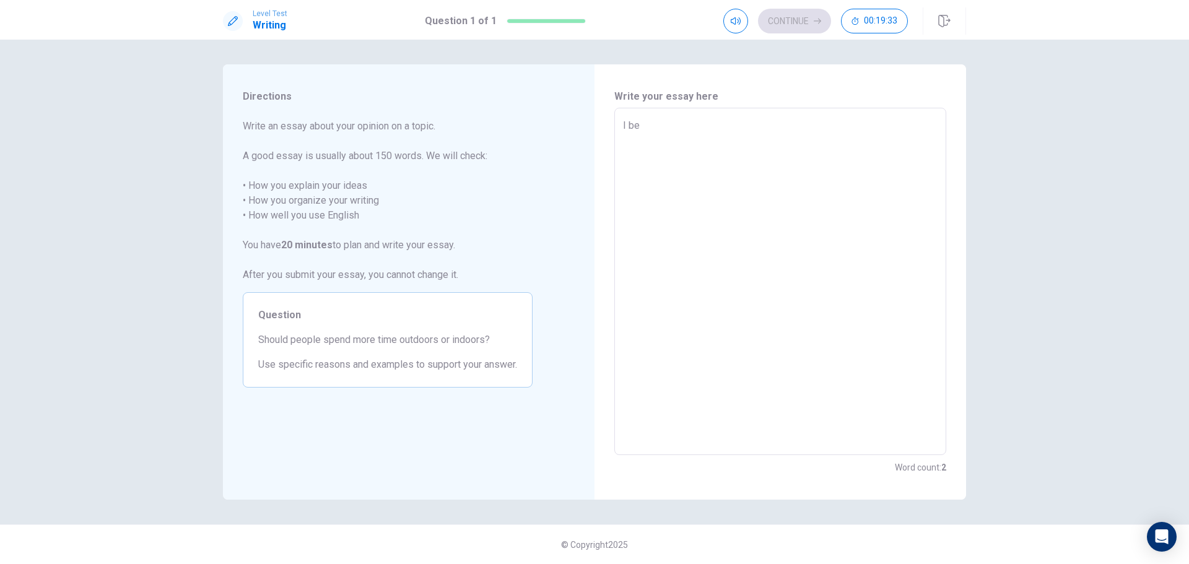
type textarea "I bel"
type textarea "x"
type textarea "I beli"
type textarea "x"
type textarea "I belie"
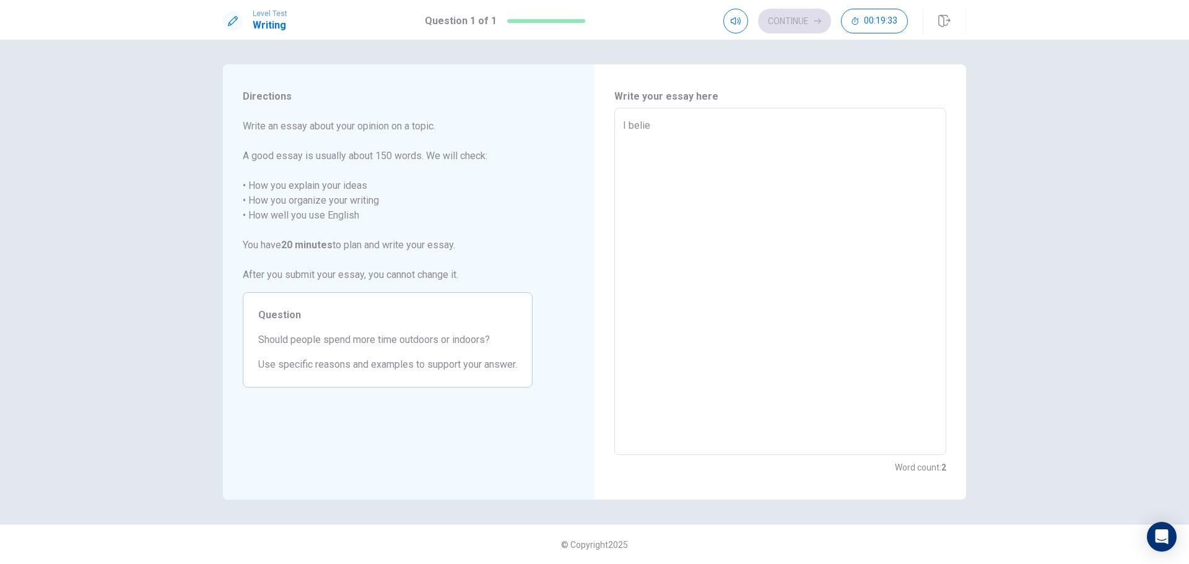
type textarea "x"
type textarea "I believ"
type textarea "x"
type textarea "I believe"
type textarea "x"
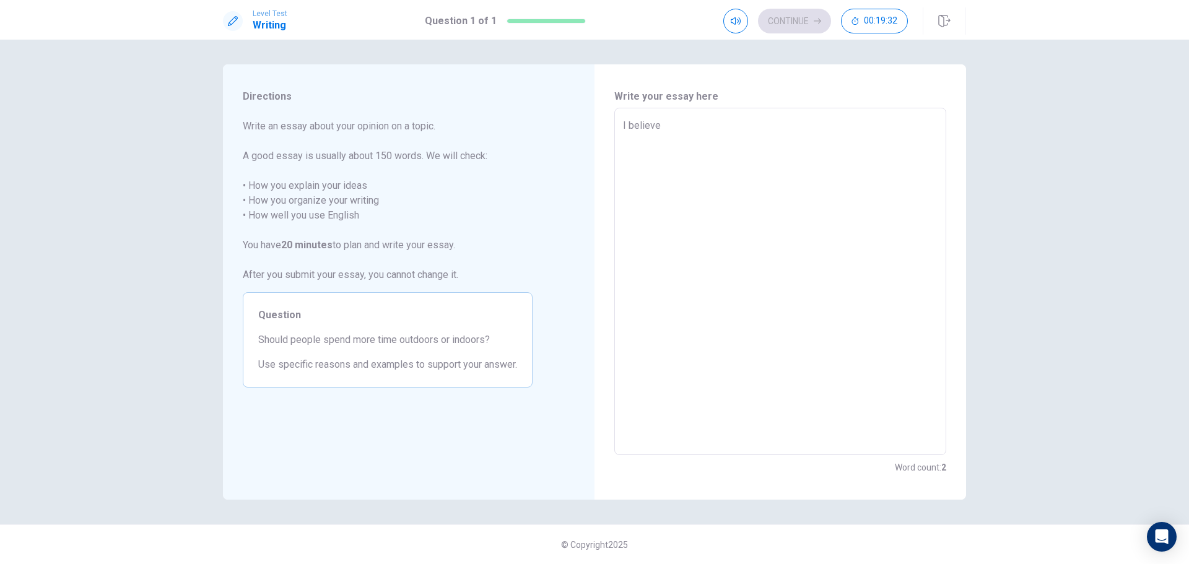
type textarea "I believe"
type textarea "x"
type textarea "I believe p"
type textarea "x"
type textarea "I believe pe"
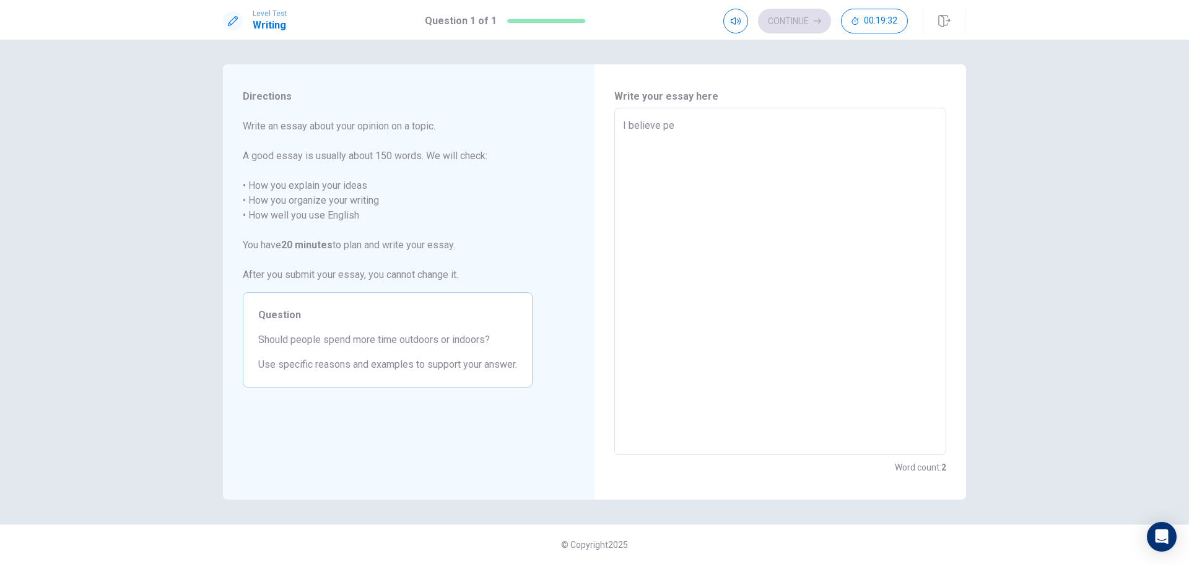
type textarea "x"
type textarea "I believe peo"
type textarea "x"
type textarea "I believe peop"
type textarea "x"
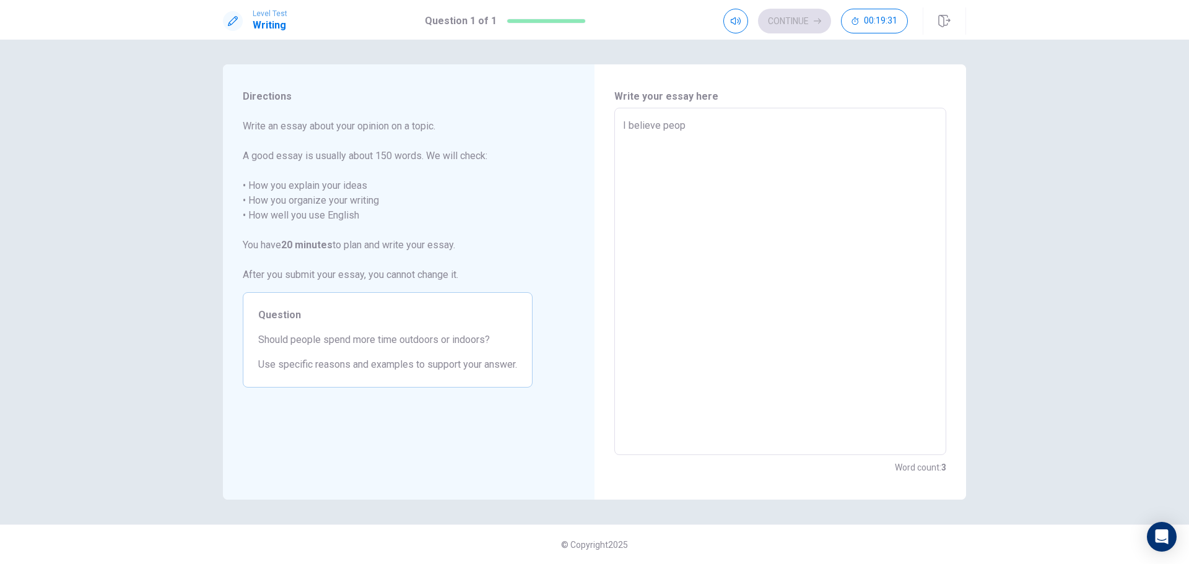
type textarea "I believe peopl"
type textarea "x"
type textarea "I believe people"
type textarea "x"
type textarea "I believe people"
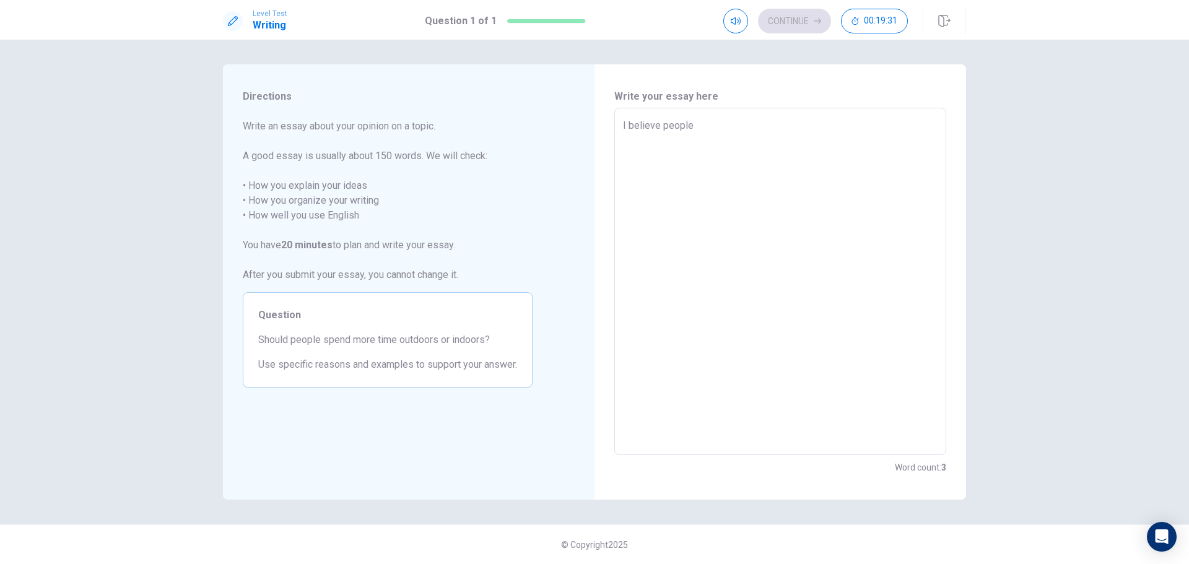
type textarea "x"
type textarea "I believe people s"
type textarea "x"
type textarea "I believe people sh"
type textarea "x"
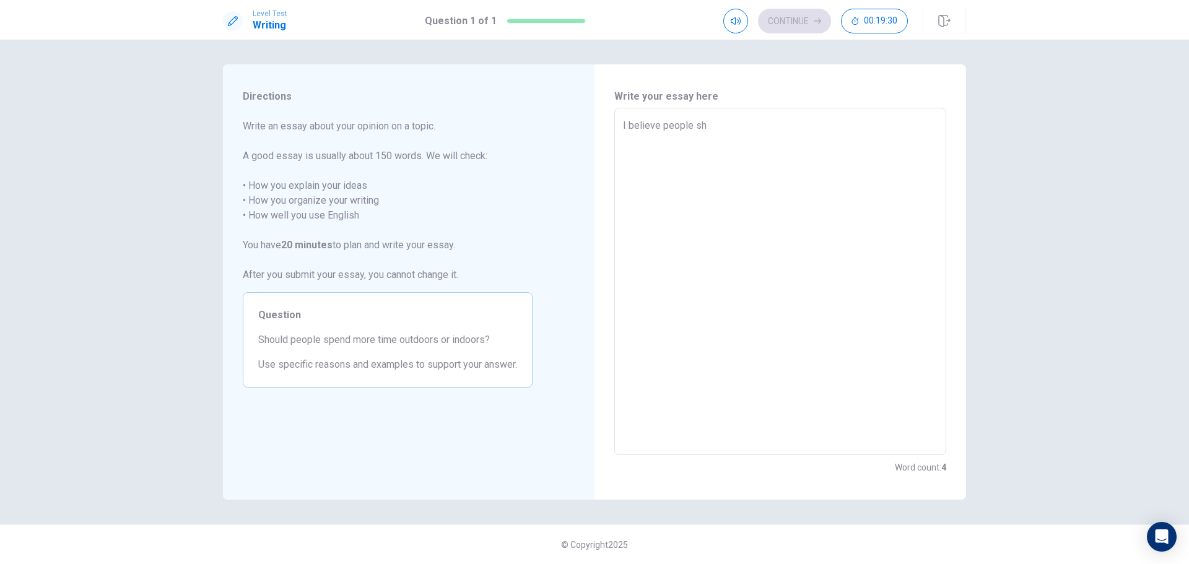
type textarea "I believe people sho"
type textarea "x"
type textarea "I believe people shou"
type textarea "x"
type textarea "I believe people shoud"
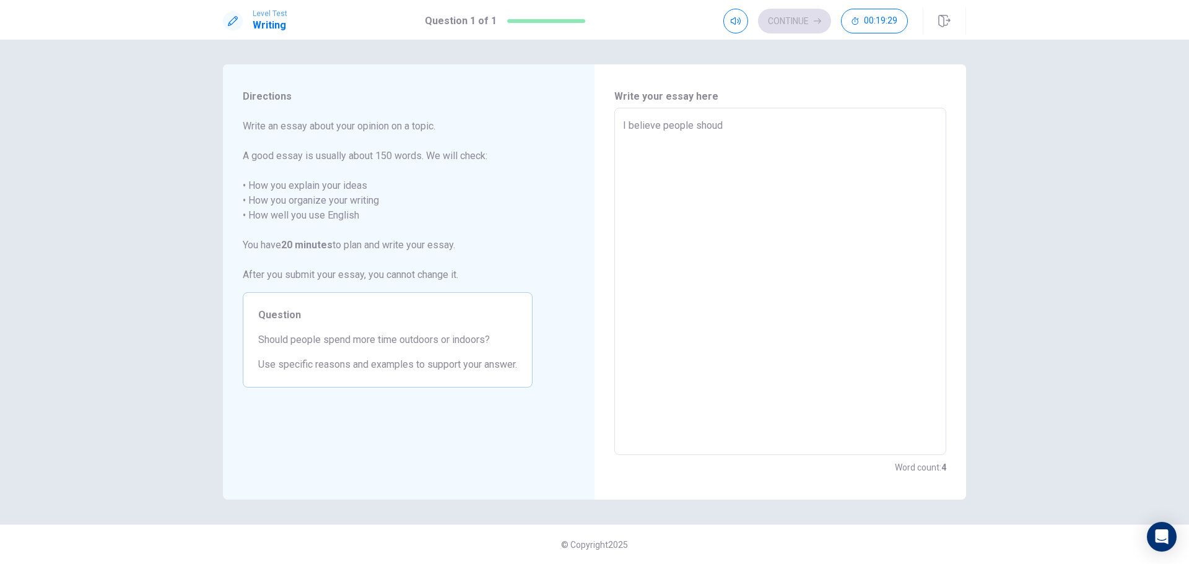
type textarea "x"
type textarea "I believe people shoud"
type textarea "x"
type textarea "I believe people shoud s"
type textarea "x"
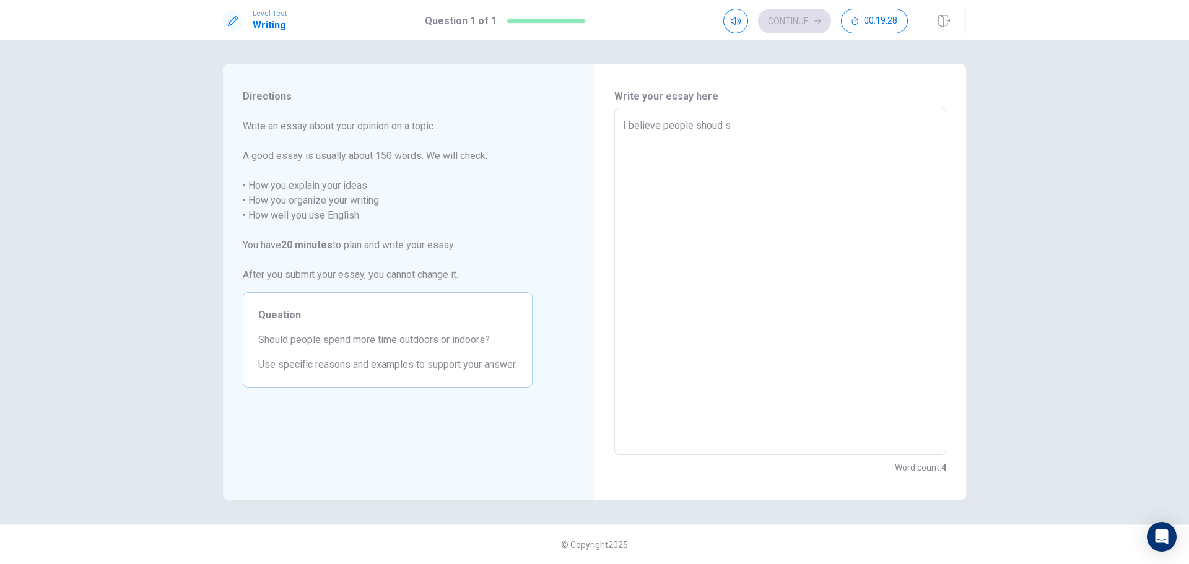
type textarea "I believe people shoud sp"
type textarea "x"
type textarea "I believe people shoud spe"
type textarea "x"
type textarea "I believe people shoud spen"
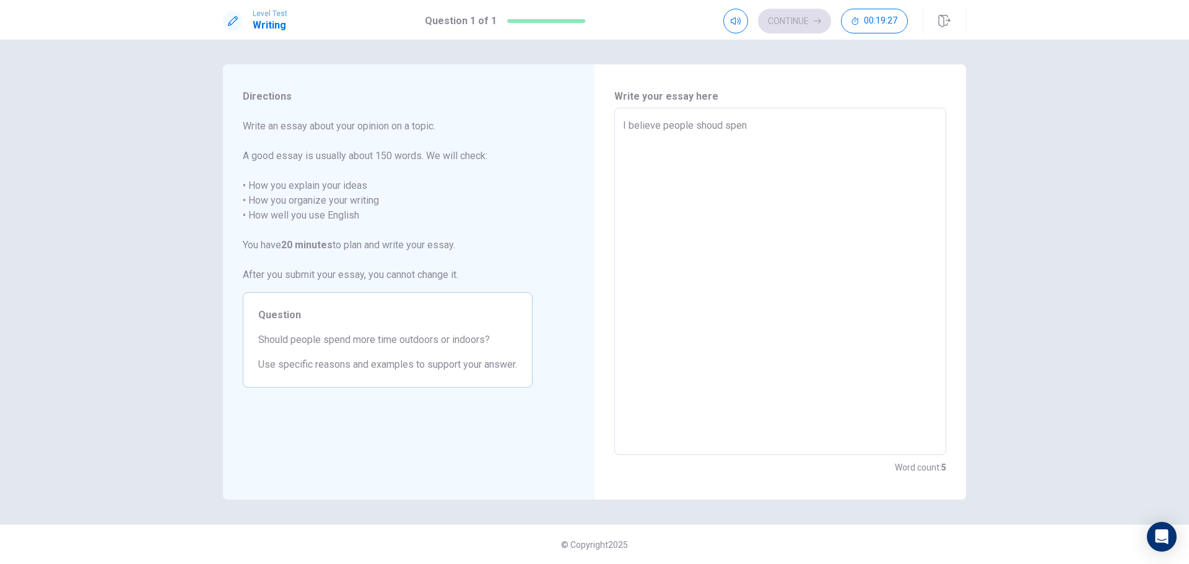
type textarea "x"
type textarea "I believe people shoud spend"
type textarea "x"
type textarea "I believe people shoud spend"
type textarea "x"
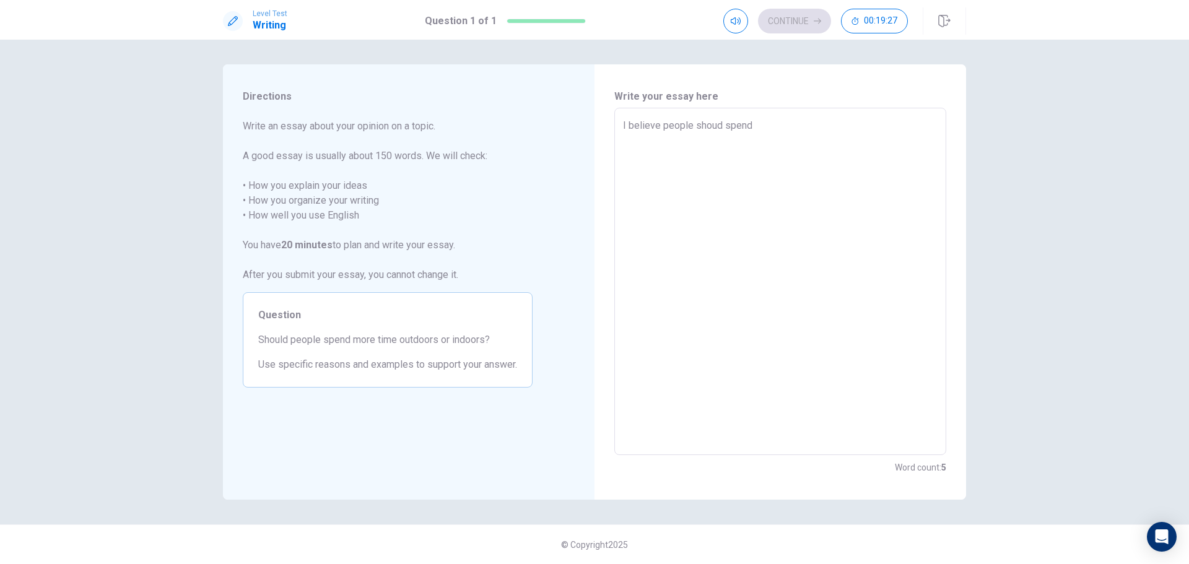
type textarea "I believe people shoud spend m"
type textarea "x"
type textarea "I believe people shoud spend mo"
type textarea "x"
type textarea "I believe people shoud spend mor"
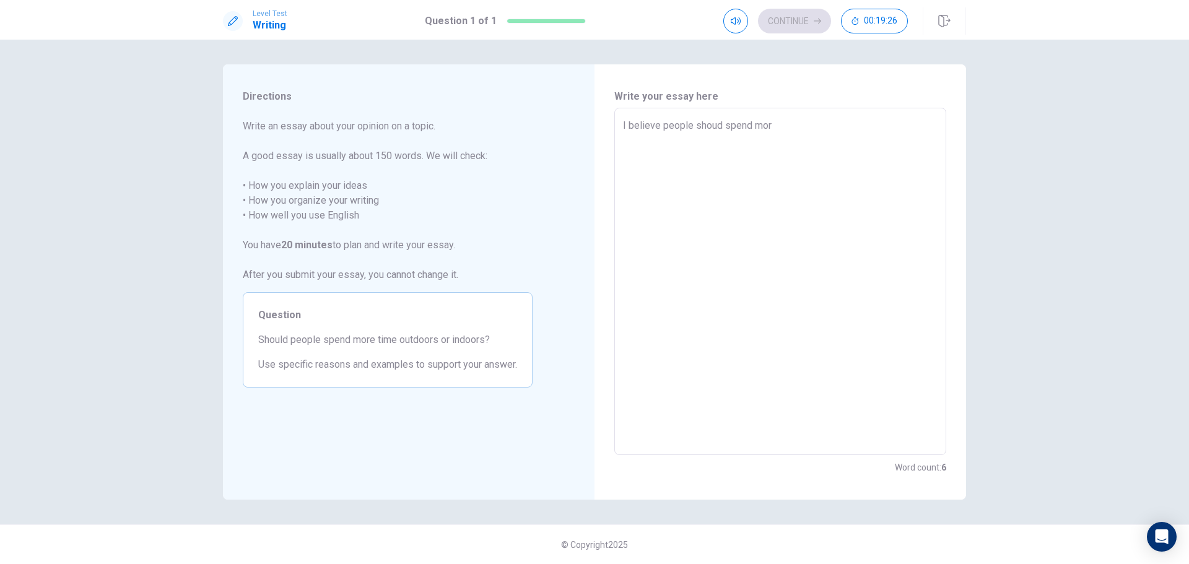
type textarea "x"
type textarea "I believe people shoud spend more"
type textarea "x"
type textarea "I believe people shoud spend more"
type textarea "x"
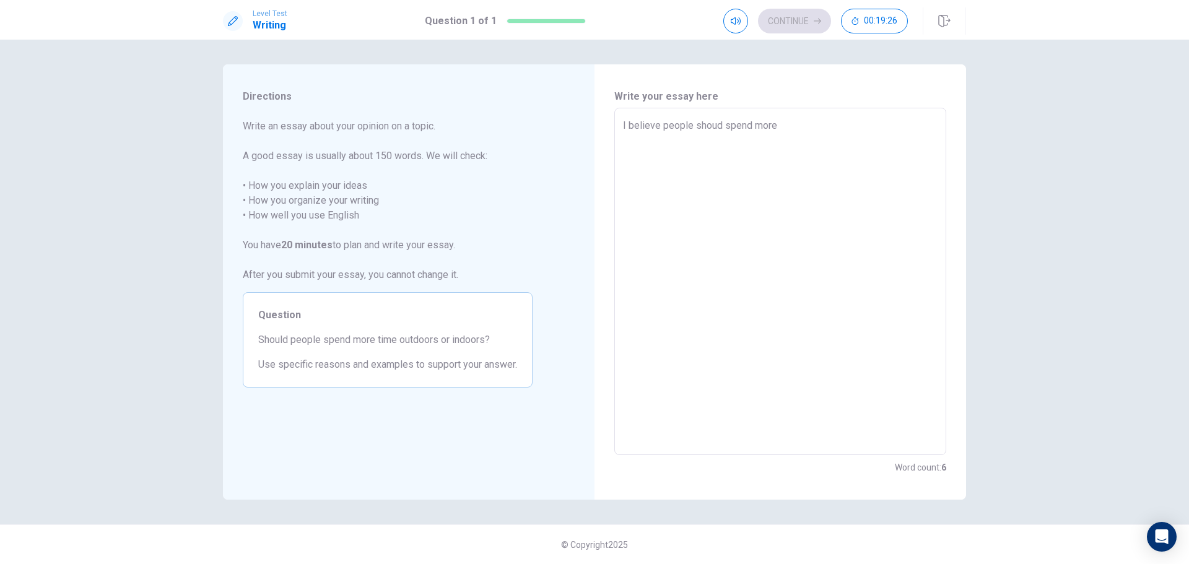
type textarea "I believe people shoud spend more t"
type textarea "x"
type textarea "I believe people shoud spend more ti"
type textarea "x"
type textarea "I believe people shoud spend more [PERSON_NAME]"
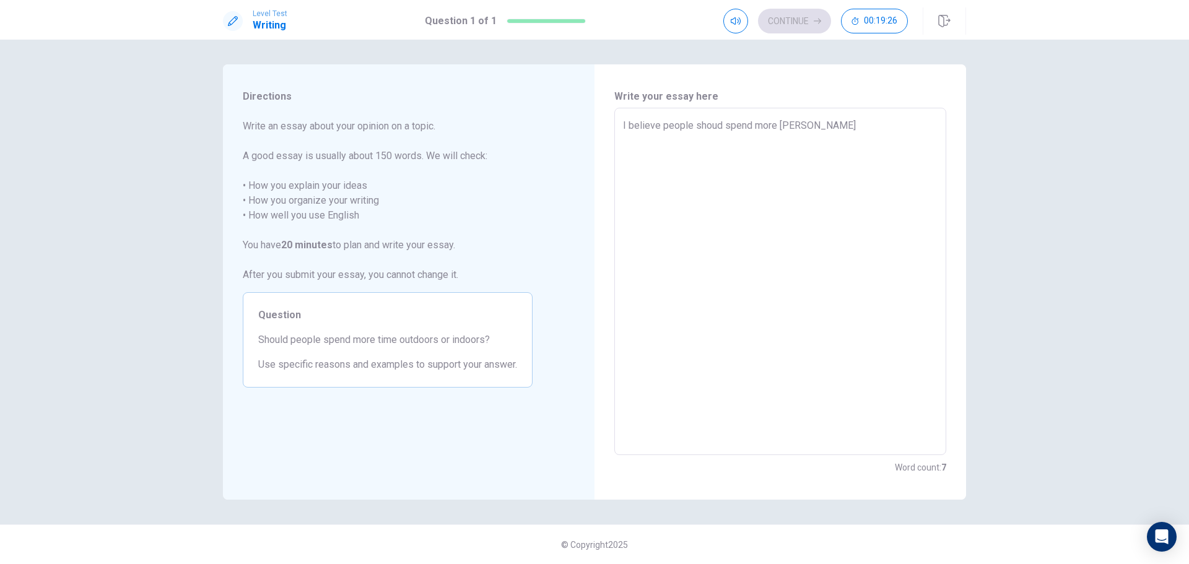
type textarea "x"
type textarea "I believe people shoud spend more time"
type textarea "x"
type textarea "I believe people shoud spend more time"
type textarea "x"
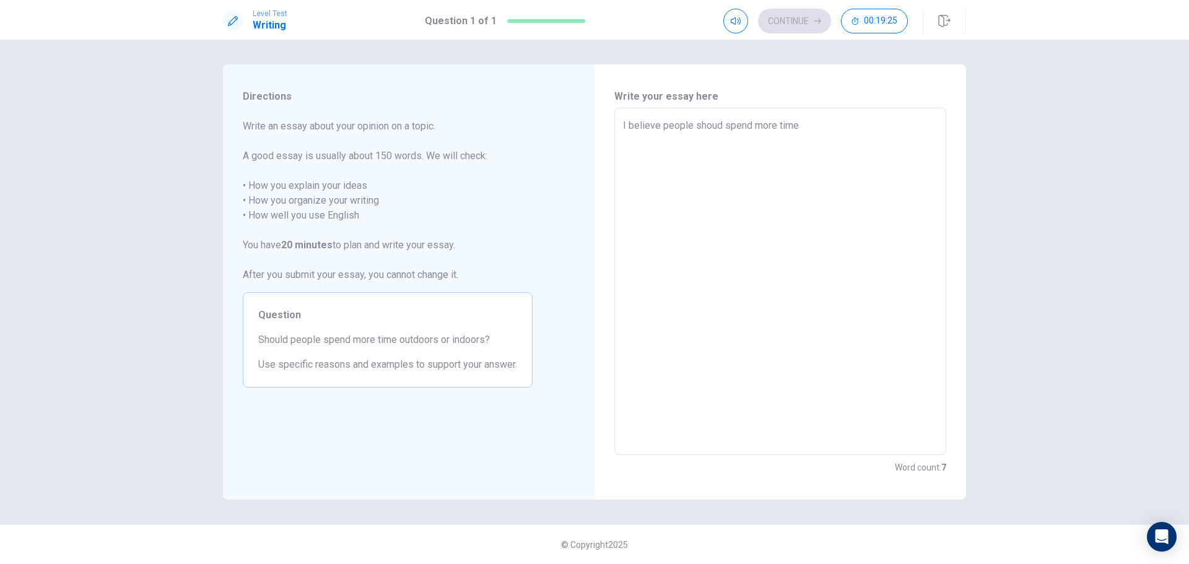
type textarea "I believe people shoud spend more time o"
type textarea "x"
type textarea "I believe people shoud spend more time ou"
type textarea "x"
type textarea "I believe people shoud spend more time out"
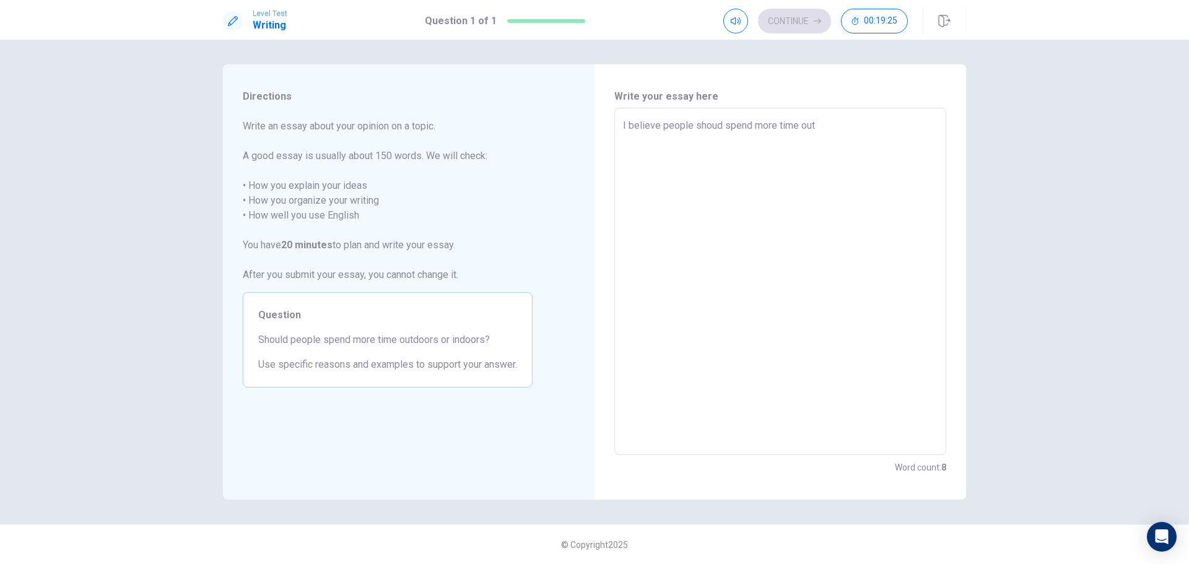
type textarea "x"
type textarea "I believe people shoud spend more time outd"
type textarea "x"
type textarea "I believe people shoud spend more time outdo"
type textarea "x"
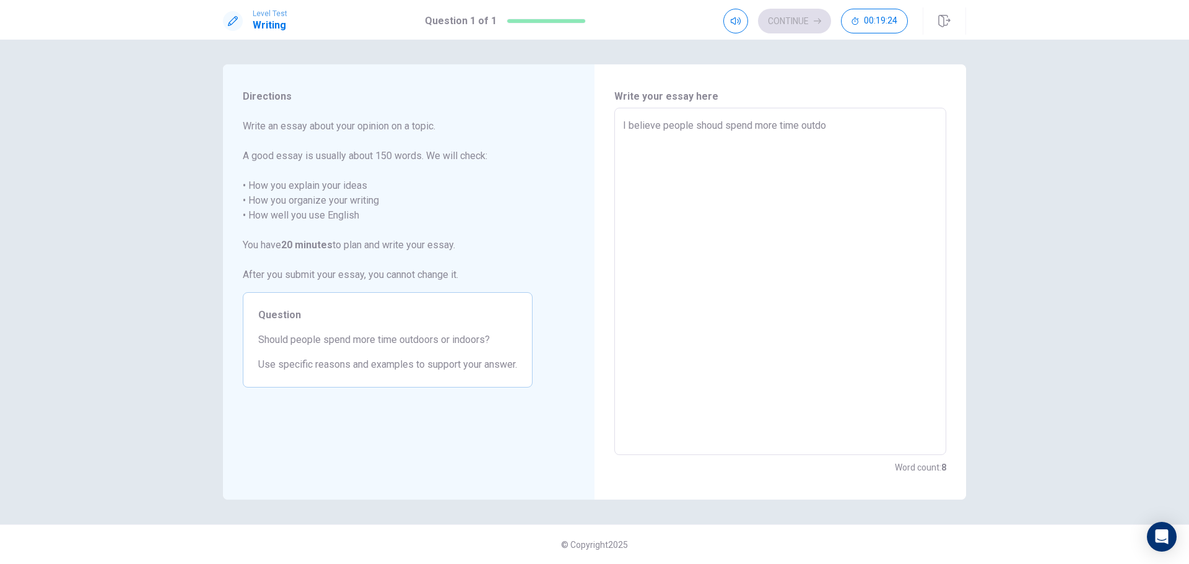
type textarea "I believe people shoud spend more time outdoo"
type textarea "x"
type textarea "I believe people shoud spend more time outdoor"
type textarea "x"
type textarea "I believe people shoud spend more time outdoors"
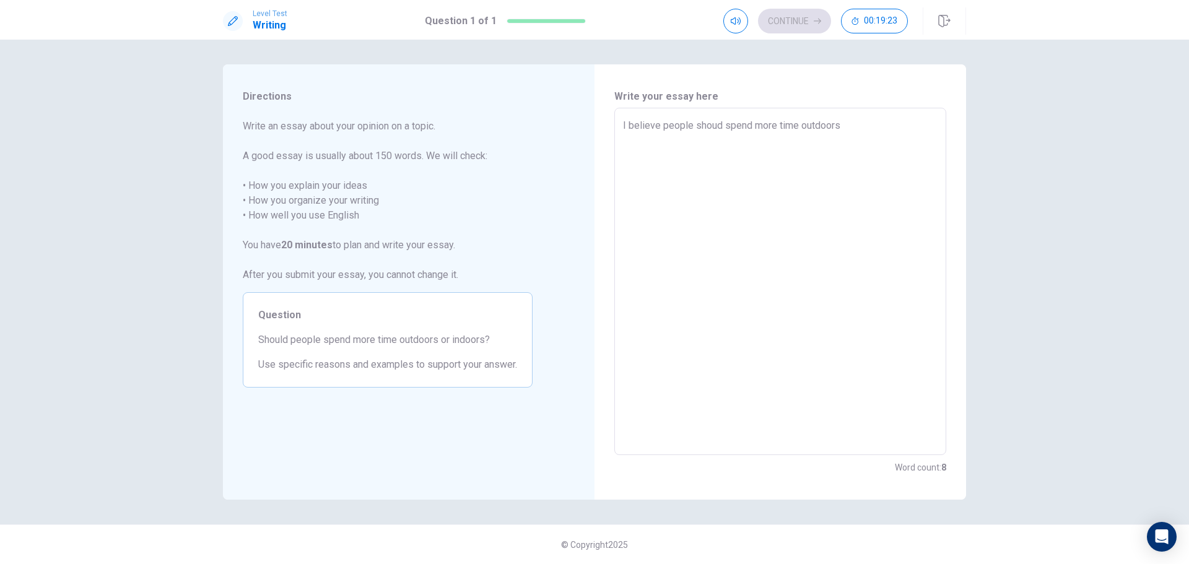
type textarea "x"
type textarea "I believe people shoud spend more time outdoors,"
type textarea "x"
type textarea "I believe people shoud spend more time outdoors,"
type textarea "x"
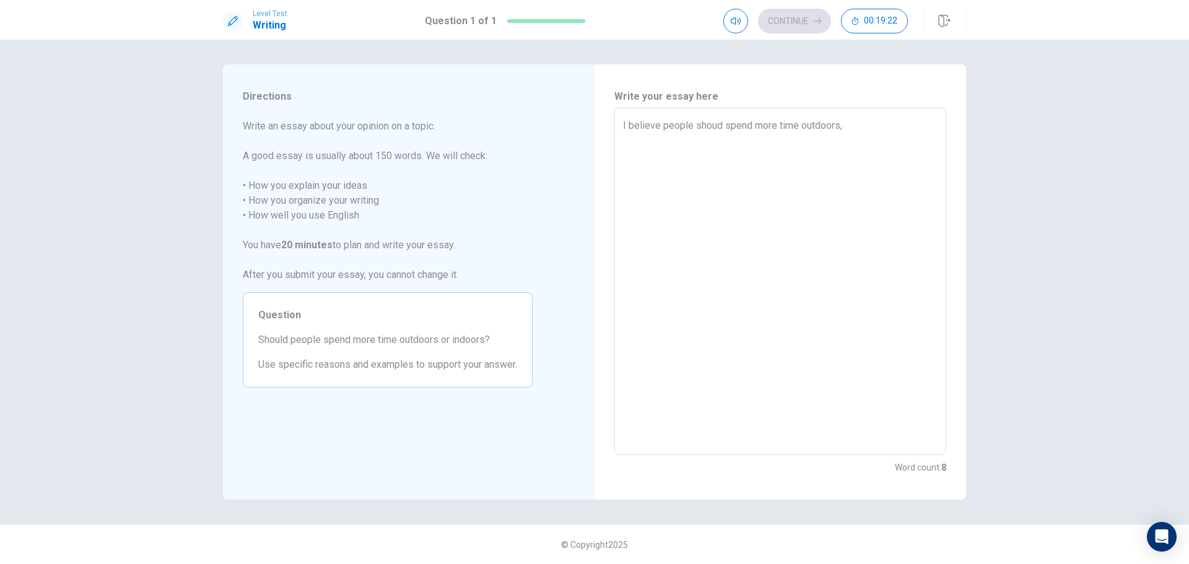
type textarea "I believe people shoud spend more time outdoors, c"
type textarea "x"
type textarea "I believe people shoud spend more time outdoors, [GEOGRAPHIC_DATA]"
type textarea "x"
type textarea "I believe people shoud spend more time outdoors, cau"
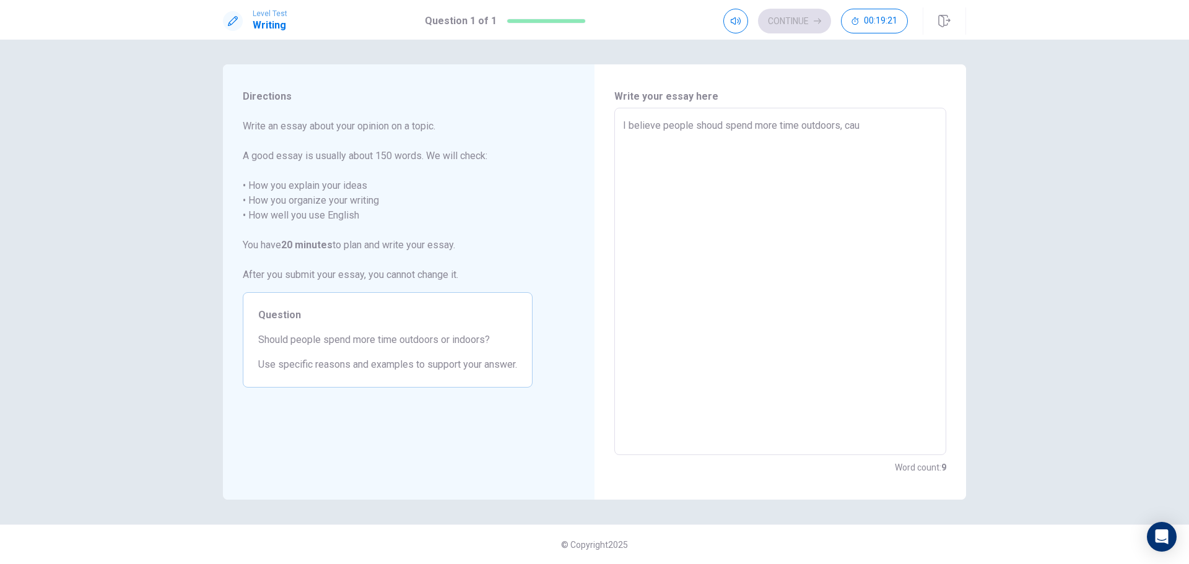
type textarea "x"
type textarea "I believe people shoud spend more time outdoors, caus"
type textarea "x"
type textarea "I believe people shoud spend more time outdoors, cause"
type textarea "x"
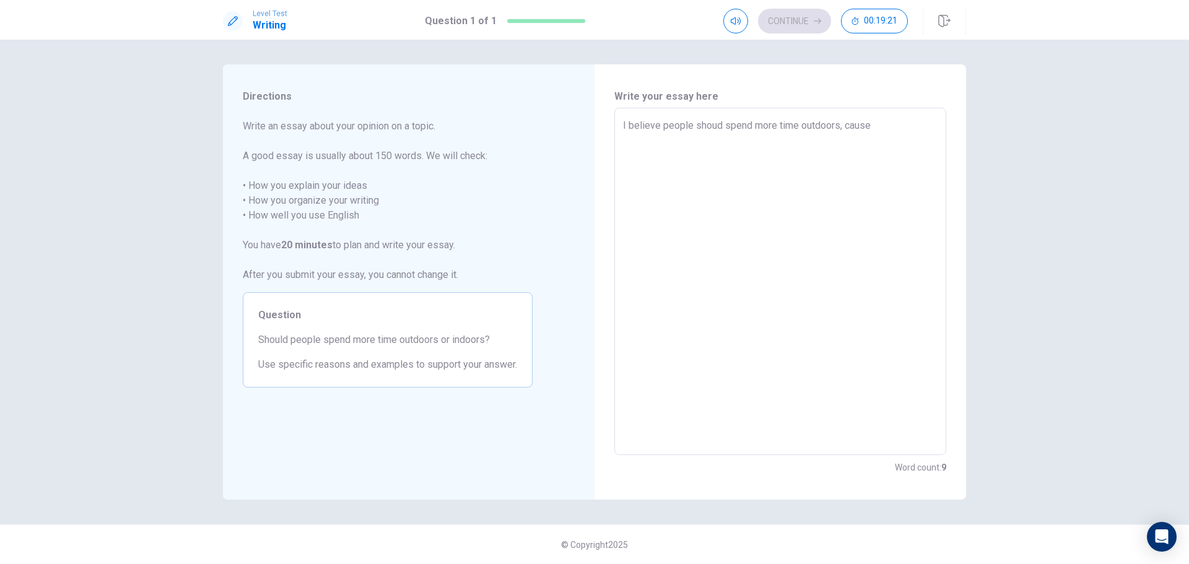
type textarea "I believe people shoud spend more time outdoors, cause"
type textarea "x"
type textarea "I believe people shoud spend more time outdoors, cause"
type textarea "x"
type textarea "I believe people shoud spend more time outdoors, caus"
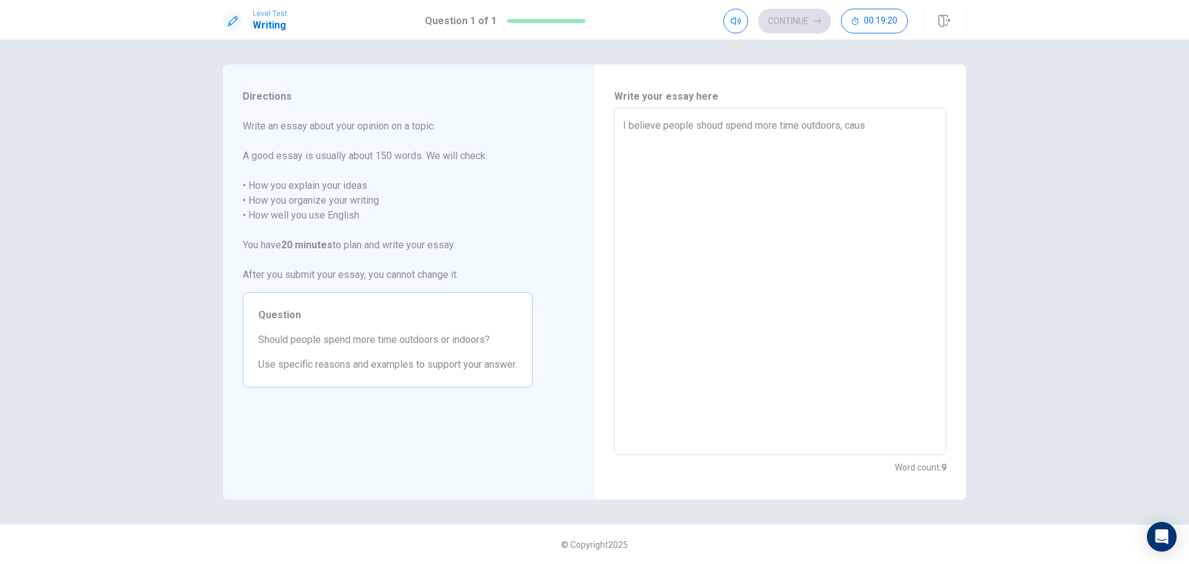
type textarea "x"
type textarea "I believe people shoud spend more time outdoors, cau"
type textarea "x"
type textarea "I believe people shoud spend more time outdoors, [GEOGRAPHIC_DATA]"
type textarea "x"
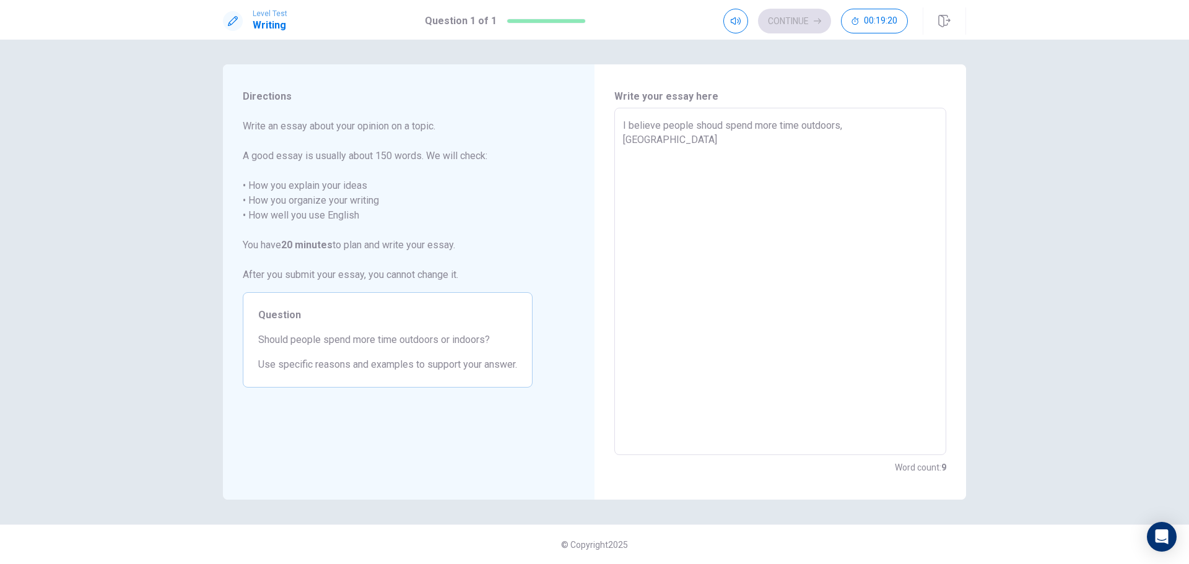
type textarea "I believe people shoud spend more time outdoors, c"
type textarea "x"
type textarea "I believe people shoud spend more time outdoors,"
type textarea "x"
type textarea "I believe people shoud spend more time outdoors, b"
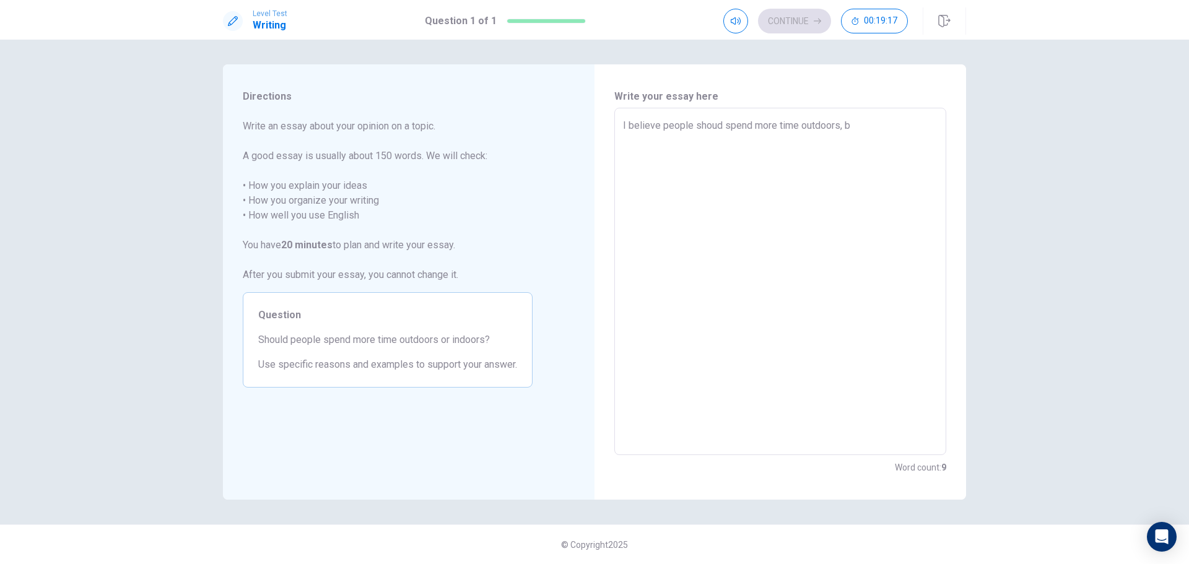
type textarea "x"
type textarea "I believe people shoud spend more time outdoors, be"
type textarea "x"
type textarea "I believe people shoud spend more time outdoors, bec"
type textarea "x"
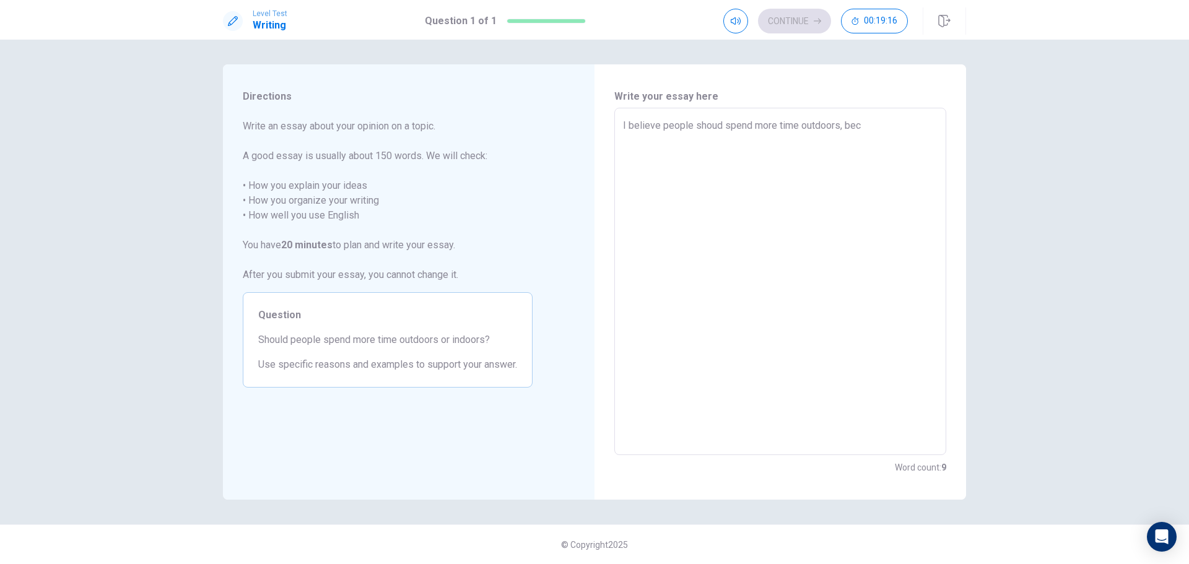
type textarea "I believe people shoud spend more time outdoors, beca"
type textarea "x"
type textarea "I believe people shoud spend more time outdoors, becau"
type textarea "x"
type textarea "I believe people shoud spend more time outdoors, becaus"
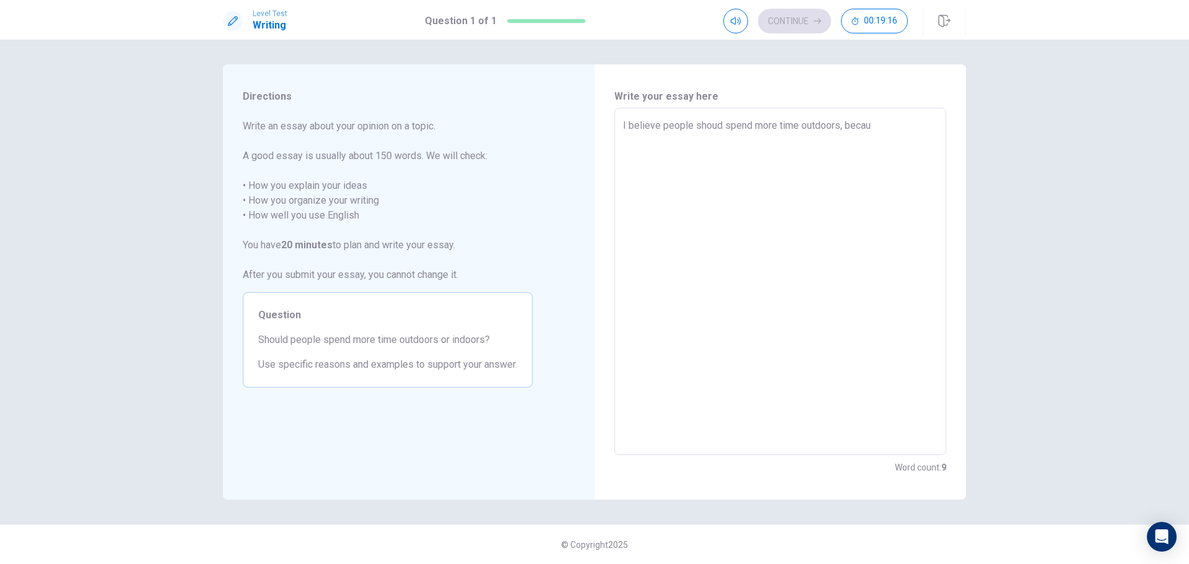
type textarea "x"
type textarea "I believe people shoud spend more time outdoors, because"
type textarea "x"
type textarea "I believe people shoud spend more time outdoors, because"
type textarea "x"
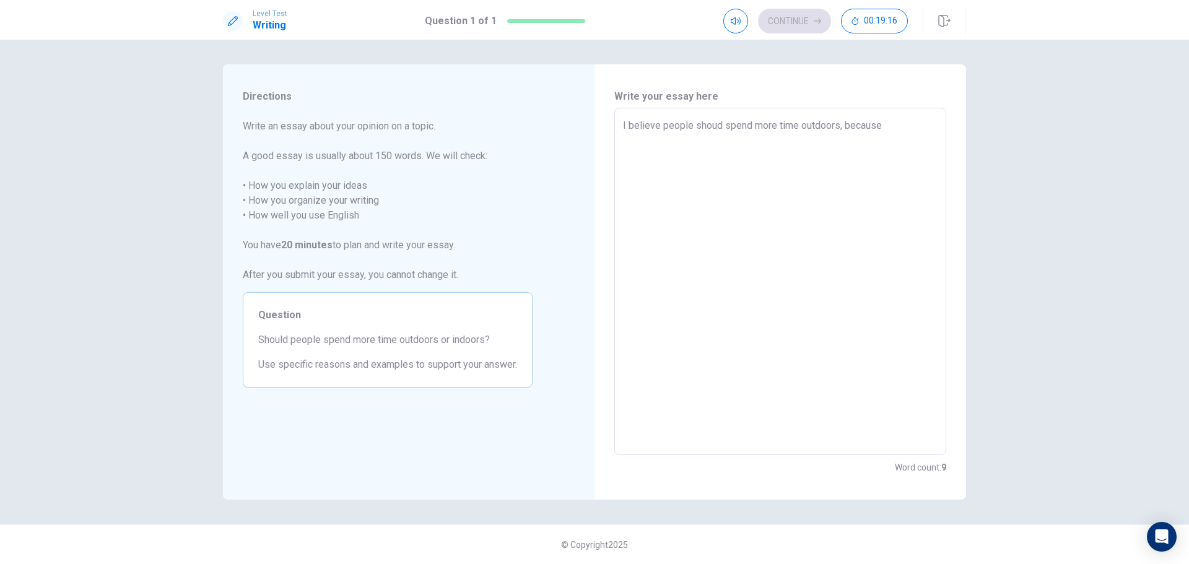
type textarea "I believe people shoud spend more time outdoors, because i"
type textarea "x"
type textarea "I believe people shoud spend more time outdoors, because it"
type textarea "x"
type textarea "I believe people shoud spend more time outdoors, because it"
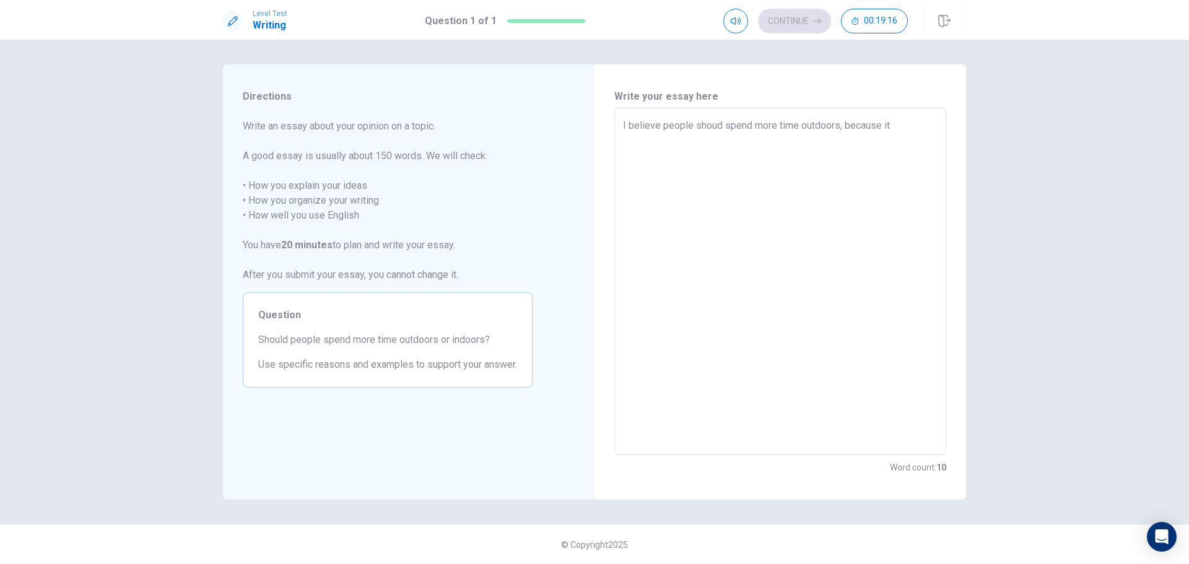
type textarea "x"
type textarea "I believe people shoud spend more time outdoors, because it c"
type textarea "x"
type textarea "I believe people shoud spend more time outdoors, because it ca"
type textarea "x"
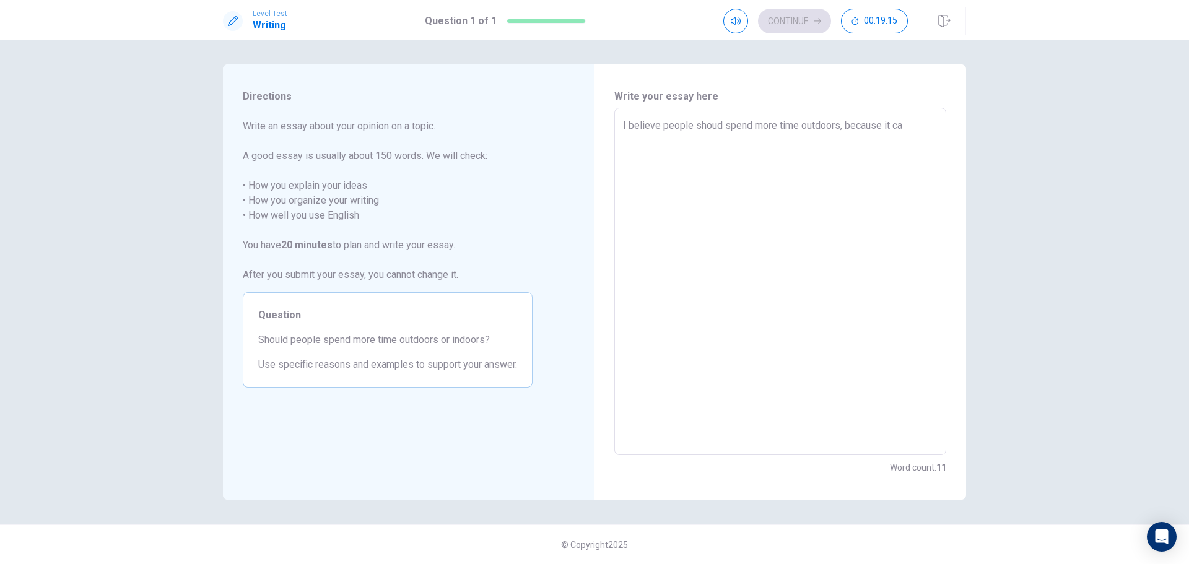
type textarea "I believe people shoud spend more time outdoors, because it can"
type textarea "x"
type textarea "I believe people shoud spend more time outdoors, because it can"
type textarea "x"
type textarea "I believe people shoud spend more time outdoors, because it can b"
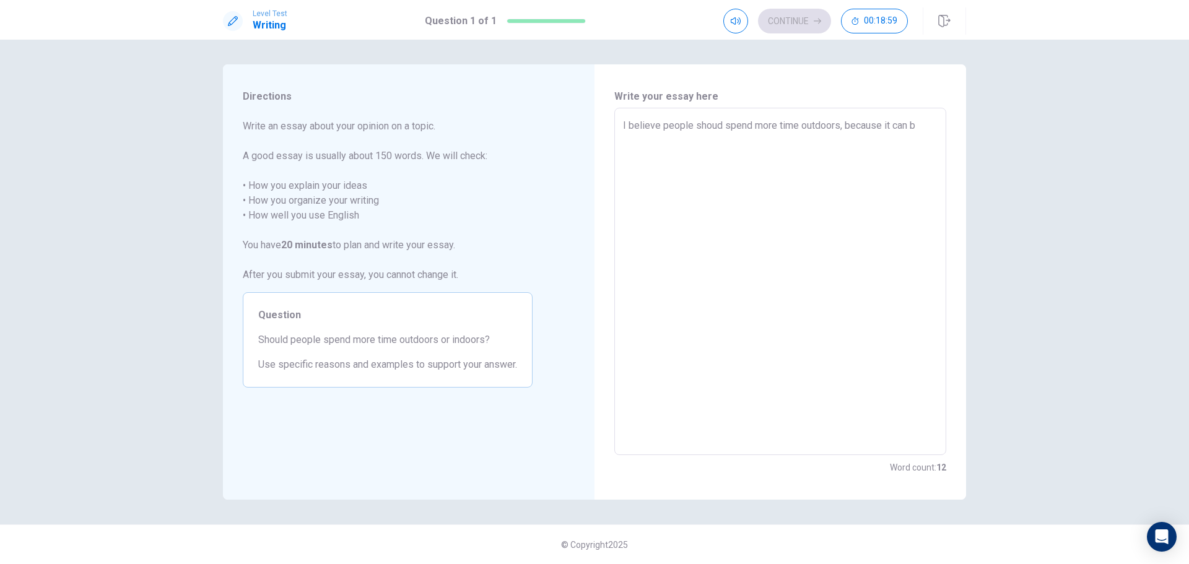
type textarea "x"
type textarea "I believe people shoud spend more time outdoors, because it can be"
type textarea "x"
type textarea "I believe people shoud spend more time outdoors, because it can b"
type textarea "x"
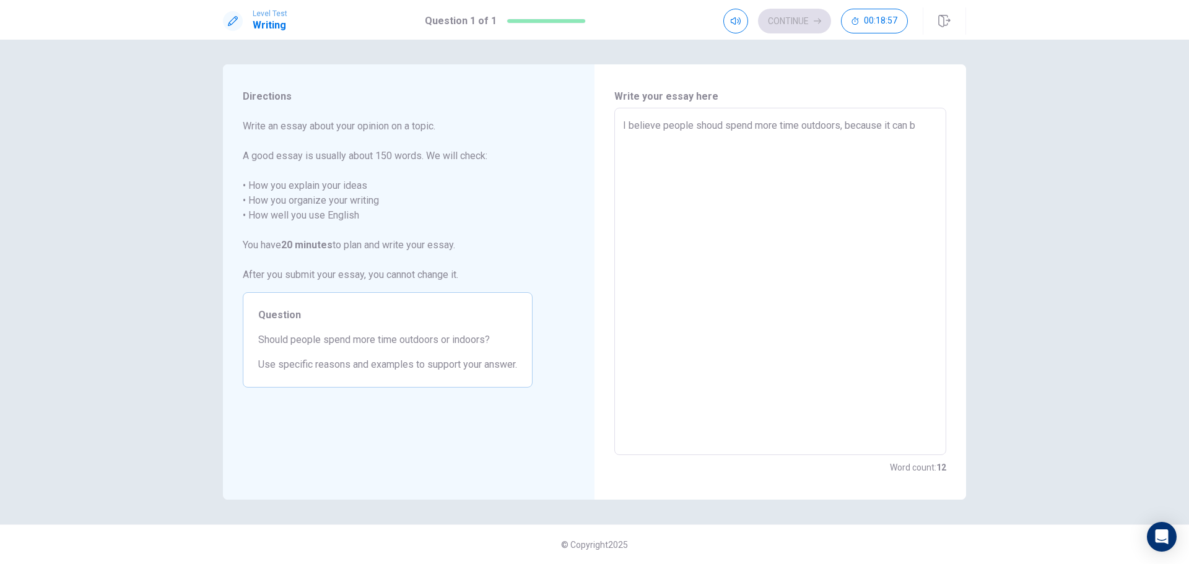
type textarea "I believe people shoud spend more time outdoors, because it can"
type textarea "x"
type textarea "I believe people shoud spend more time outdoors, because it can b"
type textarea "x"
type textarea "I believe people shoud spend more time outdoors, because it can br"
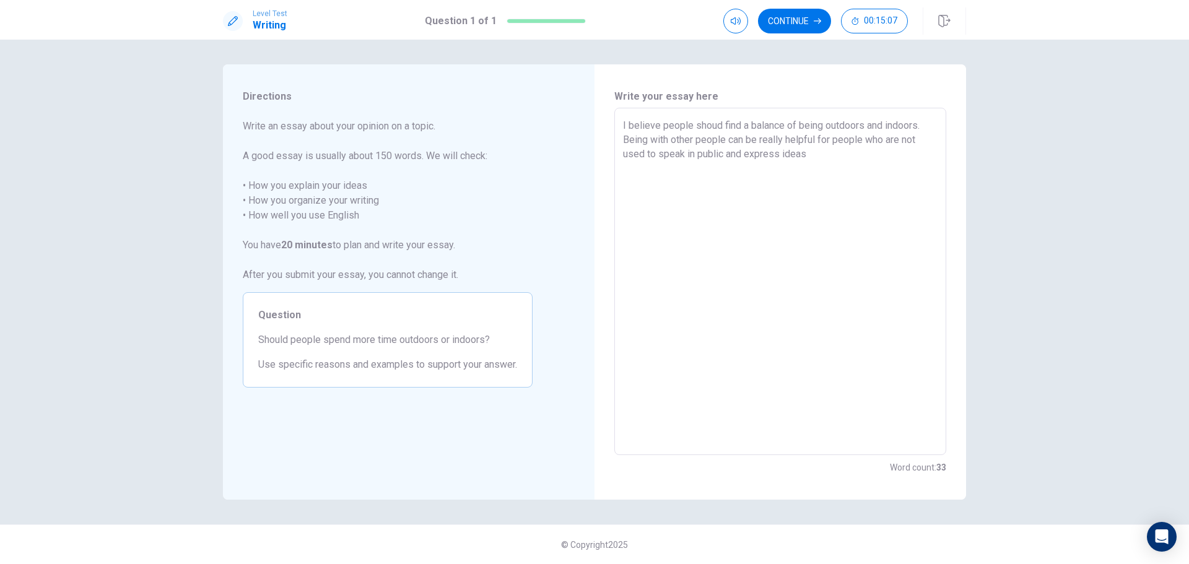
click at [730, 134] on textarea "I believe people shoud find a balance of being outdoors and indoors. Being with…" at bounding box center [780, 281] width 315 height 327
click at [842, 159] on textarea "I believe people shoud find a balance of being outdoors and indoors. Being with…" at bounding box center [780, 281] width 315 height 327
drag, startPoint x: 845, startPoint y: 154, endPoint x: 856, endPoint y: 171, distance: 20.3
click at [856, 171] on textarea "I believe people shoud find a balance of being outdoors and indoors. Being with…" at bounding box center [780, 281] width 315 height 327
drag, startPoint x: 695, startPoint y: 184, endPoint x: 649, endPoint y: 184, distance: 45.8
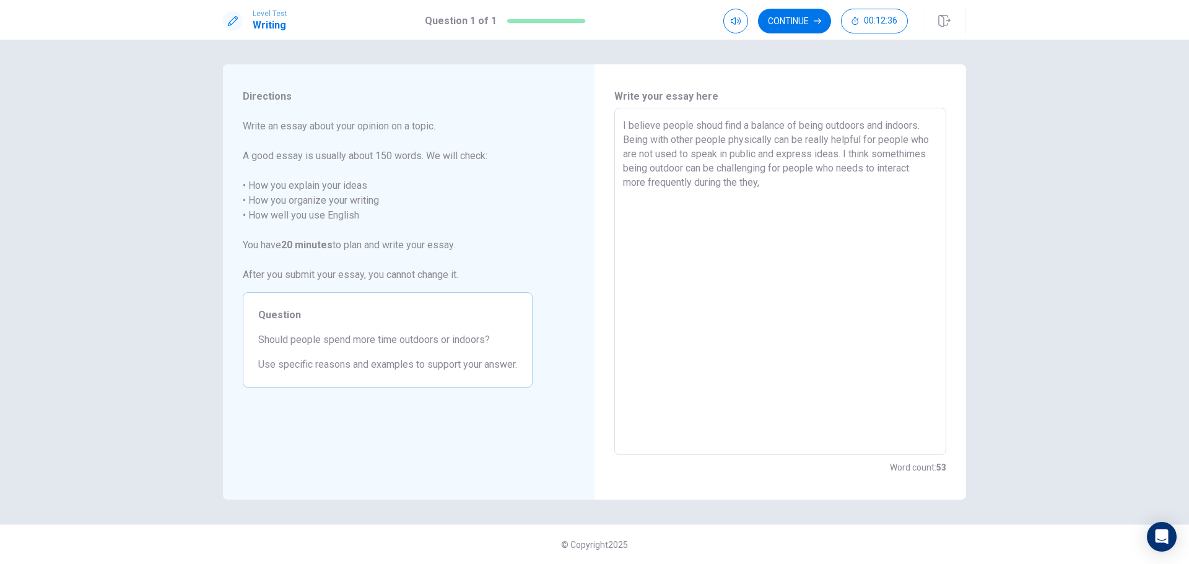
click at [649, 184] on textarea "I believe people shoud find a balance of being outdoors and indoors. Being with…" at bounding box center [780, 281] width 315 height 327
click at [787, 187] on textarea "I believe people shoud find a balance of being outdoors and indoors. Being with…" at bounding box center [780, 281] width 315 height 327
drag, startPoint x: 684, startPoint y: 167, endPoint x: 649, endPoint y: 168, distance: 34.7
click at [649, 168] on textarea "I believe people shoud find a balance of being outdoors and indoors. Being with…" at bounding box center [780, 281] width 315 height 327
click at [851, 152] on textarea "I believe people shoud find a balance of being outdoors and indoors. Being with…" at bounding box center [780, 281] width 315 height 327
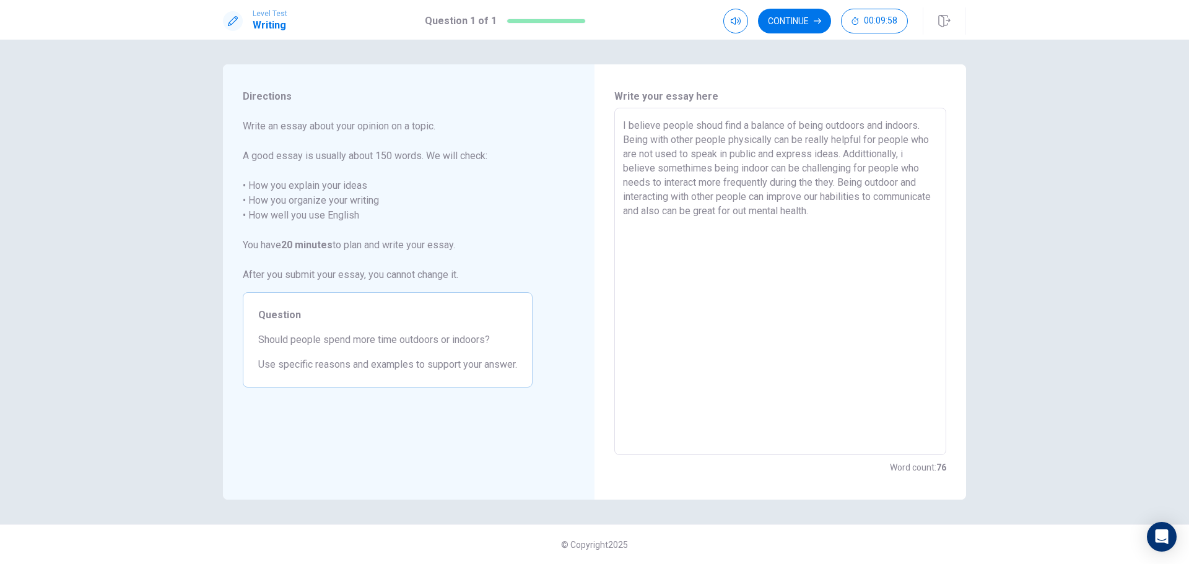
click at [782, 211] on textarea "I believe people shoud find a balance of being outdoors and indoors. Being with…" at bounding box center [780, 281] width 315 height 327
click at [827, 213] on textarea "I believe people shoud find a balance of being outdoors and indoors. Being with…" at bounding box center [780, 281] width 315 height 327
click at [906, 217] on textarea "I believe people shoud find a balance of being outdoors and indoors. Being with…" at bounding box center [780, 281] width 315 height 327
click at [680, 213] on textarea "I believe people shoud find a balance of being outdoors and indoors. Being with…" at bounding box center [780, 281] width 315 height 327
click at [930, 209] on textarea "I believe people shoud find a balance of being outdoors and indoors. Being with…" at bounding box center [780, 281] width 315 height 327
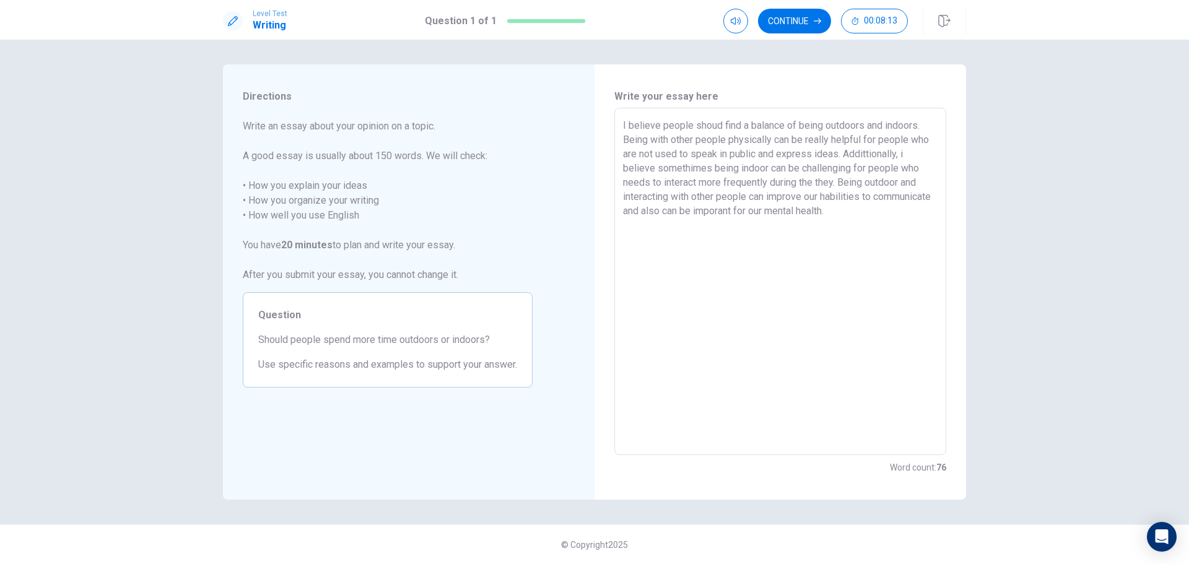
click at [774, 141] on textarea "I believe people shoud find a balance of being outdoors and indoors. Being with…" at bounding box center [780, 281] width 315 height 327
click at [915, 155] on textarea "I believe people shoud find a balance of being outdoors and indoors. Being with…" at bounding box center [780, 281] width 315 height 327
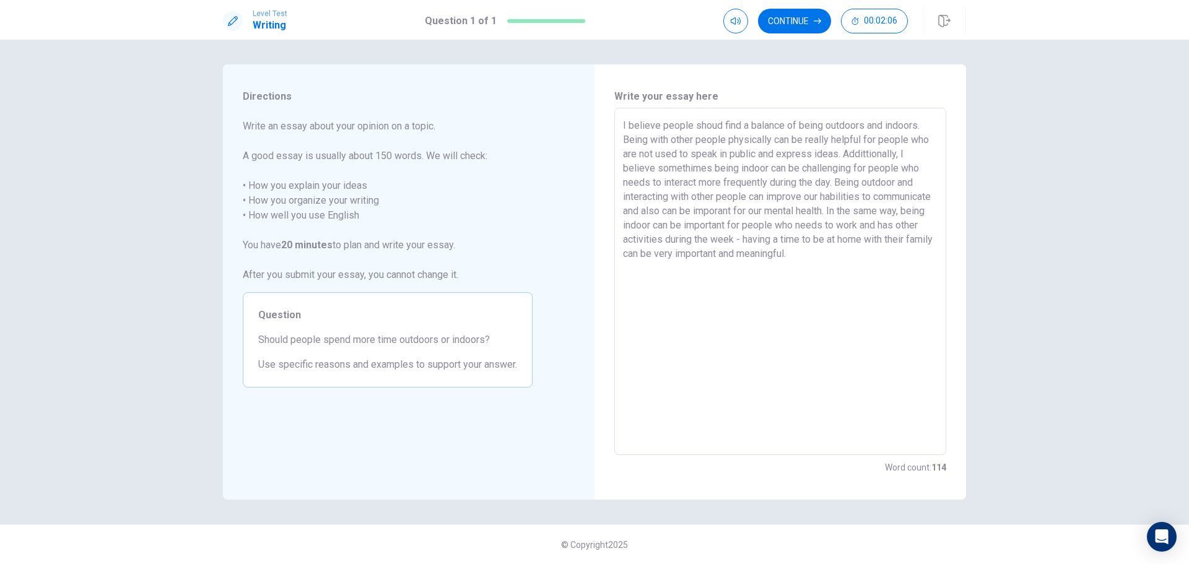
click at [723, 261] on textarea "I believe people shoud find a balance of being outdoors and indoors. Being with…" at bounding box center [780, 281] width 315 height 327
click at [794, 214] on textarea "I believe people shoud find a balance of being outdoors and indoors. Being with…" at bounding box center [780, 281] width 315 height 327
click at [667, 143] on textarea "I believe people shoud find a balance of being outdoors and indoors. Being with…" at bounding box center [780, 281] width 315 height 327
click at [796, 15] on button "Continue" at bounding box center [794, 21] width 73 height 25
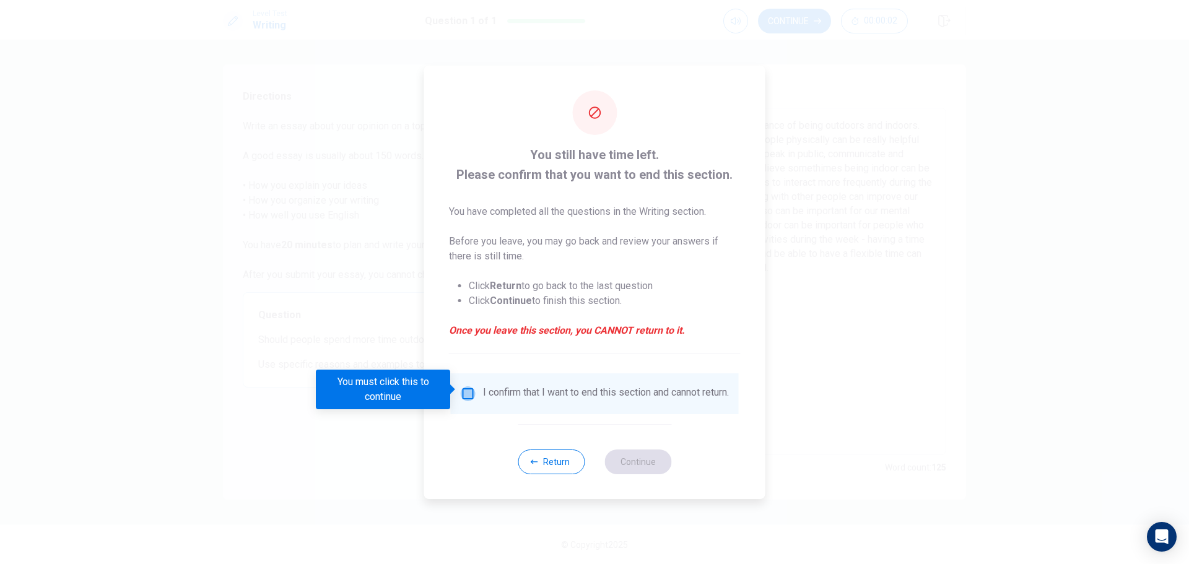
click at [470, 388] on input "You must click this to continue" at bounding box center [468, 393] width 15 height 15
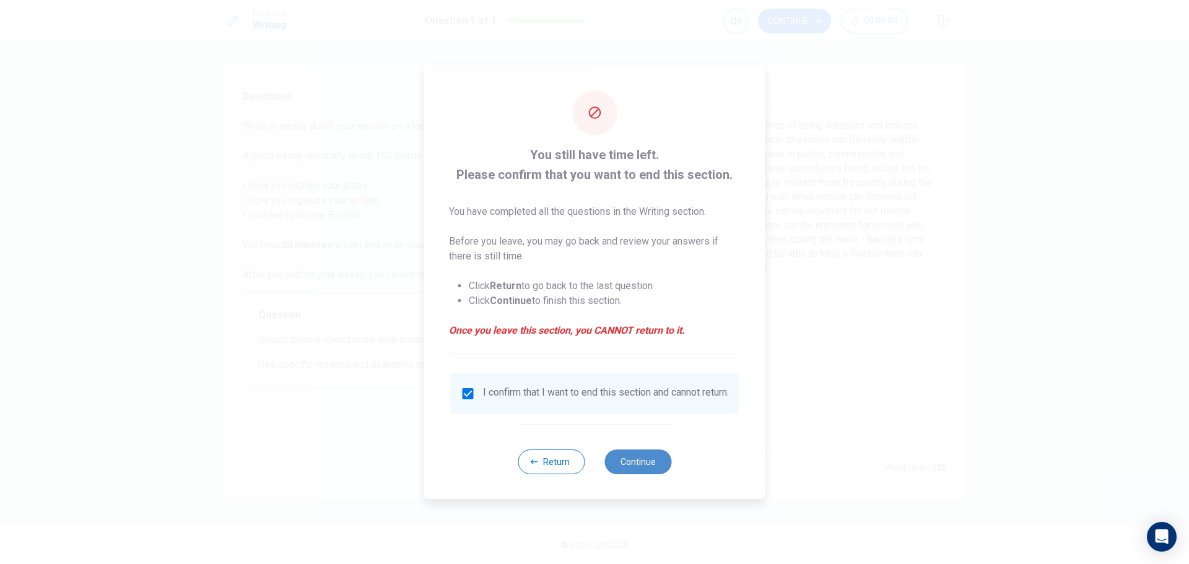
click at [636, 466] on button "Continue" at bounding box center [637, 461] width 67 height 25
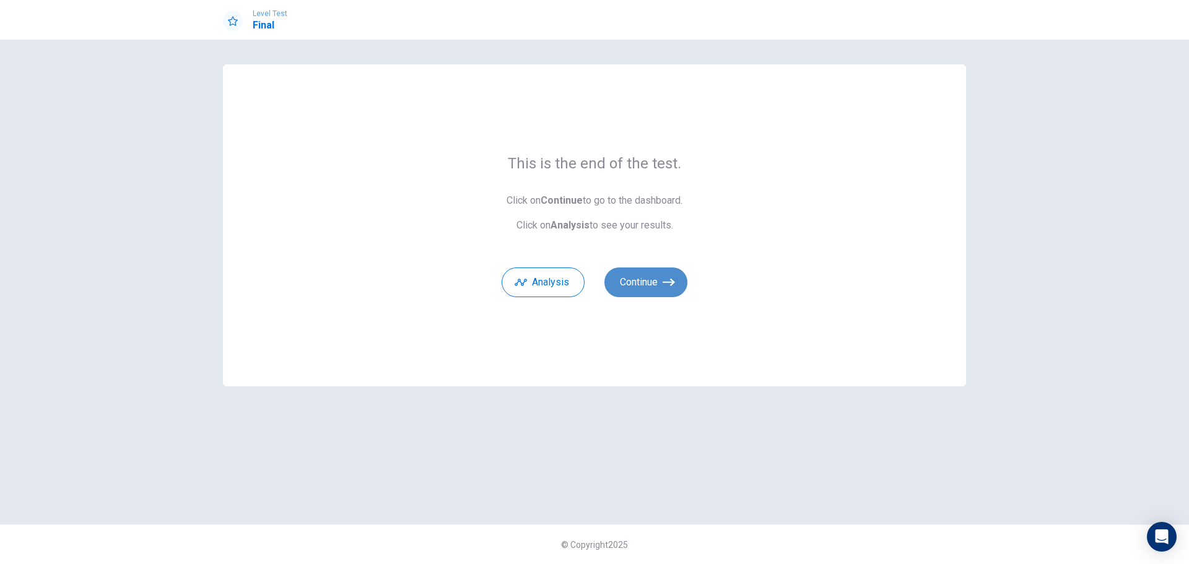
click at [643, 272] on button "Continue" at bounding box center [645, 282] width 83 height 30
